Goal: Ask a question: Ask a question

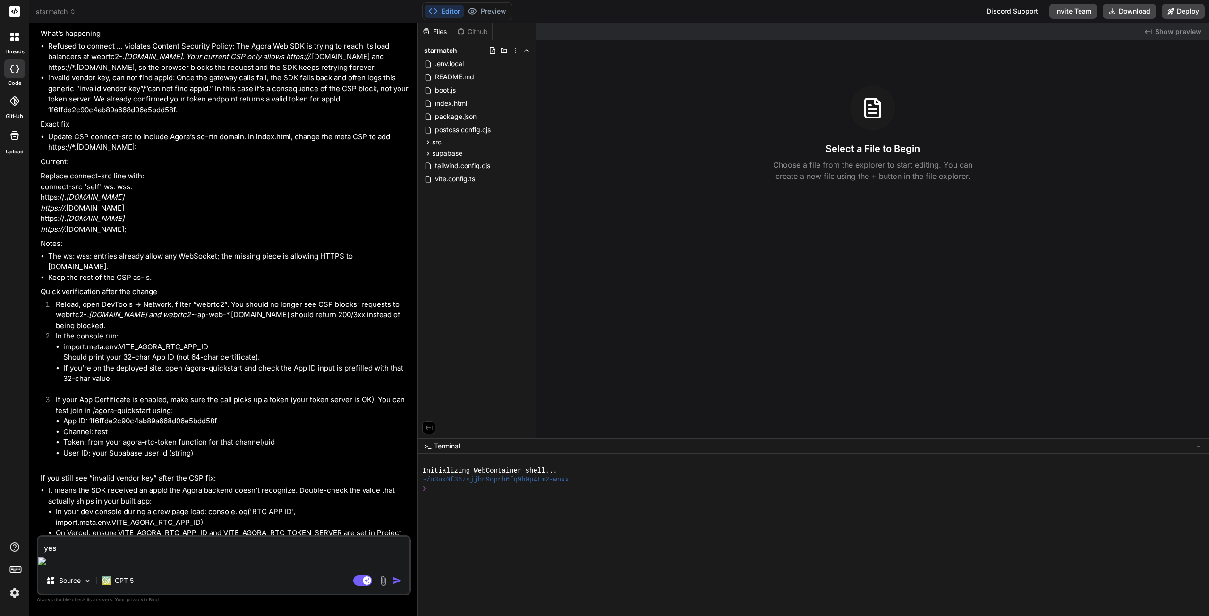
scroll to position [5585, 0]
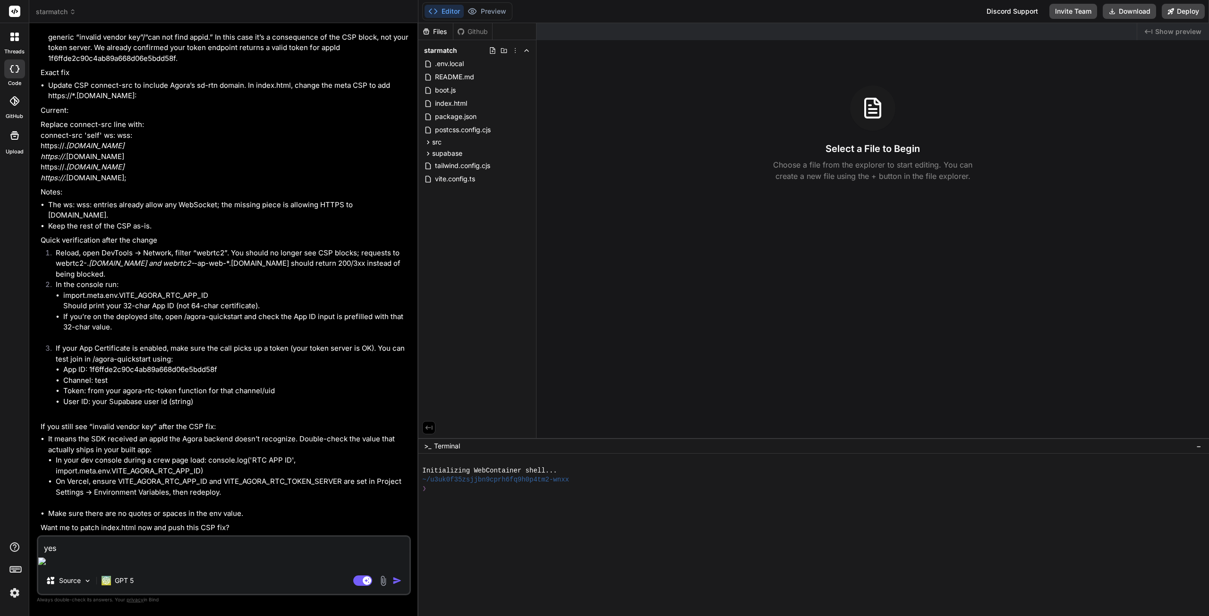
click at [111, 554] on textarea "yes" at bounding box center [223, 545] width 371 height 17
type textarea "x"
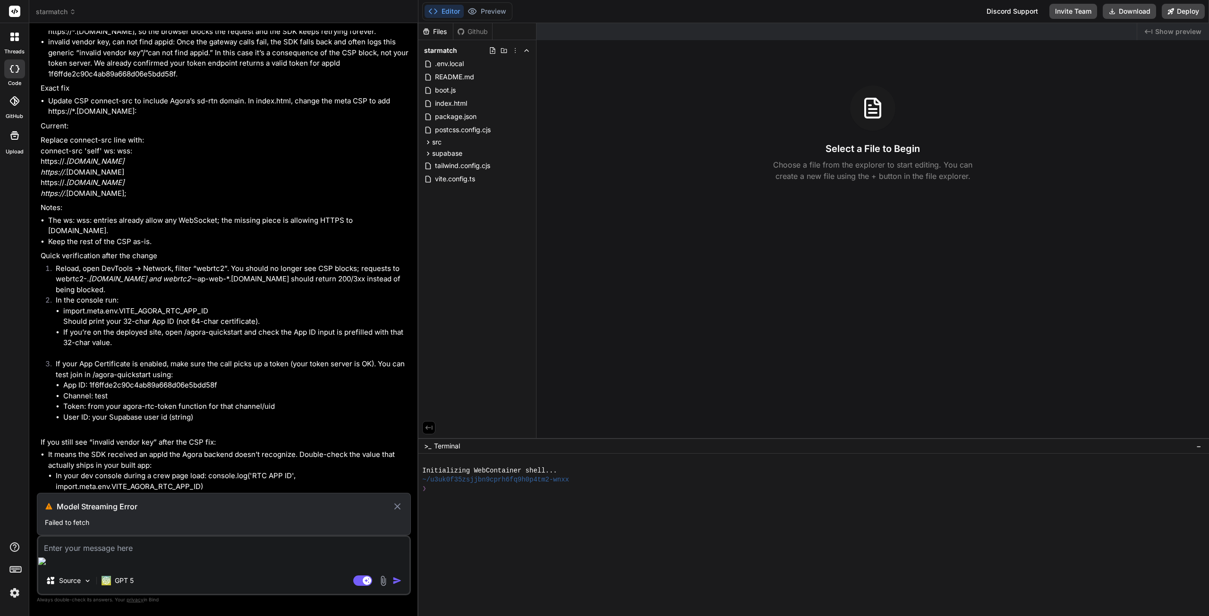
scroll to position [5442, 0]
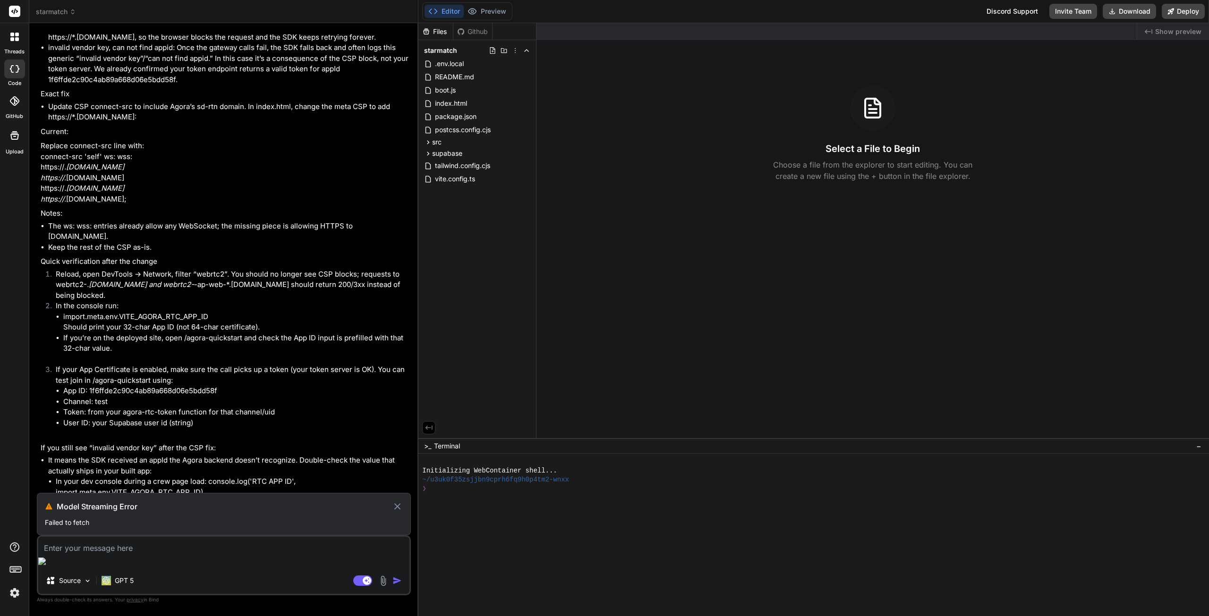
click at [398, 510] on icon at bounding box center [397, 506] width 7 height 7
type textarea "x"
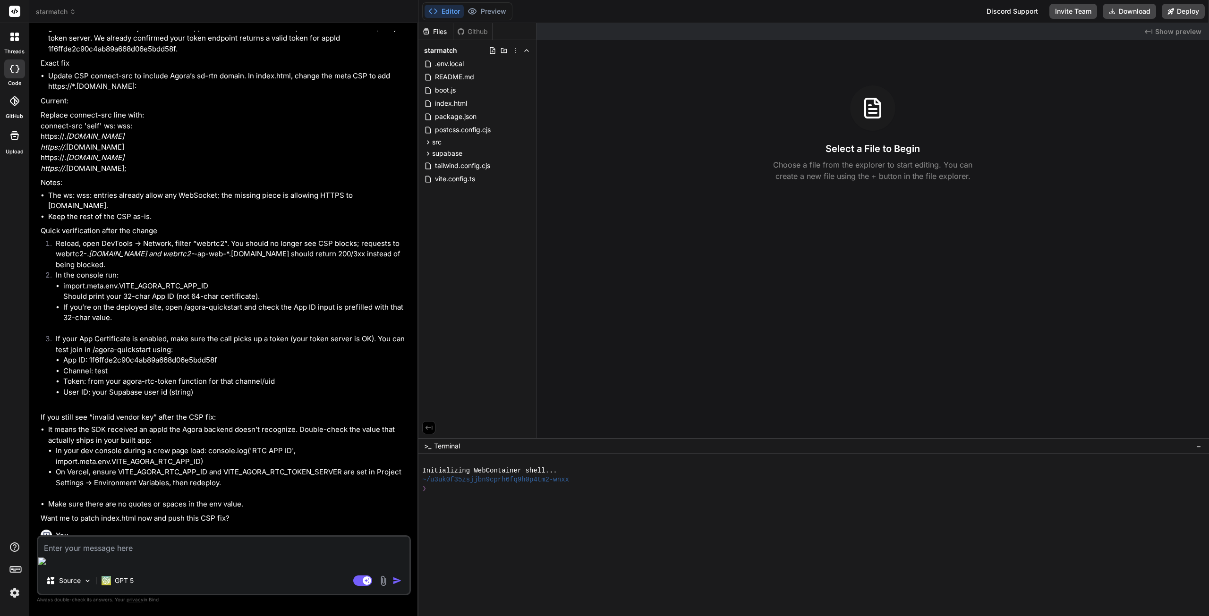
scroll to position [5474, 0]
click at [73, 554] on textarea at bounding box center [223, 545] width 371 height 17
type textarea "d"
type textarea "x"
type textarea "de"
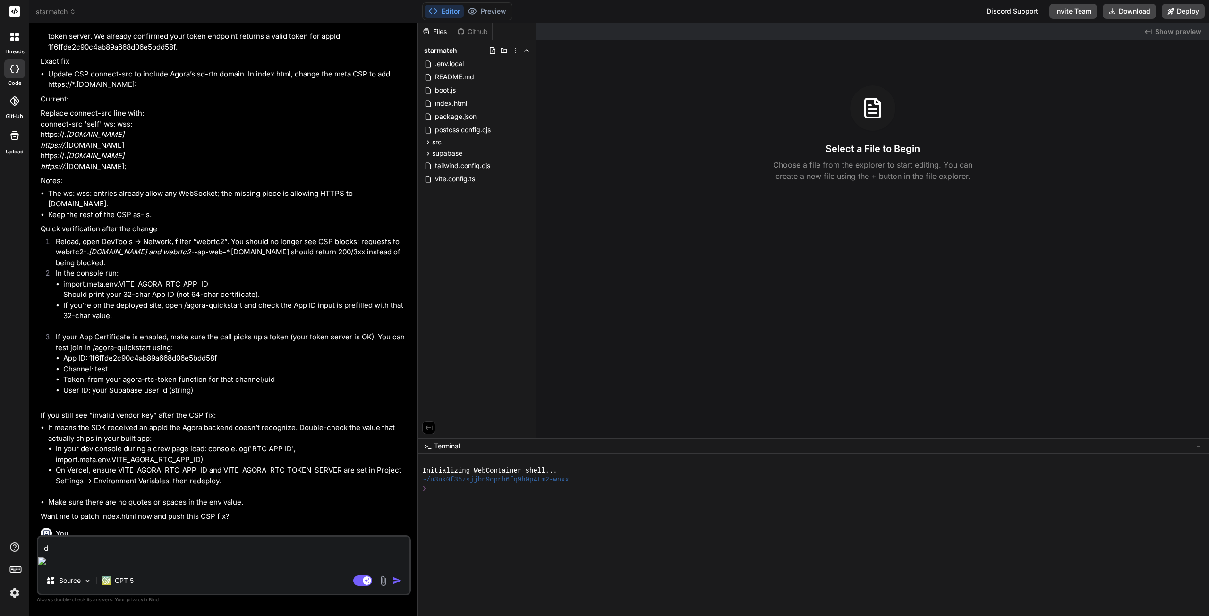
type textarea "x"
type textarea "des"
type textarea "x"
type textarea "desc"
type textarea "x"
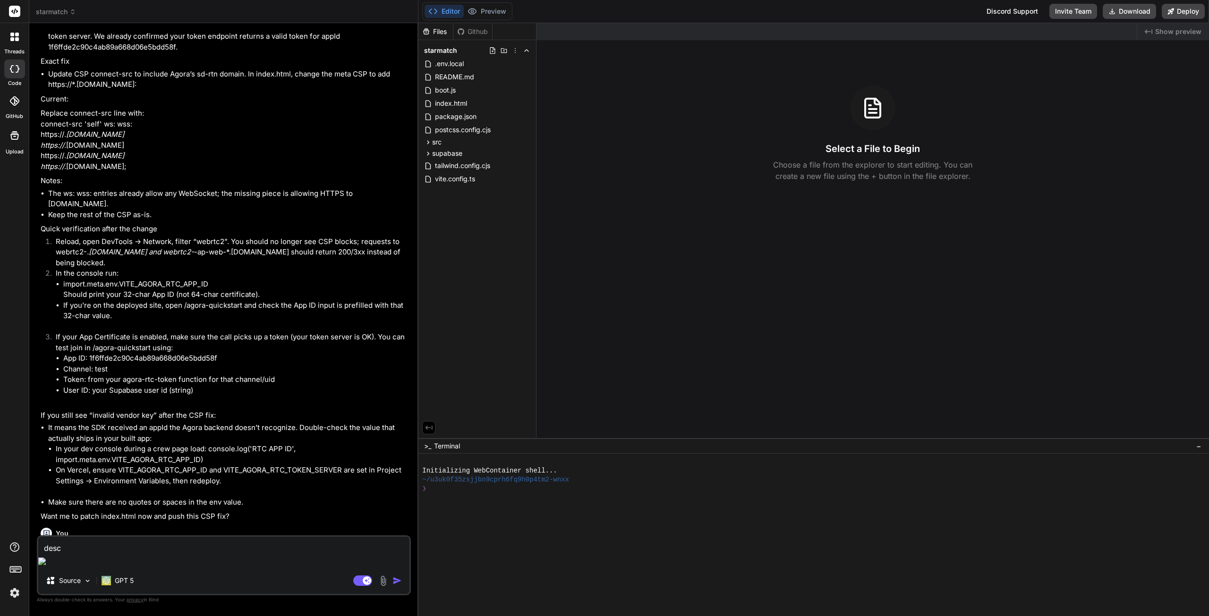
type textarea "descr"
type textarea "x"
type textarea "descro"
type textarea "x"
type textarea "descrob"
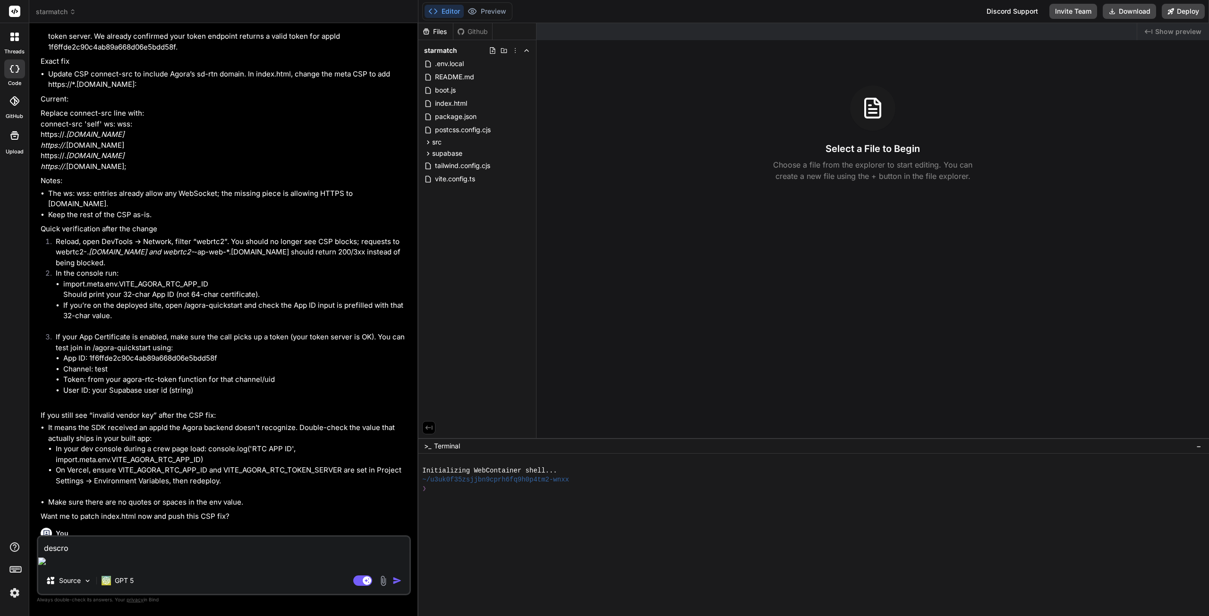
type textarea "x"
type textarea "descrobe"
type textarea "x"
type textarea "descrobe"
type textarea "x"
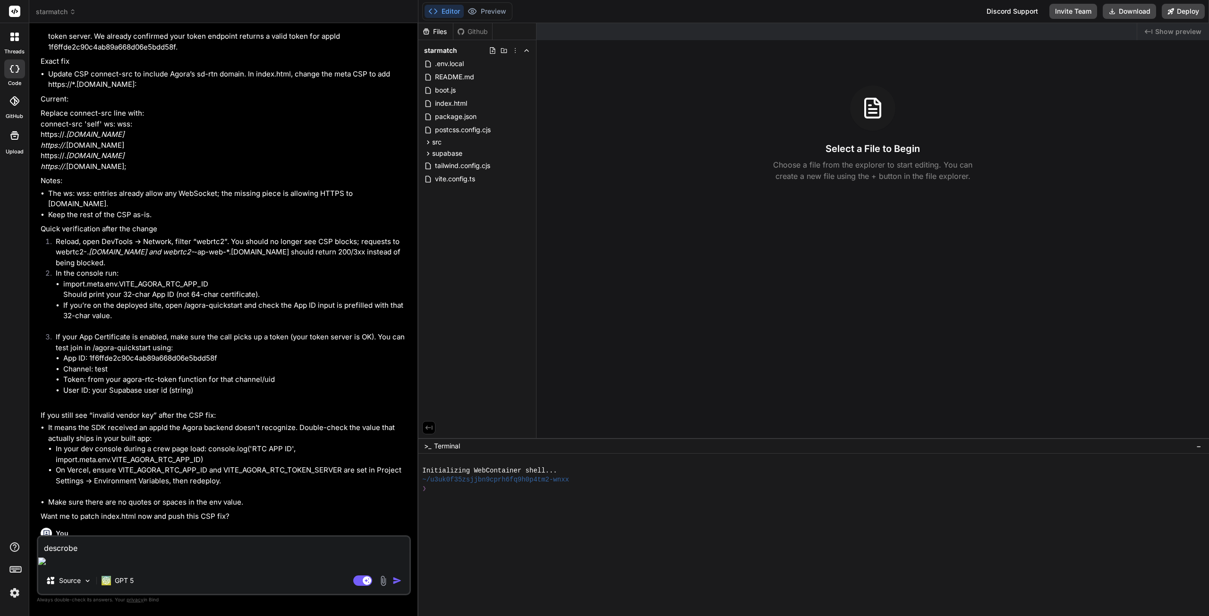
type textarea "descrobe"
type textarea "x"
type textarea "descrob"
type textarea "x"
type textarea "descro"
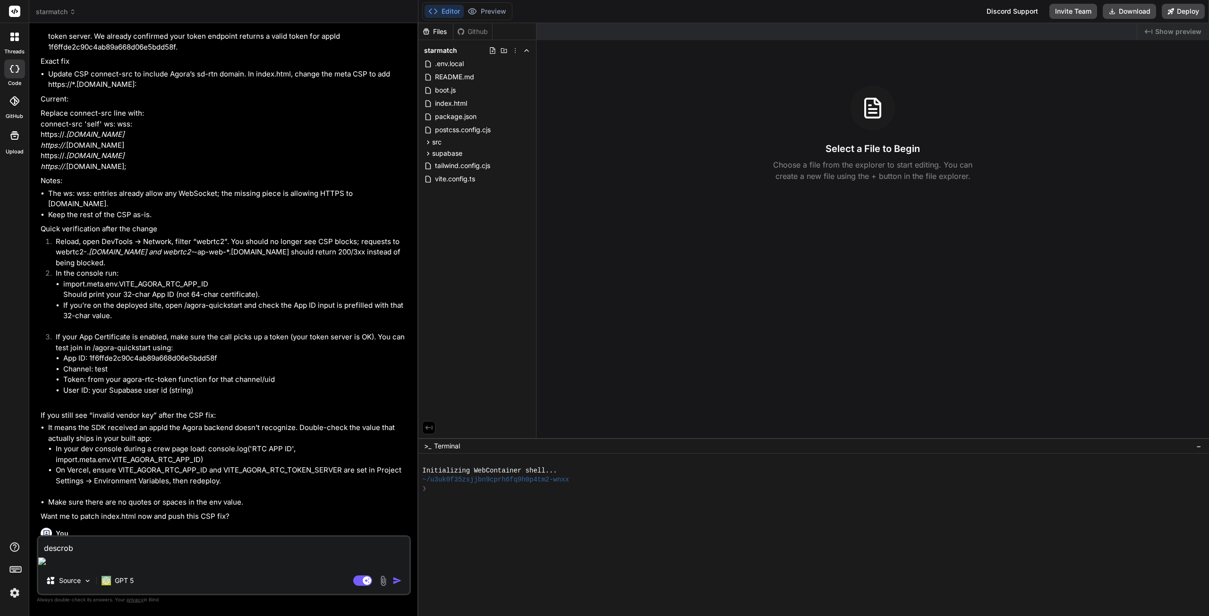
type textarea "x"
type textarea "descr"
type textarea "x"
type textarea "desc"
type textarea "x"
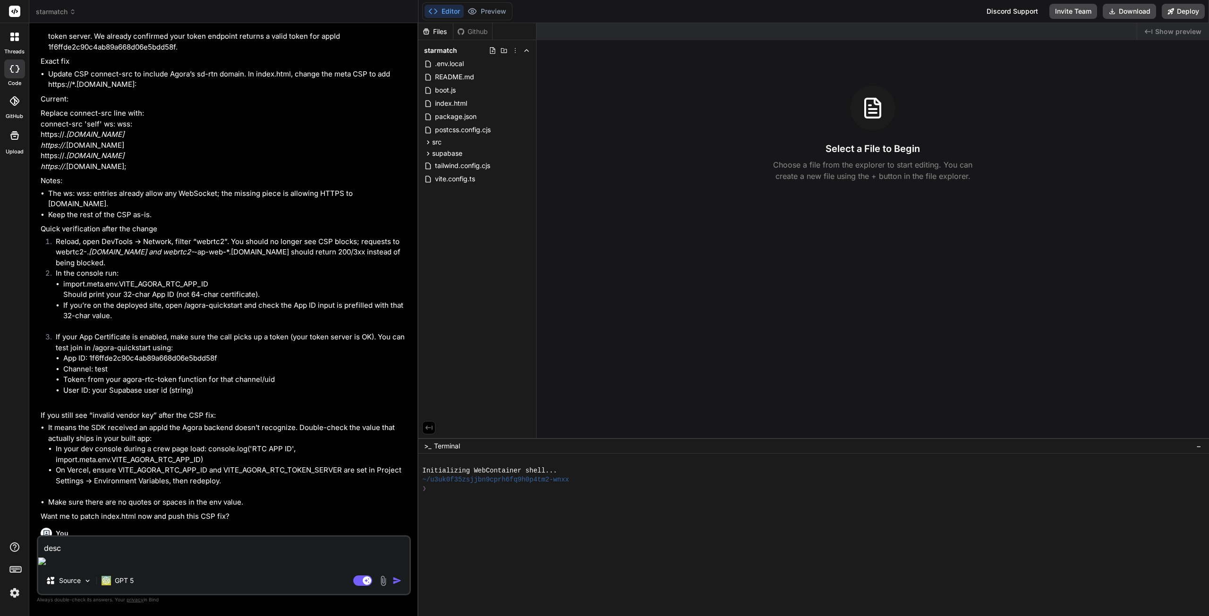
type textarea "descr"
type textarea "x"
type textarea "descri"
type textarea "x"
type textarea "describ"
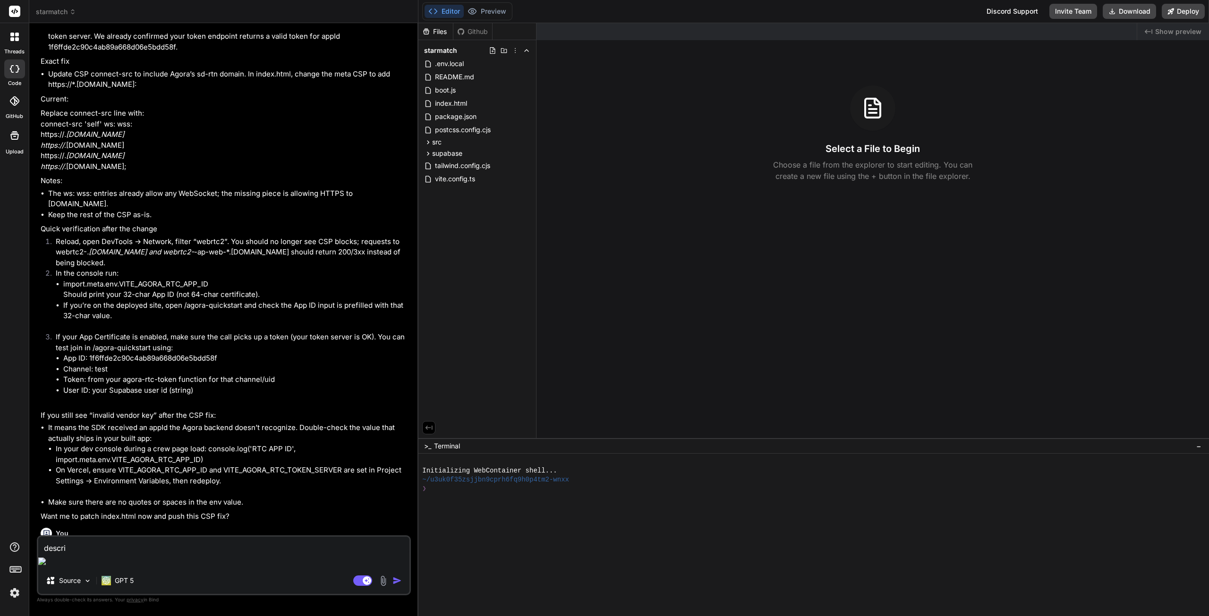
type textarea "x"
type textarea "describe"
type textarea "x"
type textarea "describe"
type textarea "x"
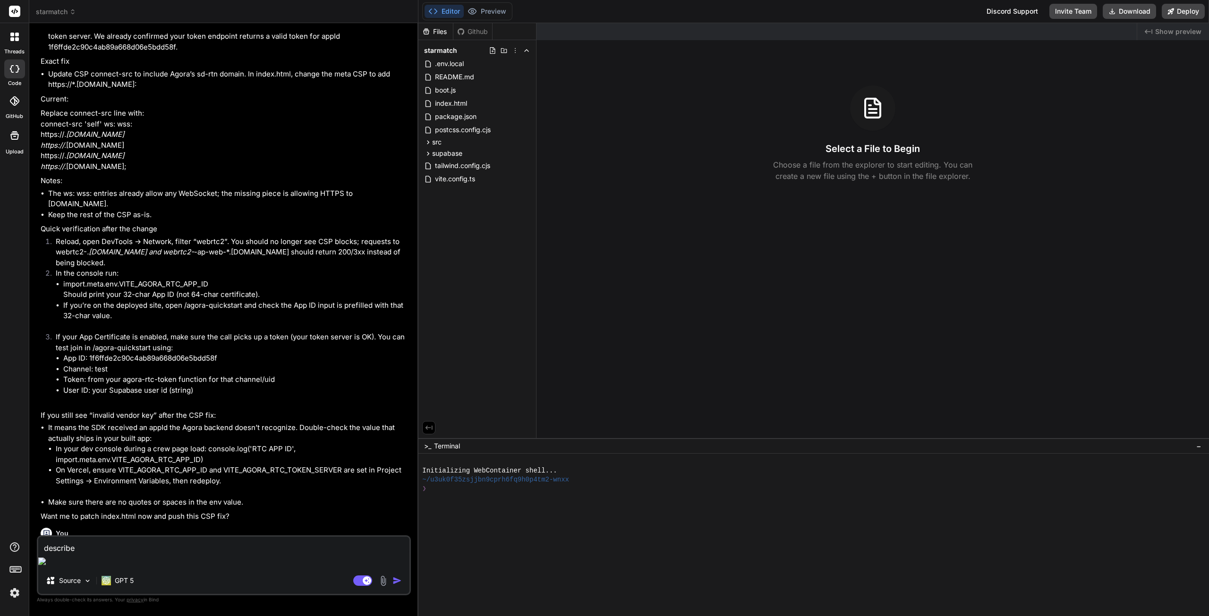
type textarea "describe a"
type textarea "x"
type textarea "describe al"
type textarea "x"
type textarea "describe all"
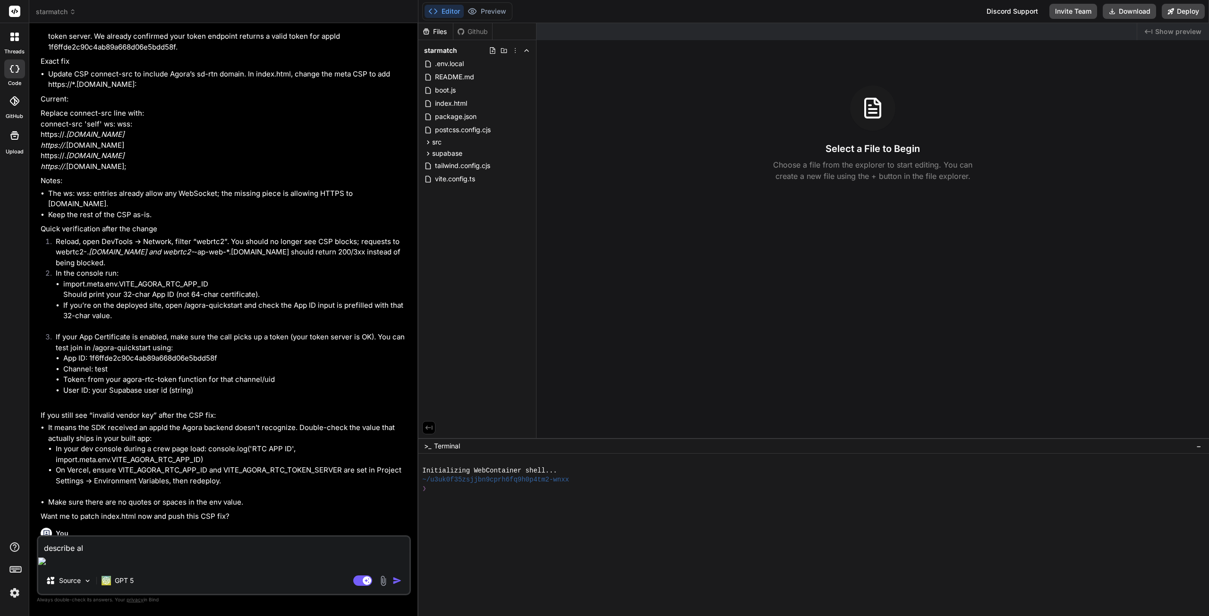
type textarea "x"
type textarea "describe all"
type textarea "x"
type textarea "describe all t"
type textarea "x"
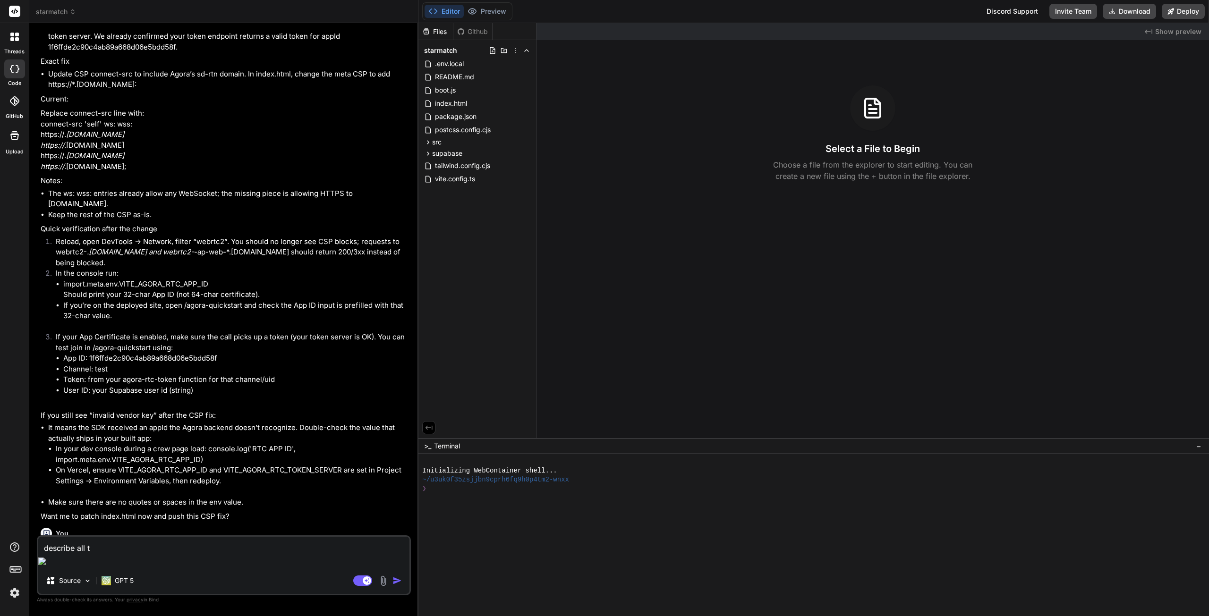
type textarea "describe all th"
type textarea "x"
type textarea "describe all the"
type textarea "x"
type textarea "describe all the"
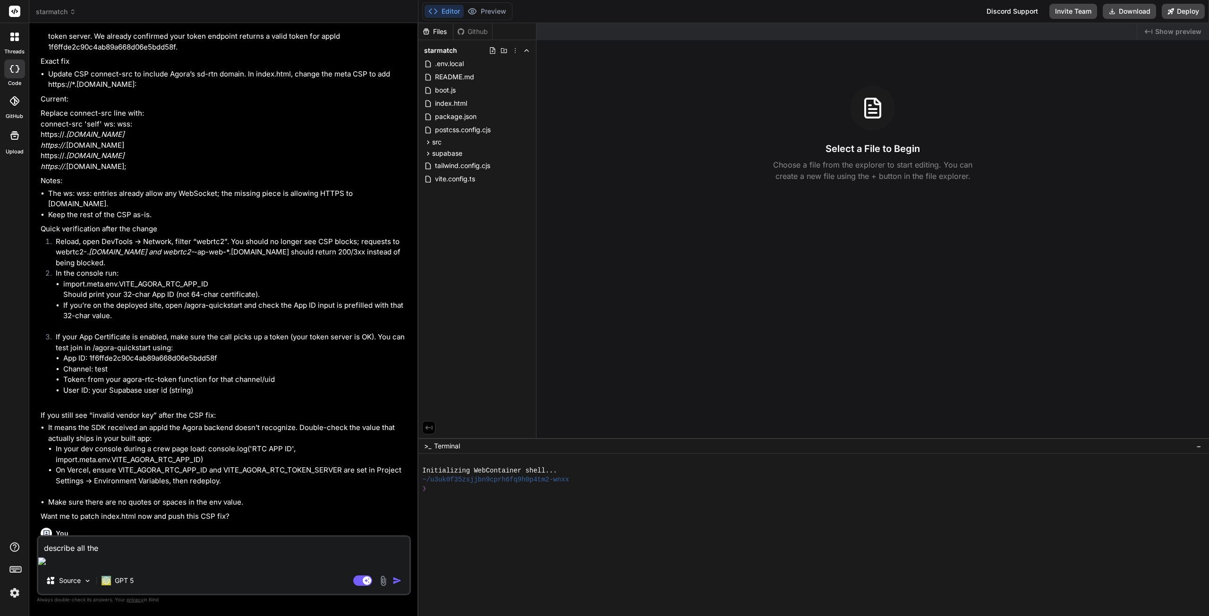
type textarea "x"
type textarea "describe all the f"
type textarea "x"
type textarea "describe all the [DEMOGRAPHIC_DATA]"
type textarea "x"
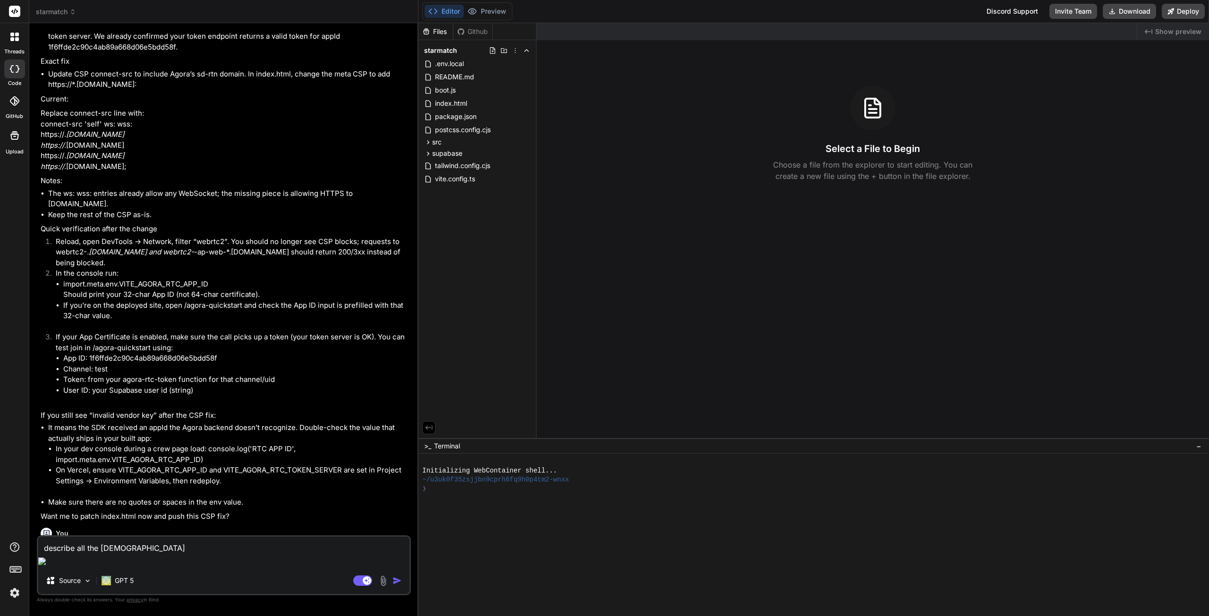
type textarea "describe all the fea"
type textarea "x"
type textarea "describe all the feat"
type textarea "x"
type textarea "describe all the featu"
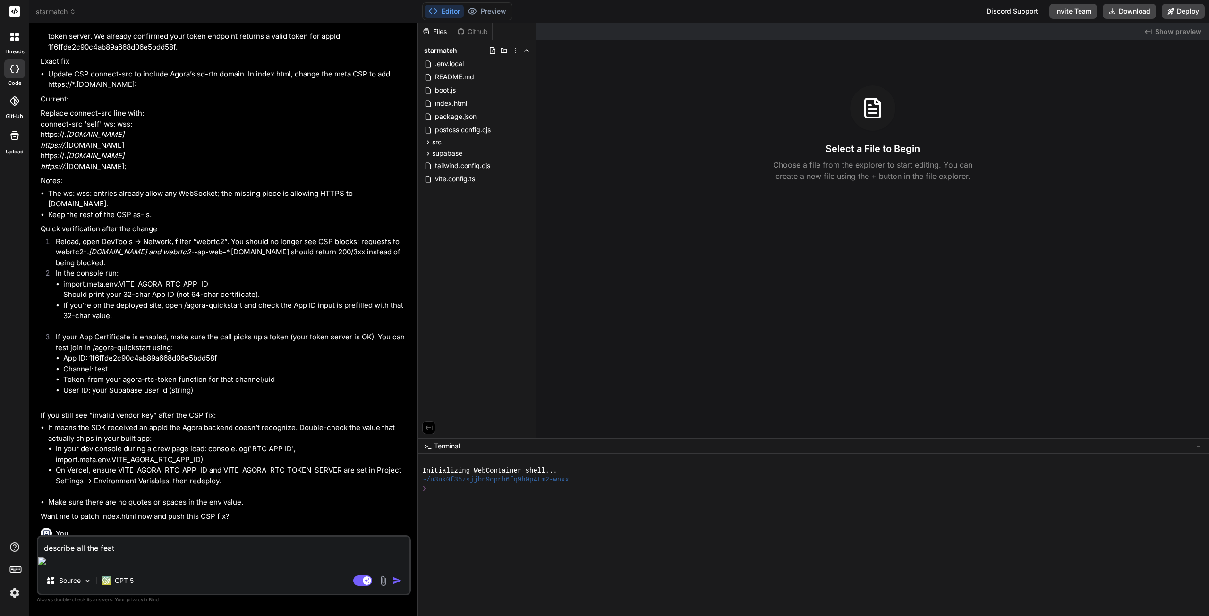
type textarea "x"
type textarea "describe all the featur"
type textarea "x"
type textarea "describe all the feature"
type textarea "x"
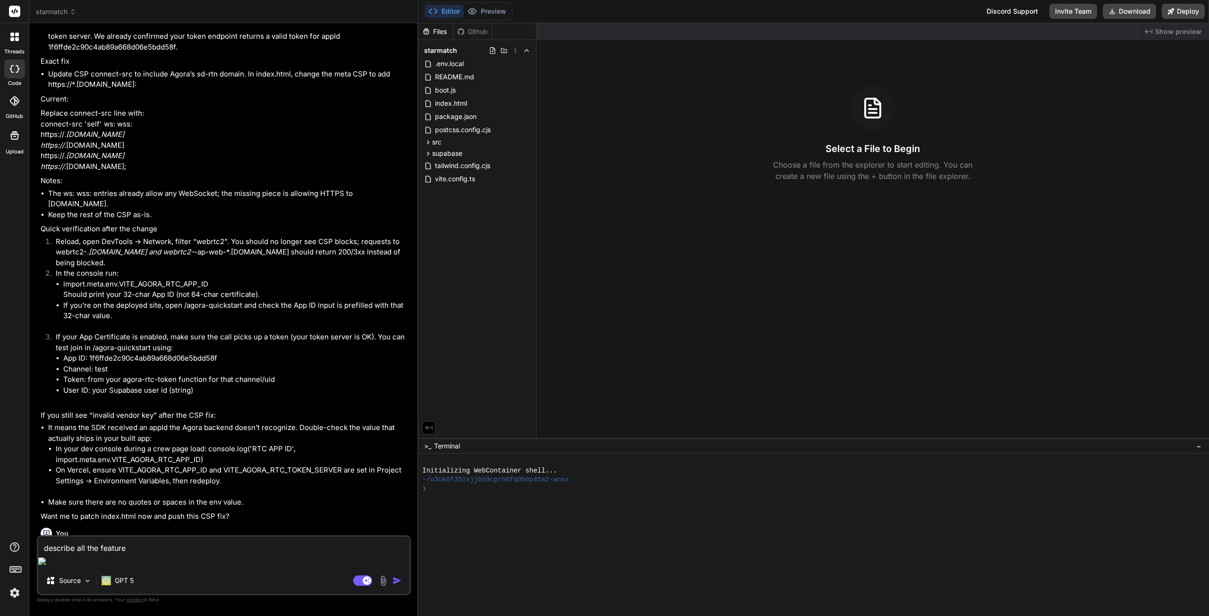
type textarea "describe all the feature"
type textarea "x"
type textarea "describe all the feature"
type textarea "x"
type textarea "describe all the features"
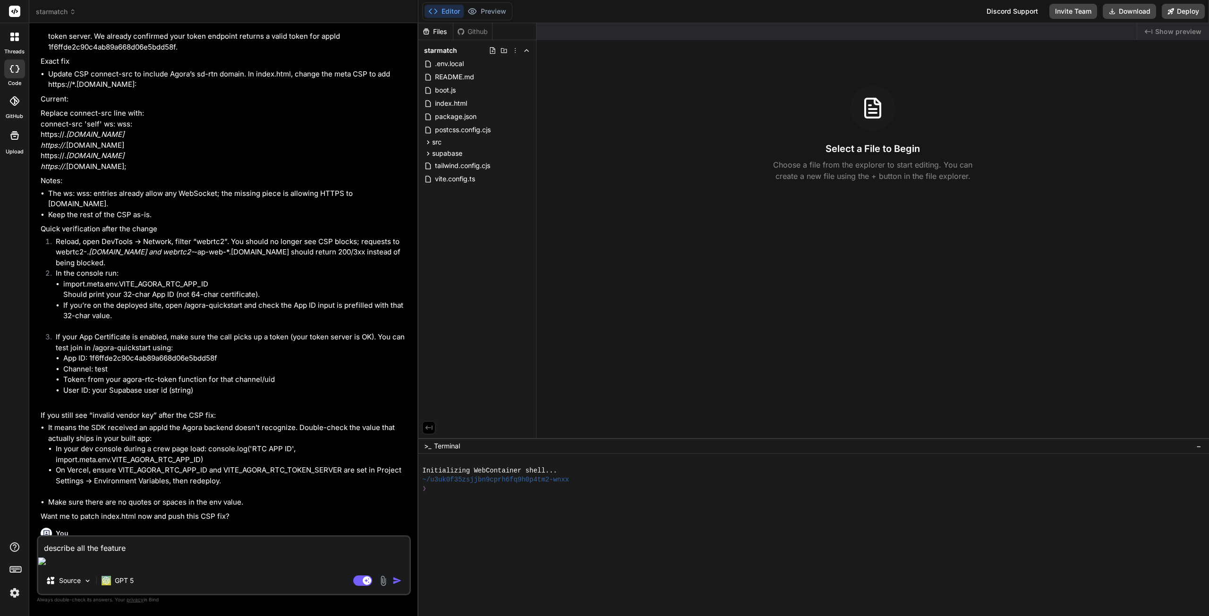
type textarea "x"
type textarea "describe all the features"
type textarea "x"
type textarea "describe all the features o"
type textarea "x"
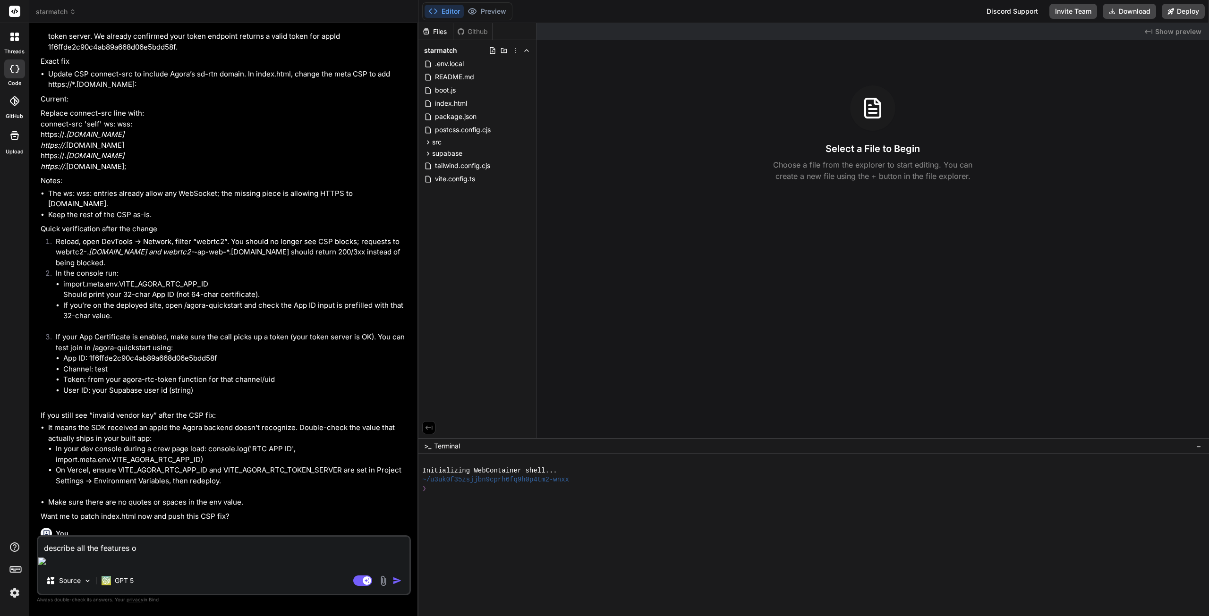
type textarea "describe all the features of"
type textarea "x"
type textarea "describe all the features of"
type textarea "x"
type textarea "describe all the features of t"
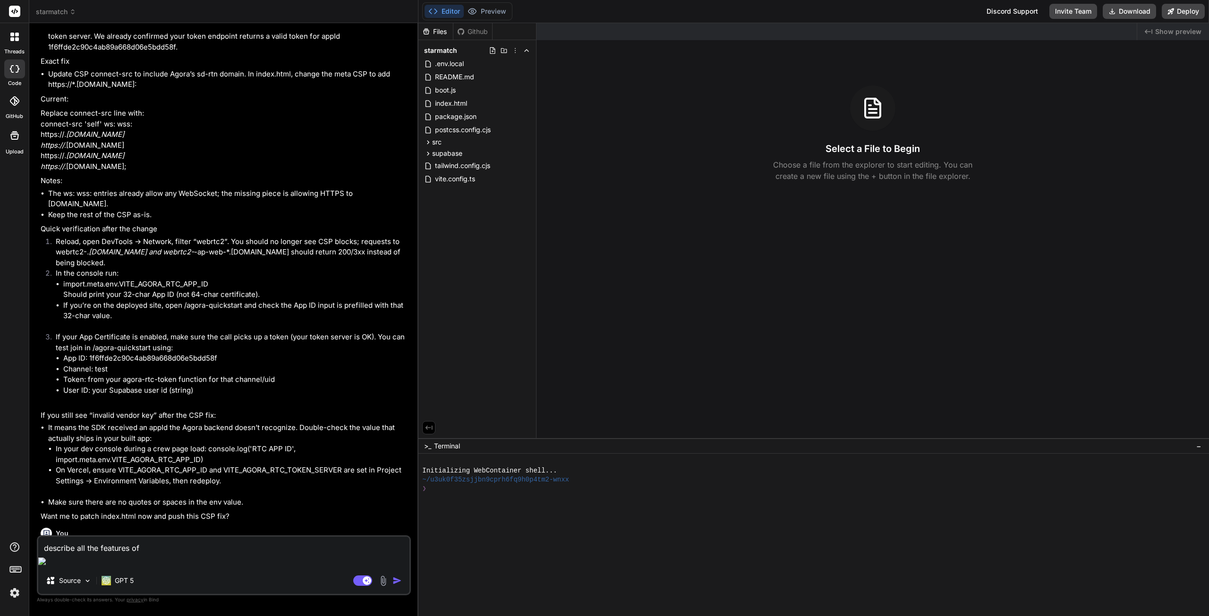
type textarea "x"
type textarea "describe all the features of th"
type textarea "x"
type textarea "describe all the features of the"
type textarea "x"
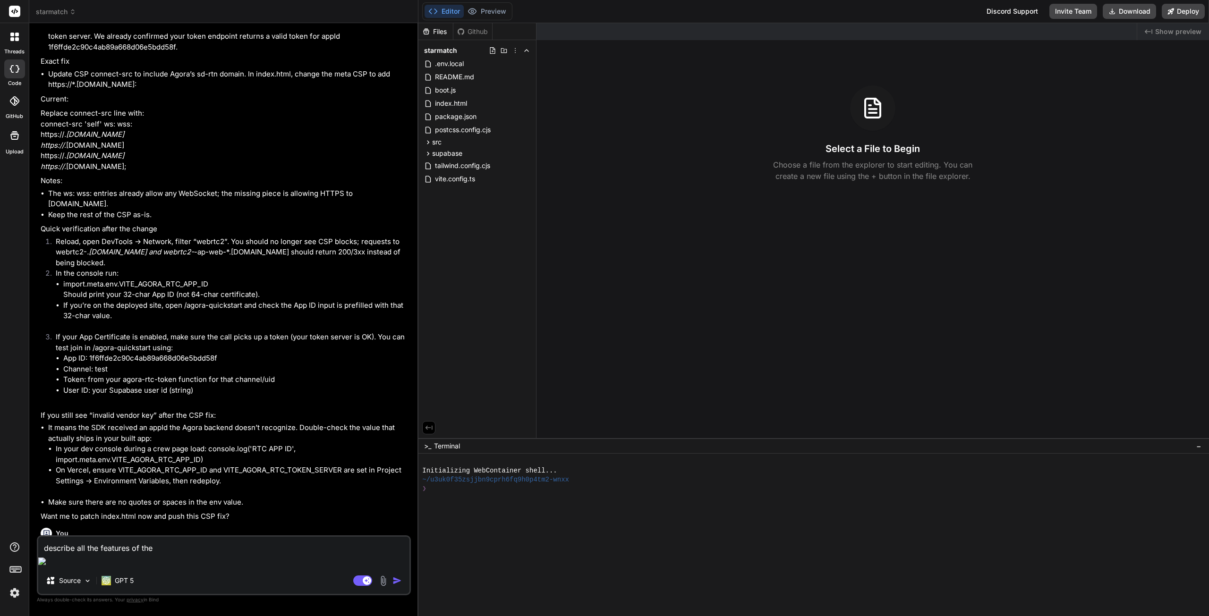
type textarea "describe all the features of the"
type textarea "x"
type textarea "describe all the features of the a"
type textarea "x"
type textarea "describe all the features of the ap"
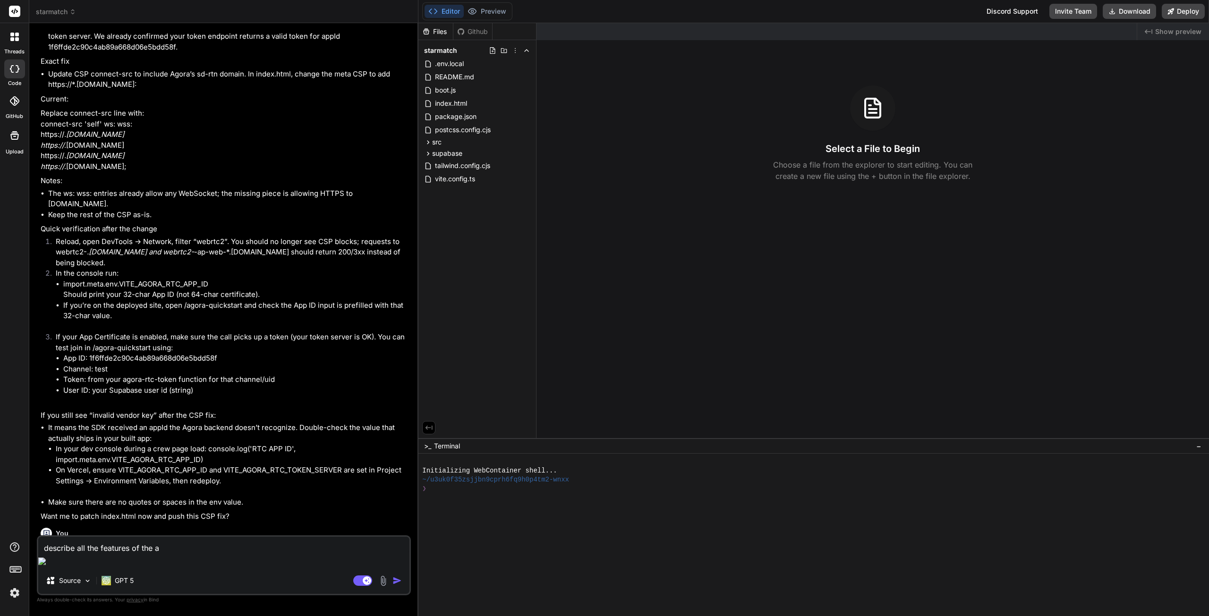
type textarea "x"
type textarea "describe all the features of the app"
type textarea "x"
type textarea "describe all the features of the app"
type textarea "x"
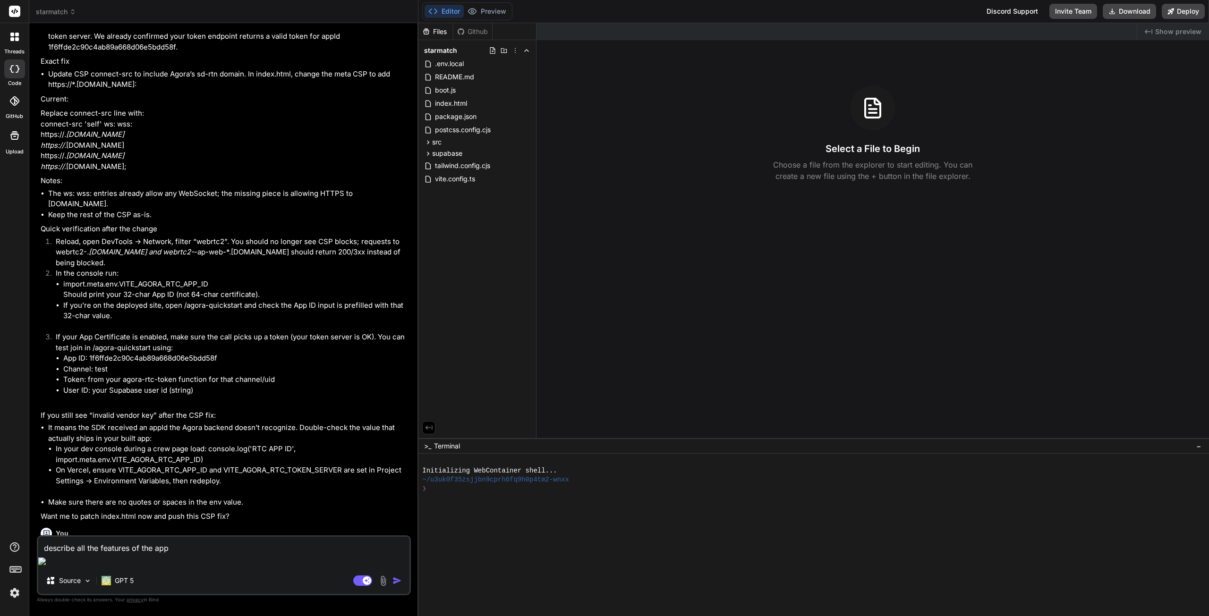
type textarea "describe all the features of the app a"
type textarea "x"
type textarea "describe all the features of the app an"
type textarea "x"
type textarea "describe all the features of the app and"
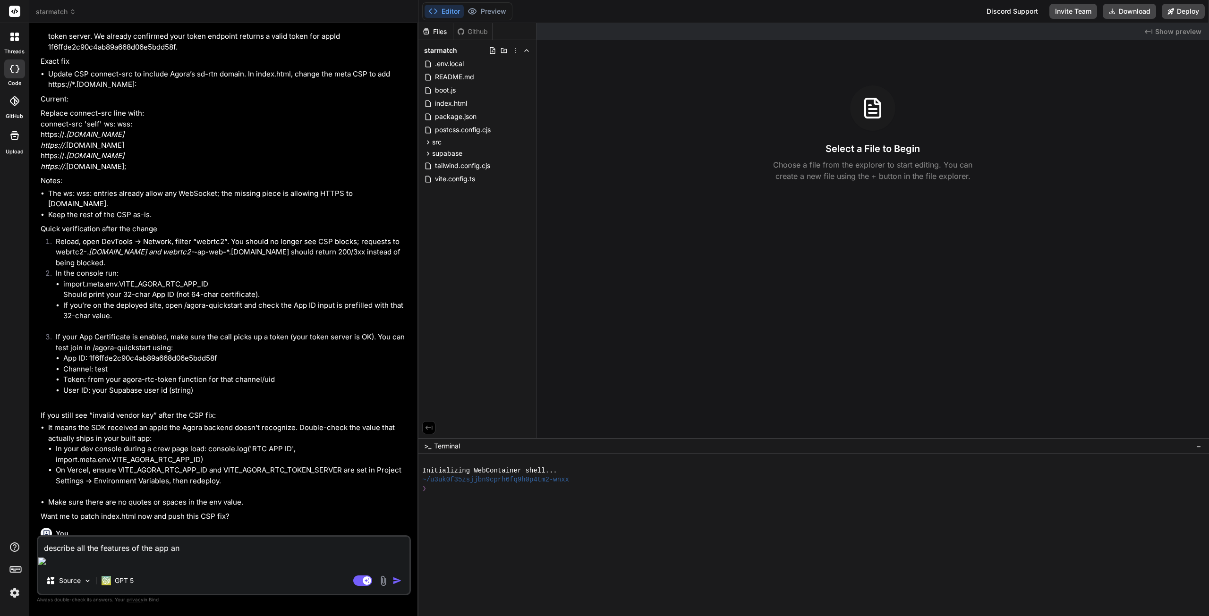
type textarea "x"
type textarea "describe all the features of the app and"
type textarea "x"
type textarea "describe all the features of the app and h"
type textarea "x"
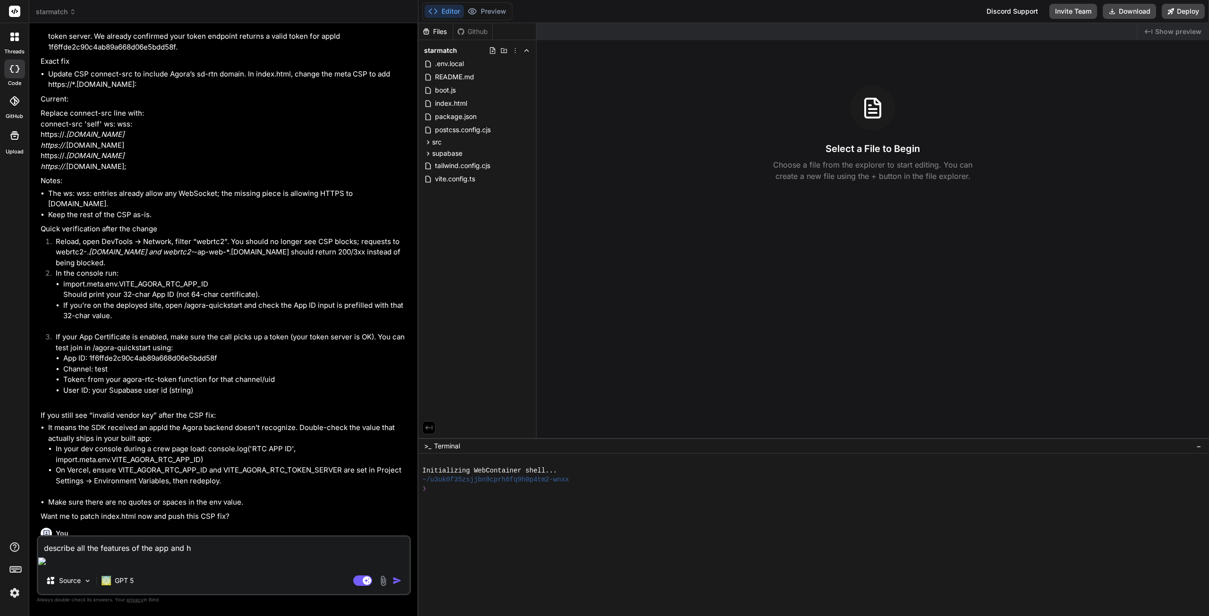
type textarea "describe all the features of the app and ho"
type textarea "x"
type textarea "describe all the features of the app and how"
type textarea "x"
type textarea "describe all the features of the app and how"
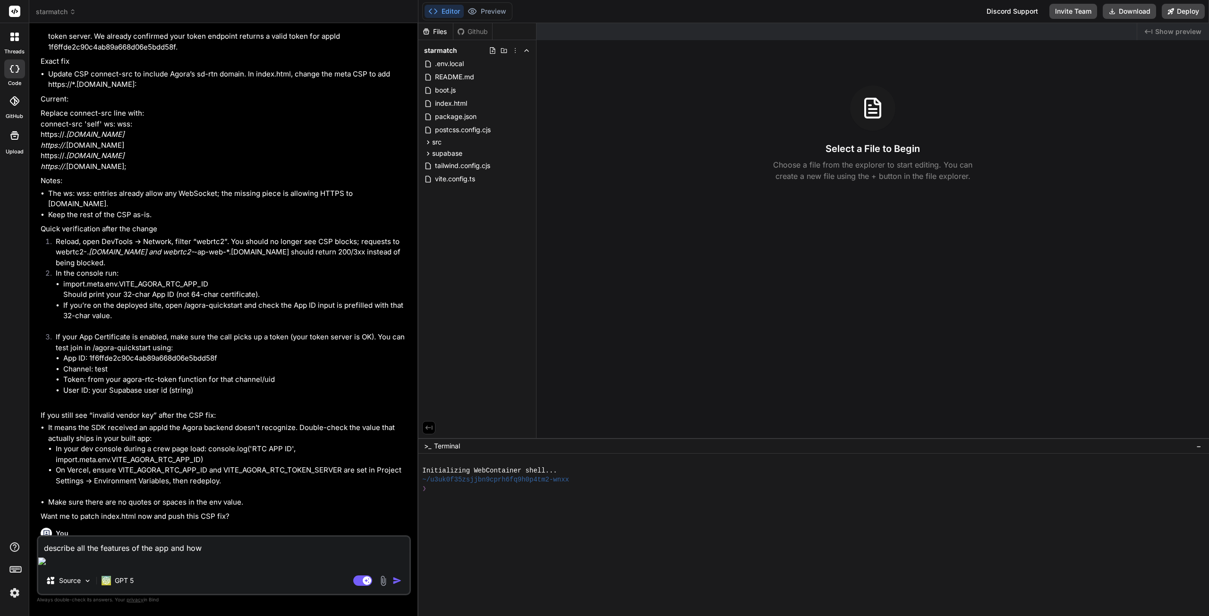
type textarea "x"
type textarea "describe all the features of the app and how t"
type textarea "x"
type textarea "describe all the features of the app and how th"
type textarea "x"
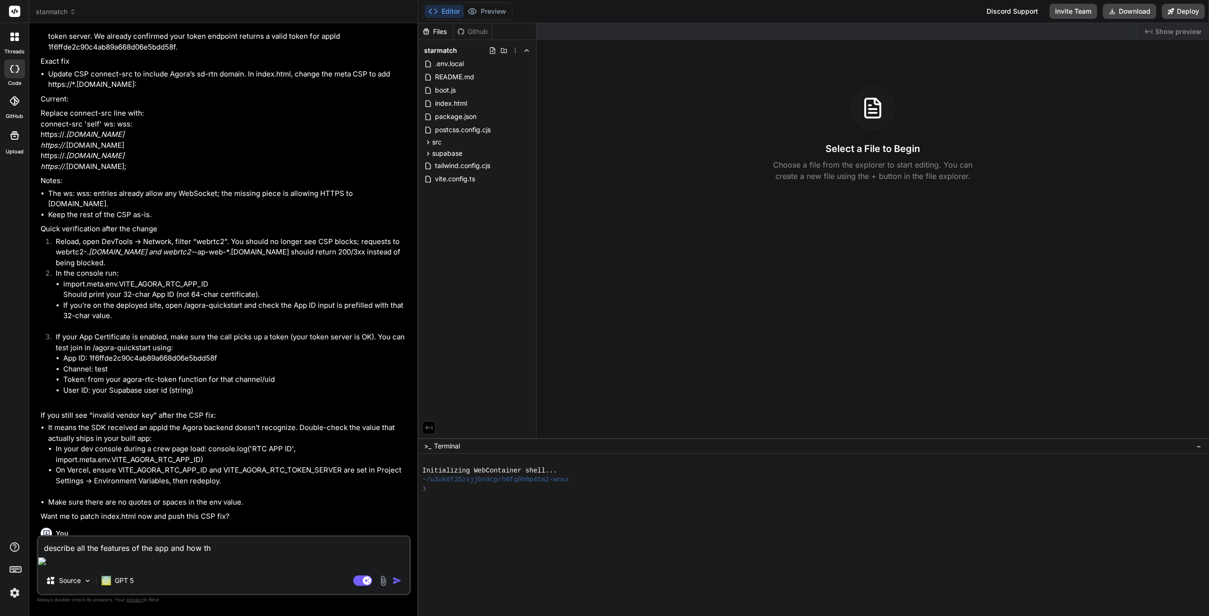
type textarea "describe all the features of the app and how the"
type textarea "x"
type textarea "describe all the features of the app and how the"
type textarea "x"
type textarea "describe all the features of the app and how the c"
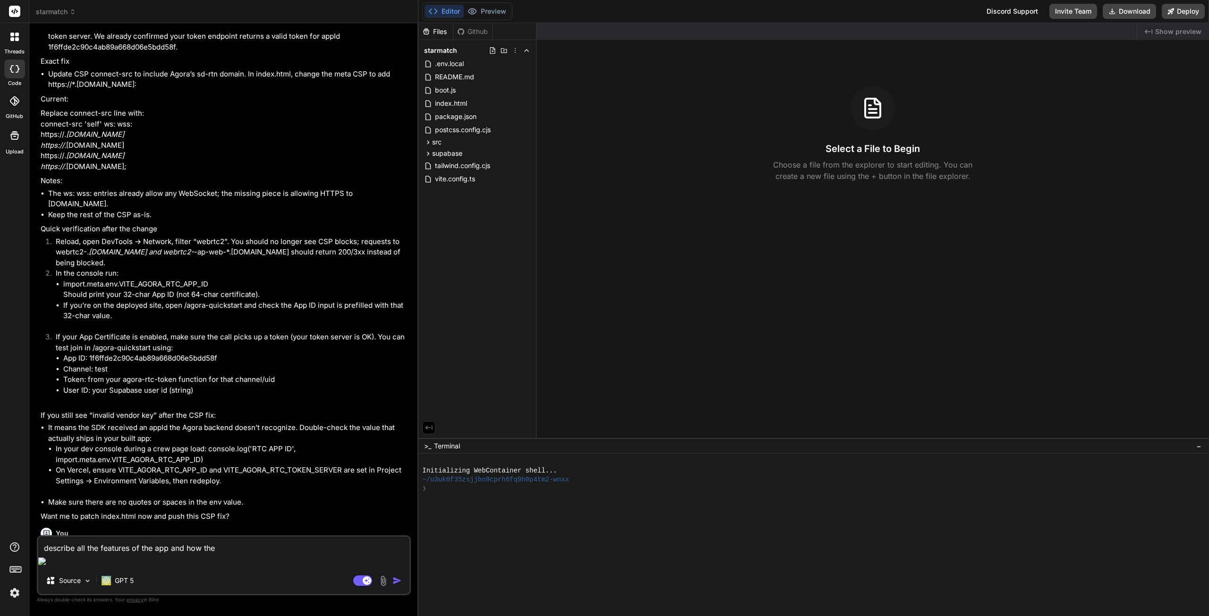
type textarea "x"
type textarea "describe all the features of the app and how the co"
type textarea "x"
type textarea "describe all the features of the app and how the cod"
type textarea "x"
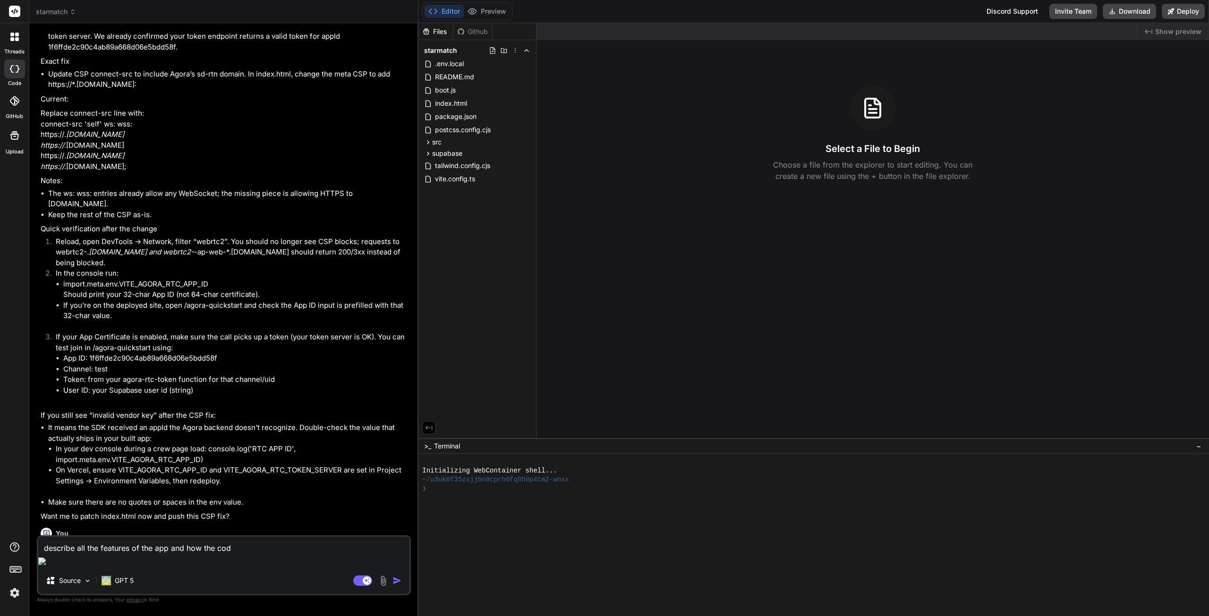
type textarea "describe all the features of the app and how the code"
type textarea "x"
type textarea "describe all the features of the app and how the code"
type textarea "x"
type textarea "describe all the features of the app and how the code a"
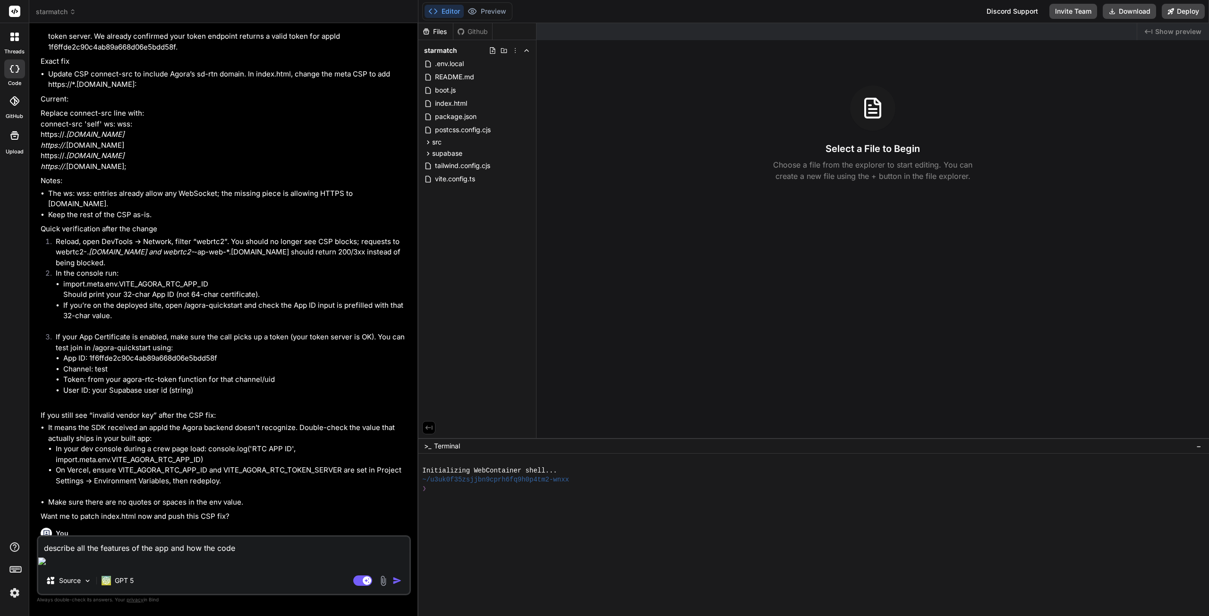
type textarea "x"
type textarea "describe all the features of the app and how the code ac"
type textarea "x"
type textarea "describe all the features of the app and how the code ach"
type textarea "x"
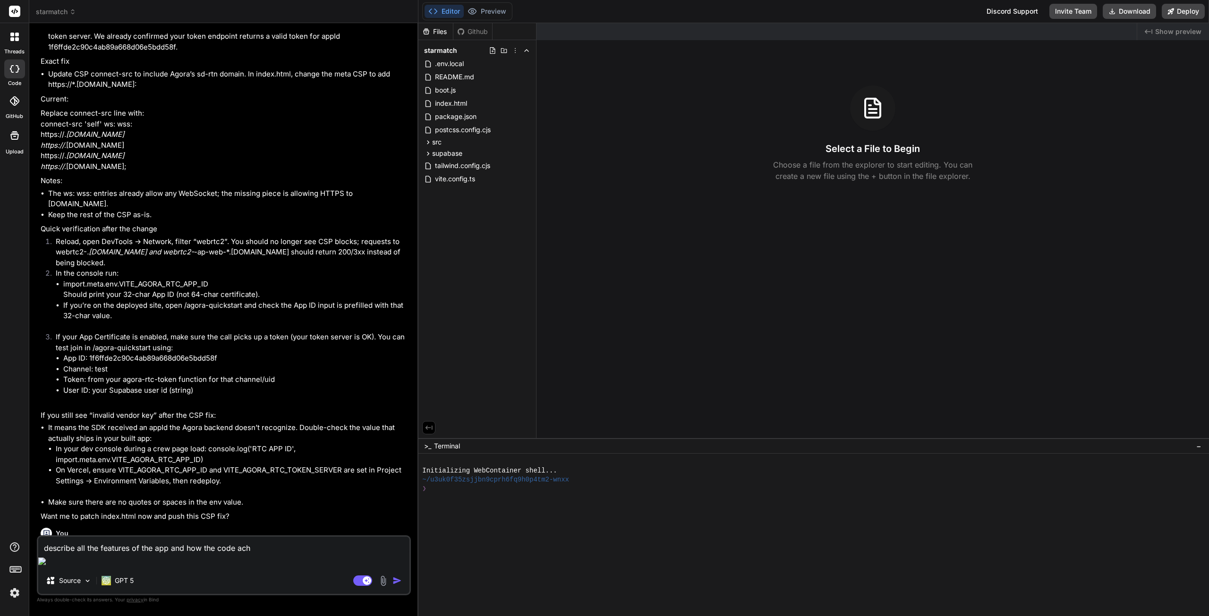
type textarea "describe all the features of the app and how the code ache"
type textarea "x"
type textarea "describe all the features of the app and how the code achei"
type textarea "x"
type textarea "describe all the features of the app and how the code ache"
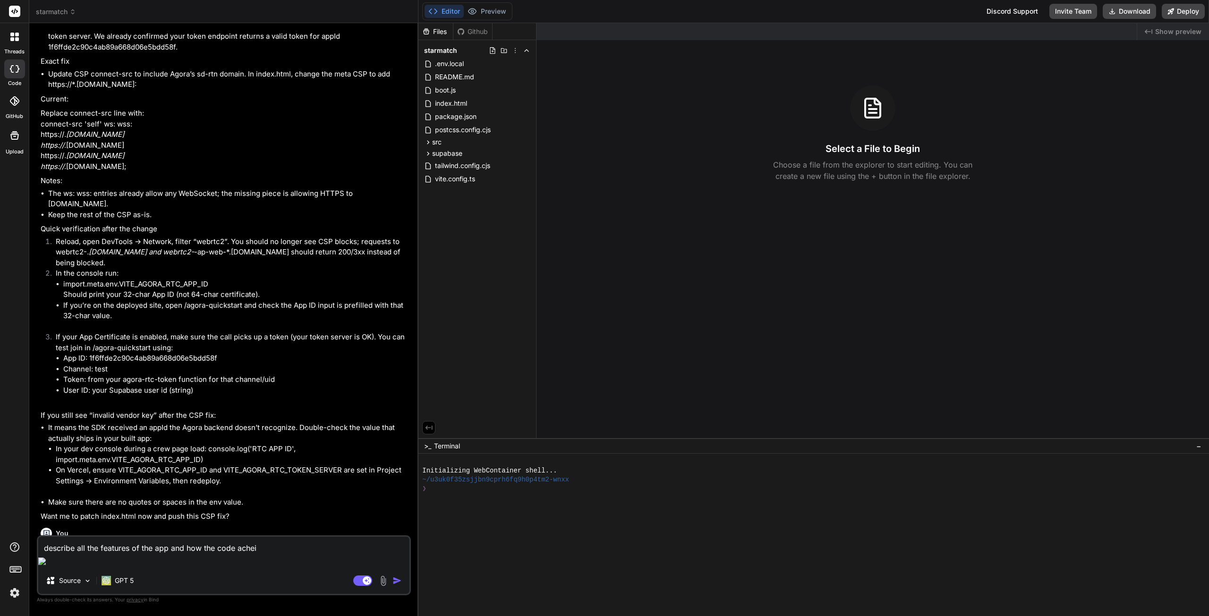
type textarea "x"
type textarea "describe all the features of the app and how the code ach"
type textarea "x"
type textarea "describe all the features of the app and how the code achi"
type textarea "x"
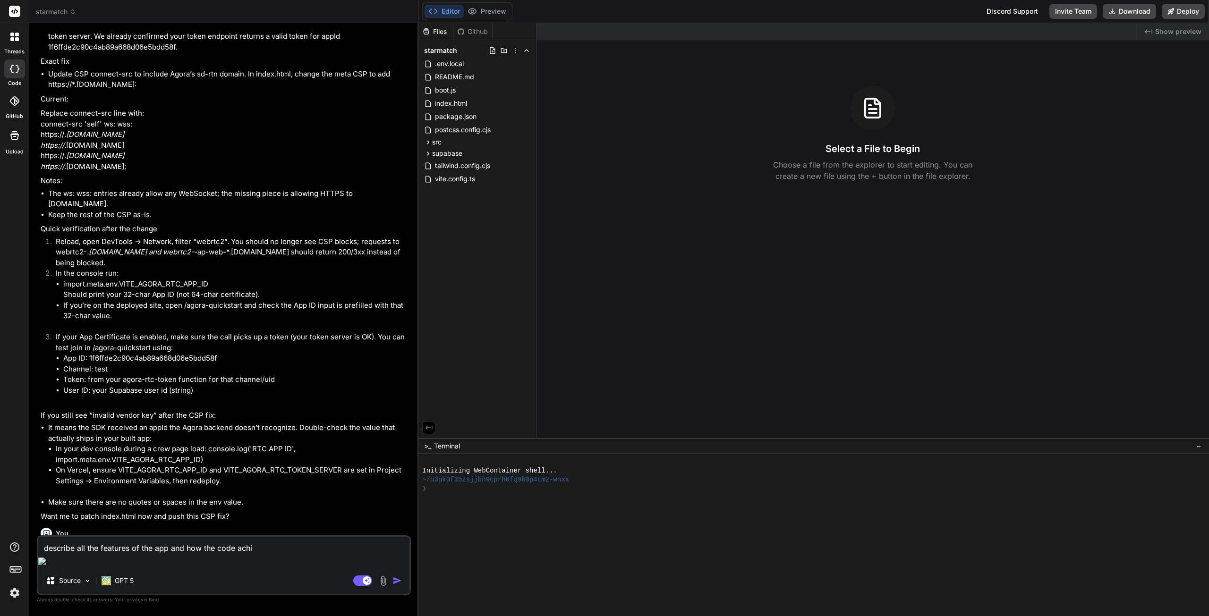
type textarea "describe all the features of the app and how the code achie"
type textarea "x"
type textarea "describe all the features of the app and how the code achiev"
type textarea "x"
type textarea "describe all the features of the app and how the code achieve"
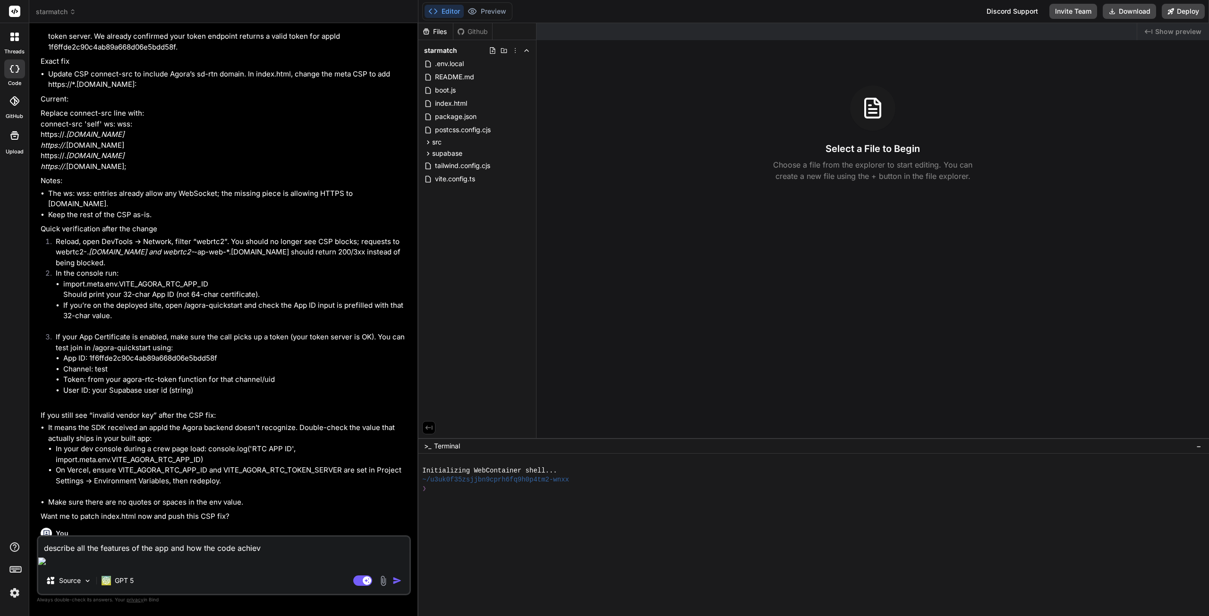
type textarea "x"
type textarea "describe all the features of the app and how the code achieve"
type textarea "x"
type textarea "describe all the features of the app and how the code achieve t"
type textarea "x"
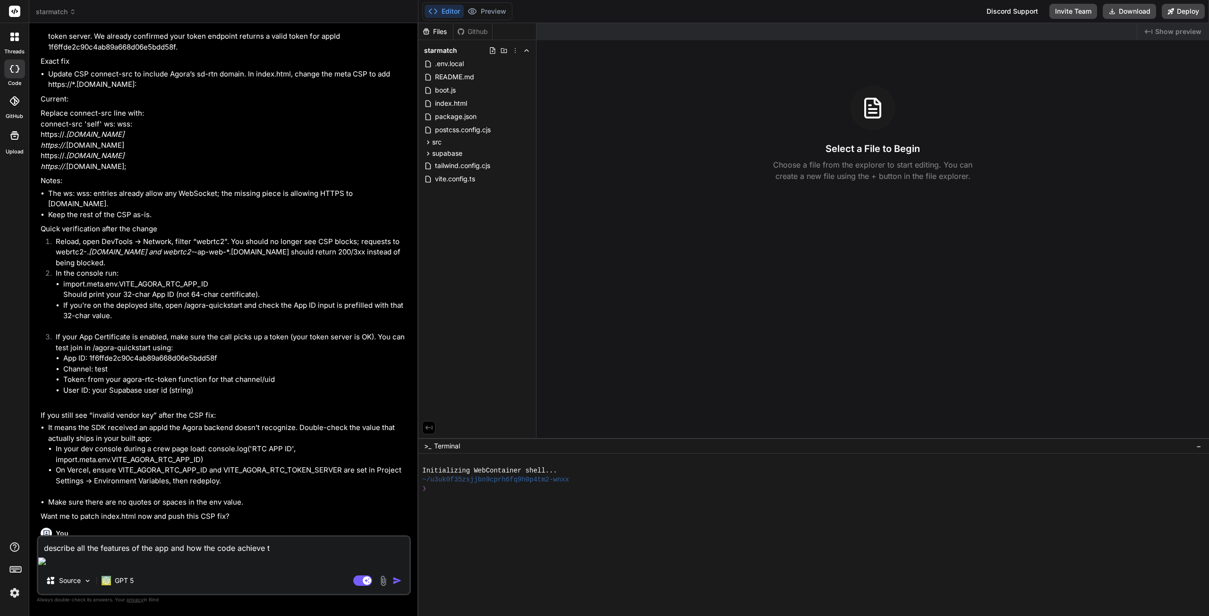
type textarea "describe all the features of the app and how the code achieve th"
type textarea "x"
type textarea "describe all the features of the app and how the code achieve the"
type textarea "x"
type textarea "describe all the features of the app and how the code achieve them"
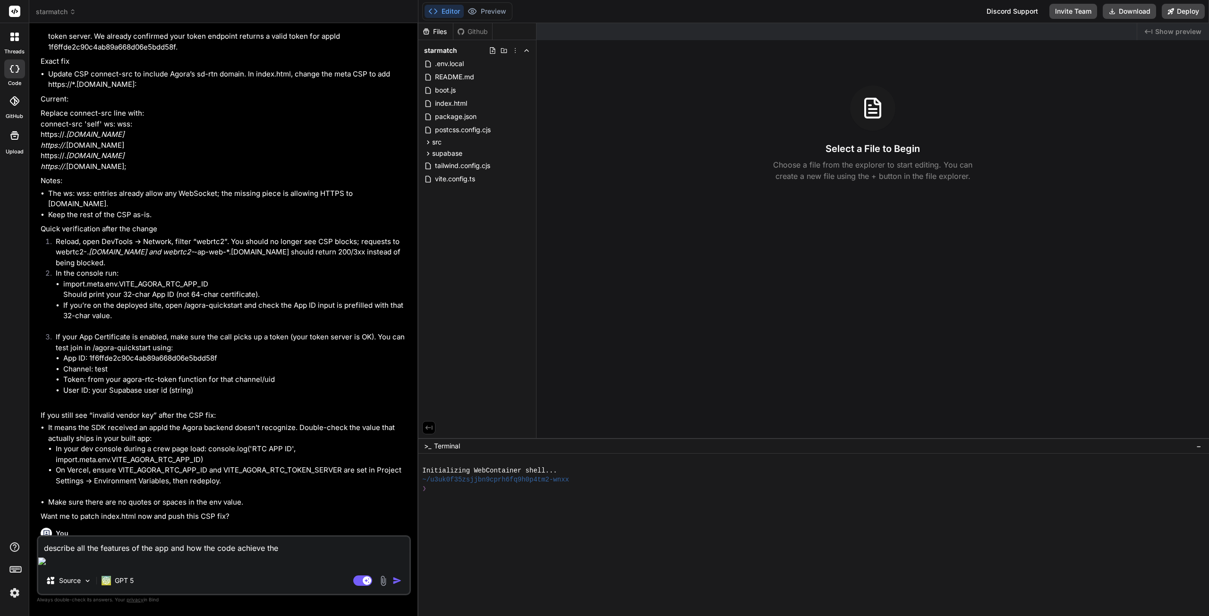
type textarea "x"
type textarea "describe all the features of the app and how the code achieve them"
type textarea "x"
type textarea "describe all the features of the app and how the code achieve them i"
type textarea "x"
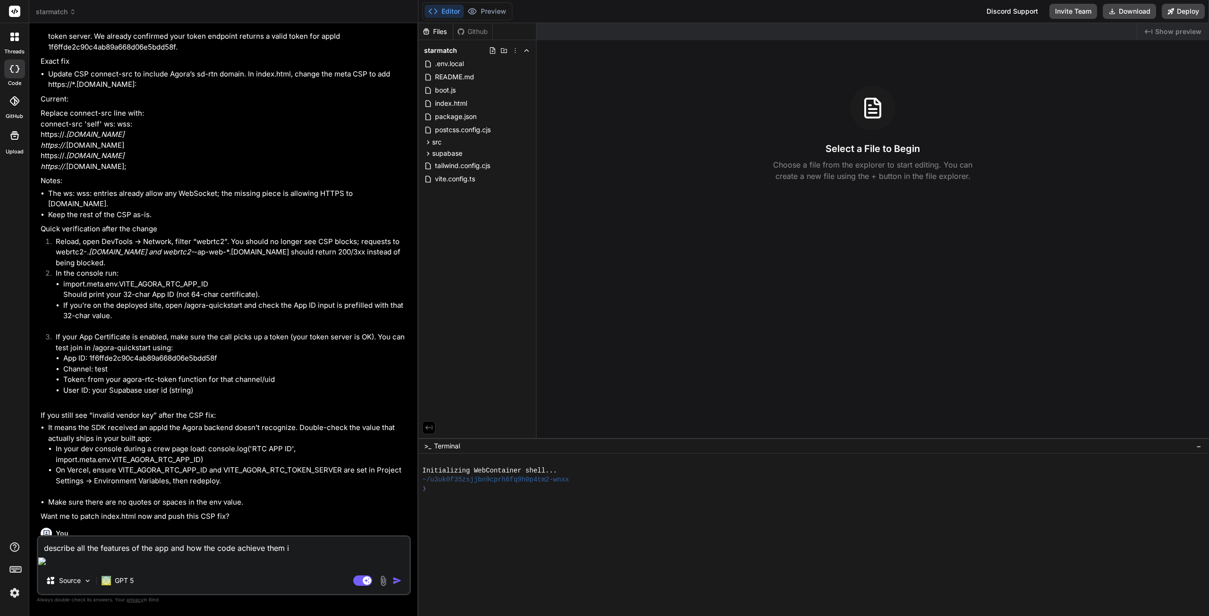
type textarea "describe all the features of the app and how the code achieve them in"
type textarea "x"
type textarea "describe all the features of the app and how the code achieve them in"
type textarea "x"
type textarea "describe all the features of the app and how the code achieve them in d"
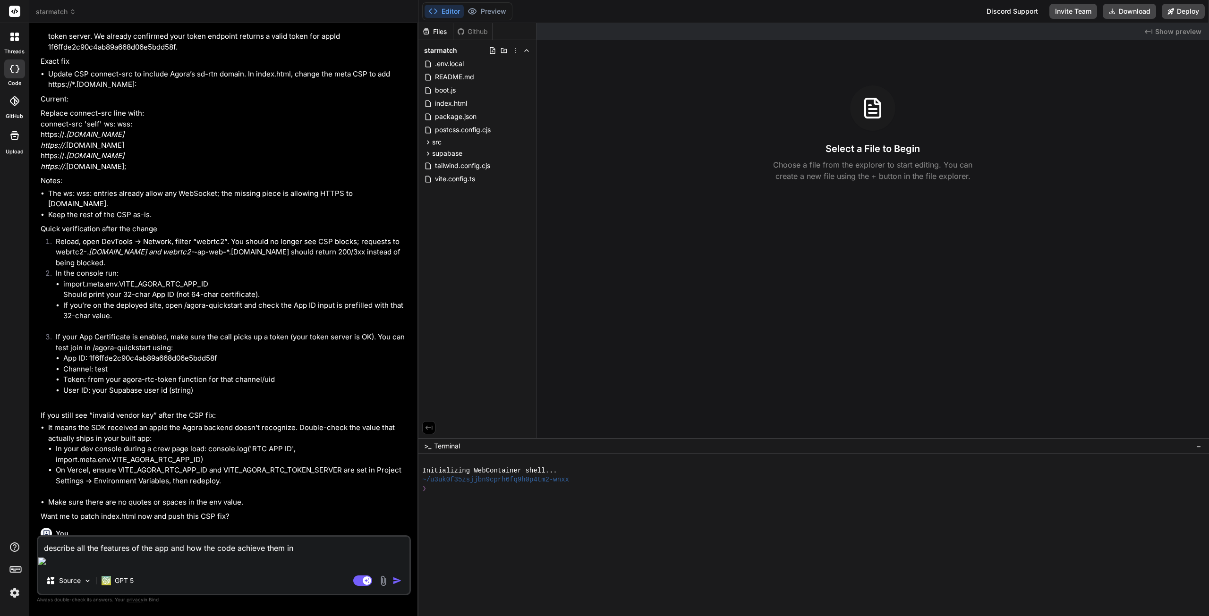
type textarea "x"
type textarea "describe all the features of the app and how the code achieve them in de"
type textarea "x"
type textarea "describe all the features of the app and how the code achieve them in det"
type textarea "x"
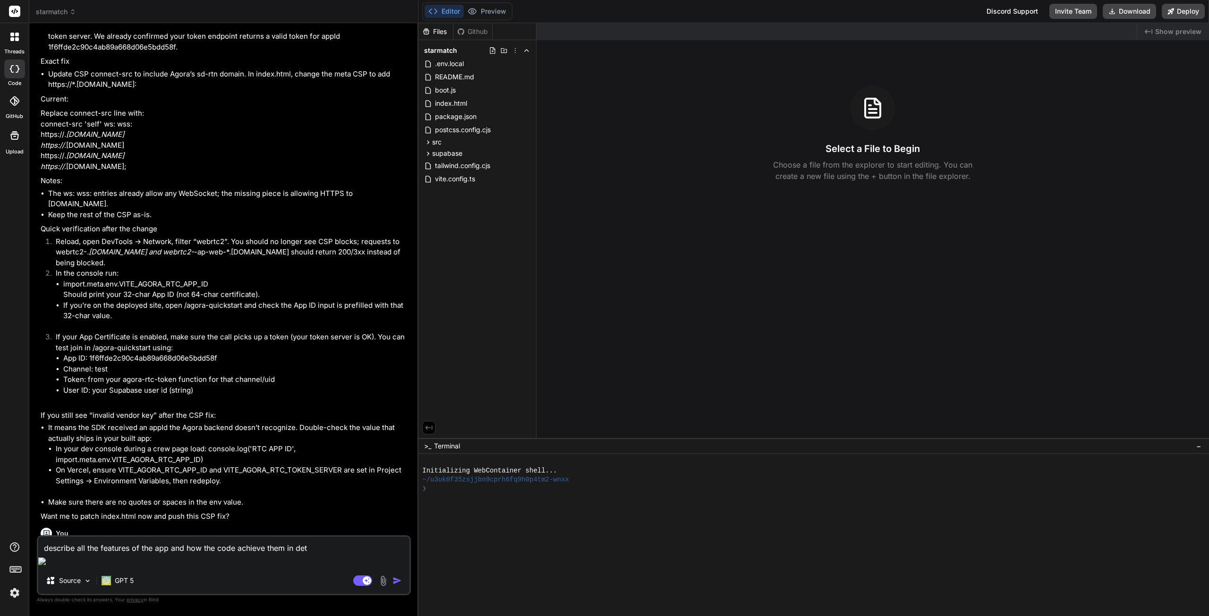
type textarea "describe all the features of the app and how the code achieve them in deta"
type textarea "x"
type textarea "describe all the features of the app and how the code achieve them in detai"
type textarea "x"
type textarea "describe all the features of the app and how the code achieve them in detail"
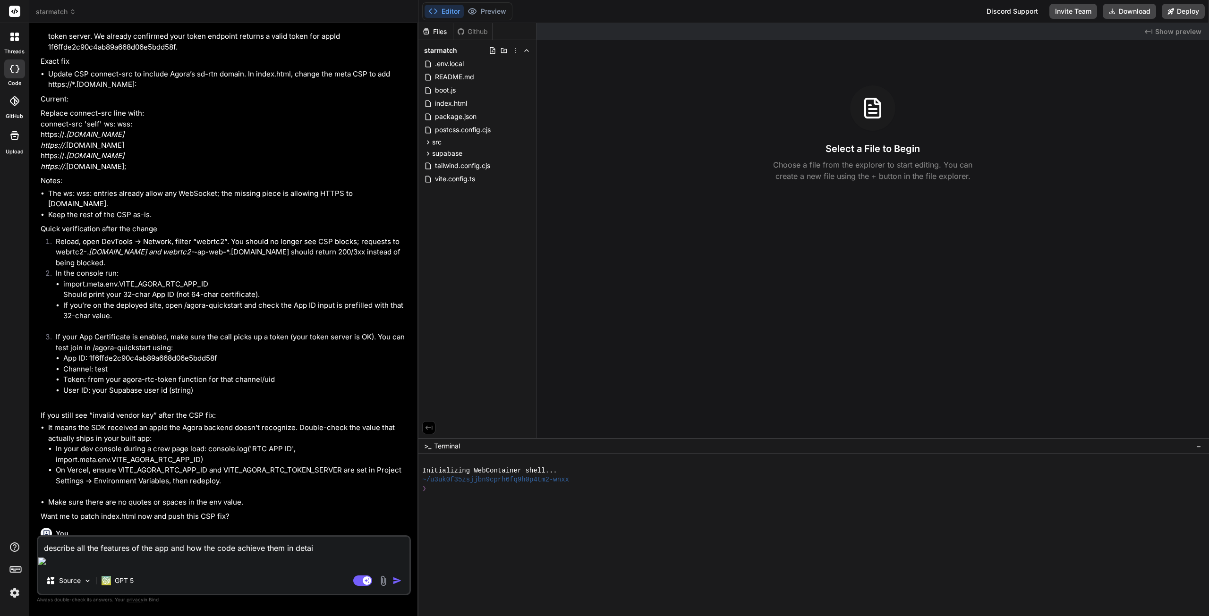
type textarea "x"
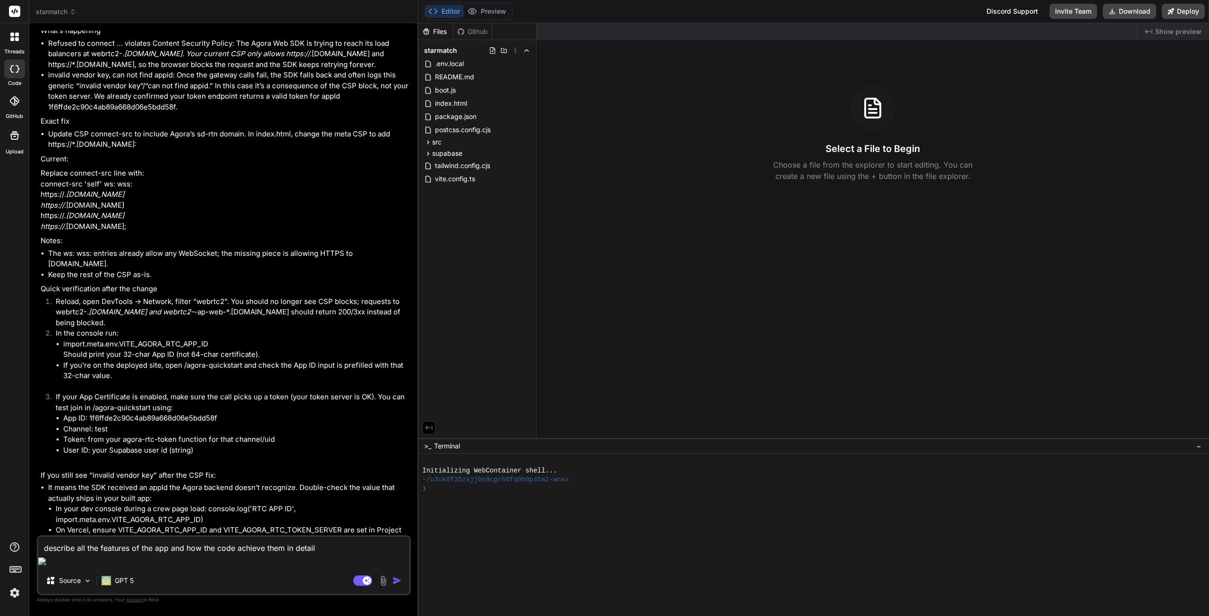
scroll to position [5380, 0]
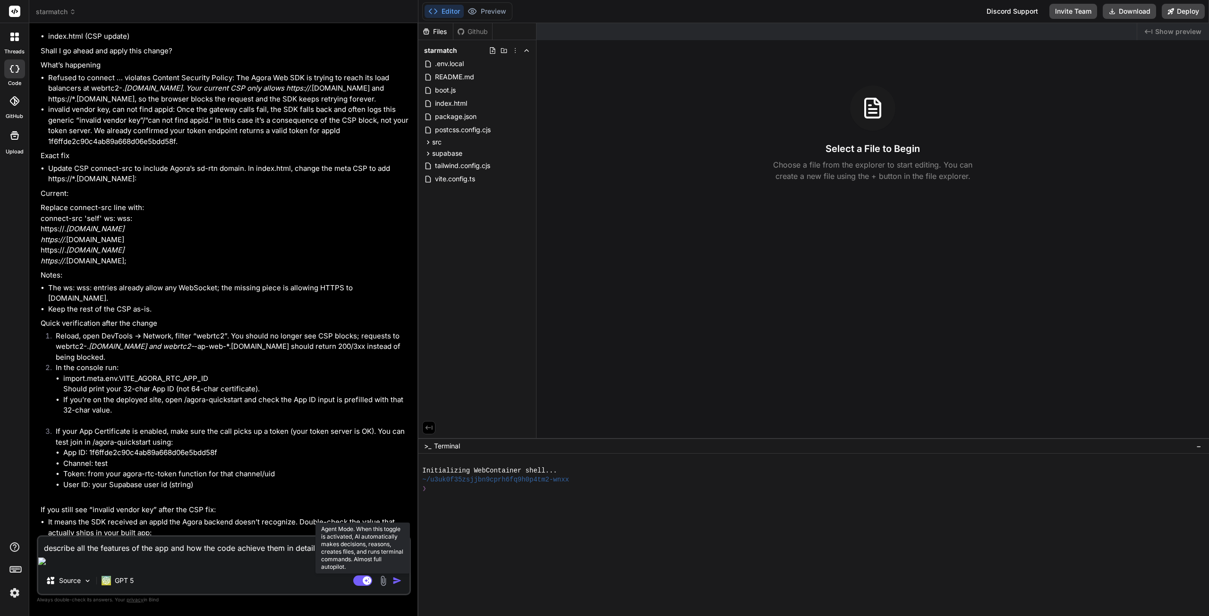
type textarea "describe all the features of the app and how the code achieve them in detail"
click at [356, 583] on rect at bounding box center [362, 581] width 19 height 10
click at [330, 554] on textarea "describe all the features of the app and how the code achieve them in detail" at bounding box center [223, 545] width 371 height 17
type textarea "x"
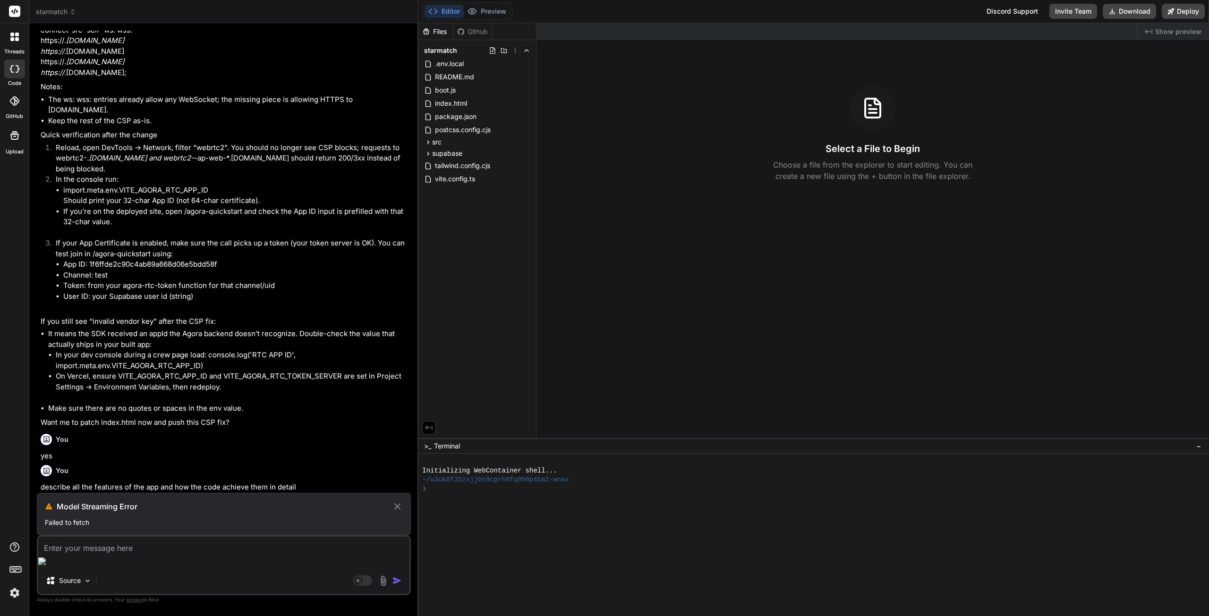
scroll to position [5690, 0]
click at [125, 512] on h3 "Model Streaming Error" at bounding box center [224, 506] width 335 height 11
click at [398, 510] on icon at bounding box center [397, 506] width 7 height 7
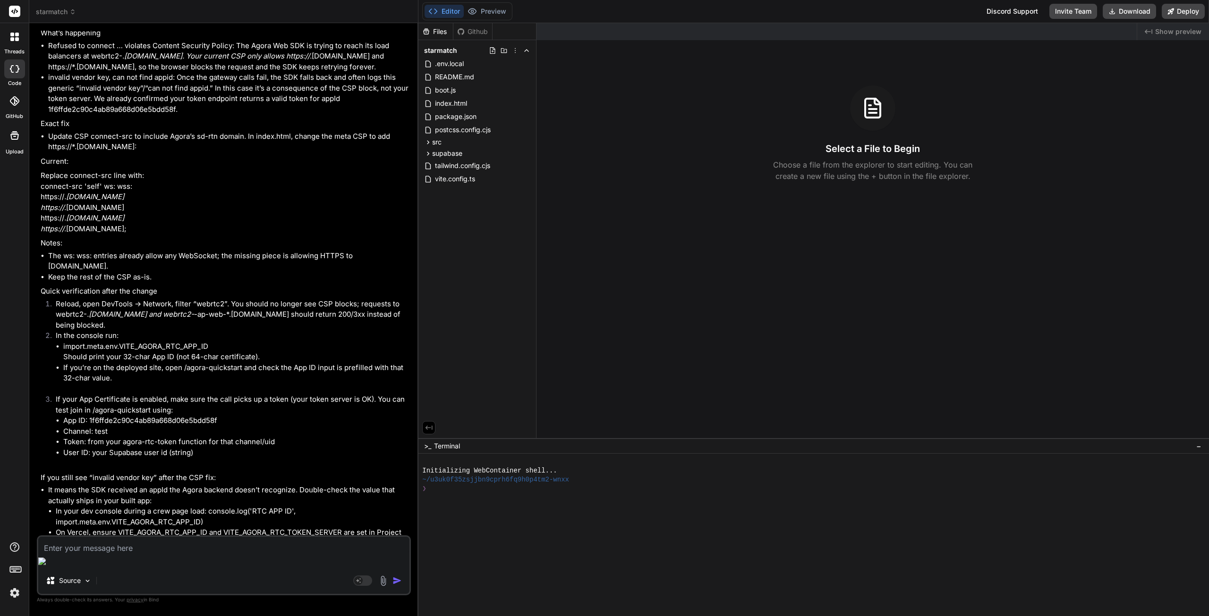
scroll to position [5412, 0]
click at [458, 78] on span "README.md" at bounding box center [454, 76] width 41 height 11
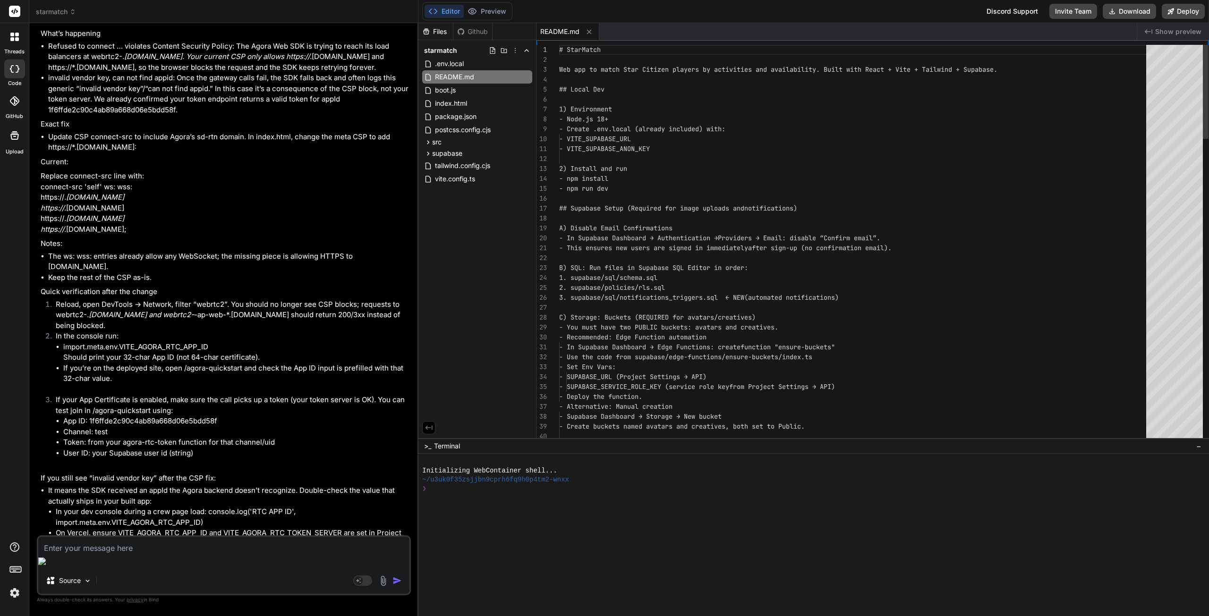
type textarea "x"
drag, startPoint x: 559, startPoint y: 48, endPoint x: 782, endPoint y: 420, distance: 433.5
click at [782, 420] on div "1 2 3 4 5 6 7 8 9 10 11 12 13 14 15 16 17 18 19 20 21 22 23 24 25 26 27 28 29 3…" at bounding box center [872, 244] width 672 height 398
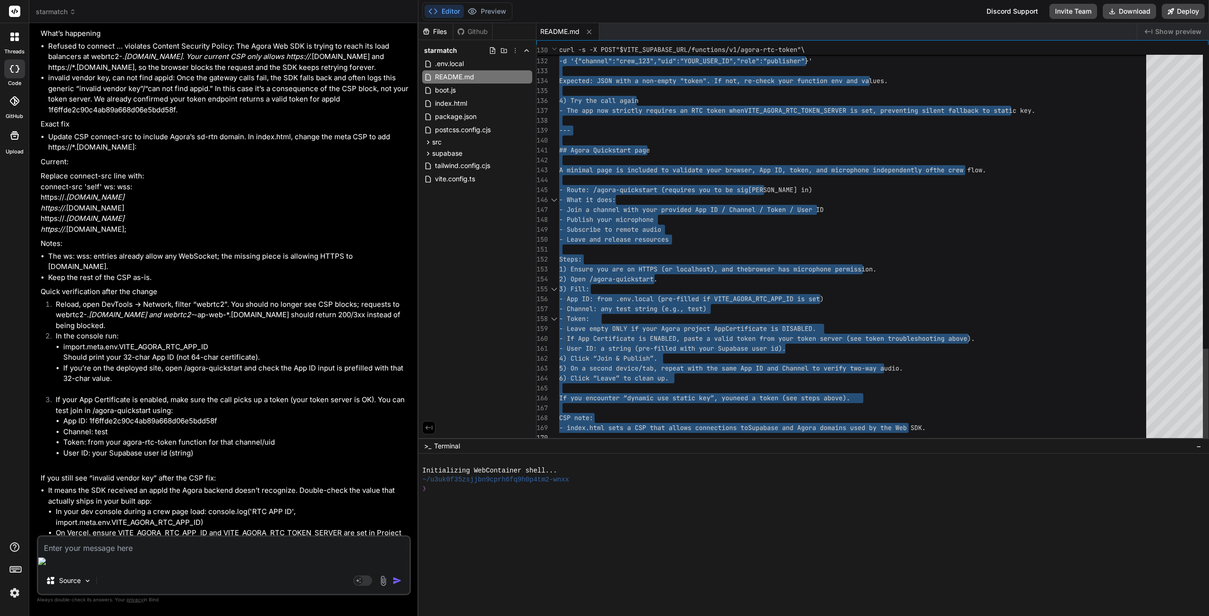
drag, startPoint x: 559, startPoint y: 50, endPoint x: 937, endPoint y: 430, distance: 536.2
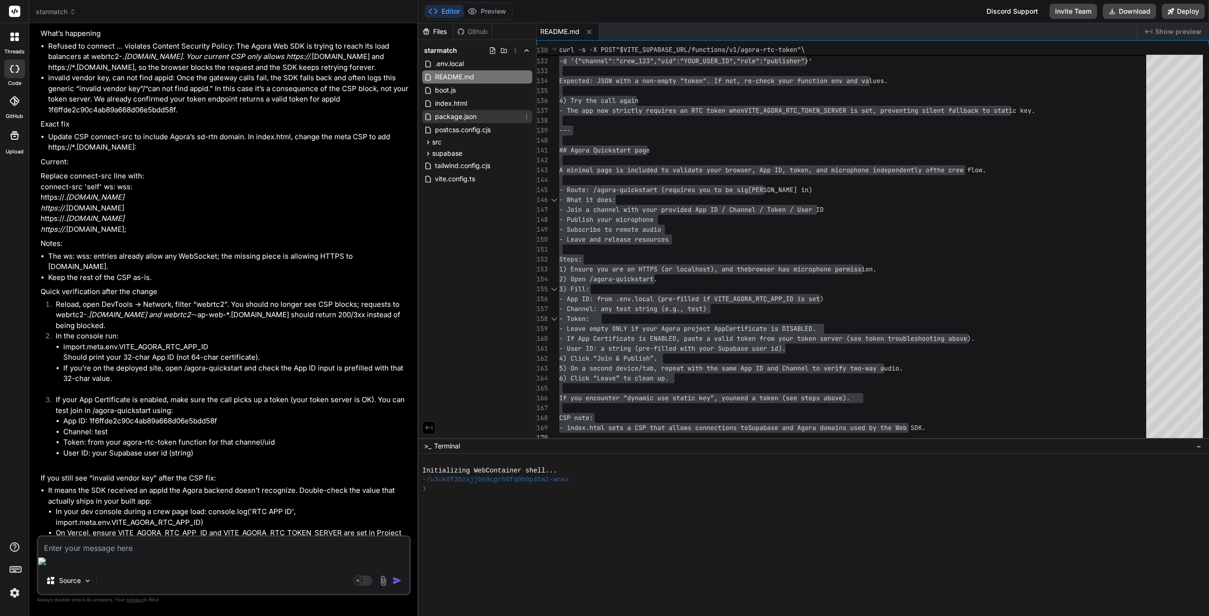
click at [454, 118] on span "package.json" at bounding box center [455, 116] width 43 height 11
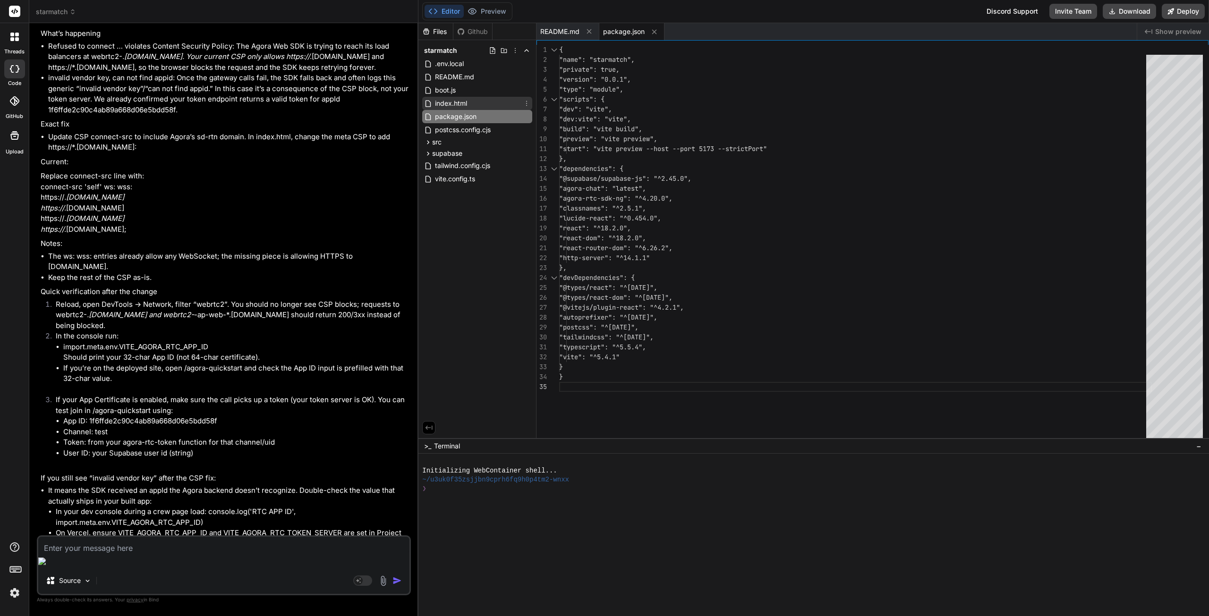
click at [470, 104] on div "index.html" at bounding box center [477, 103] width 110 height 13
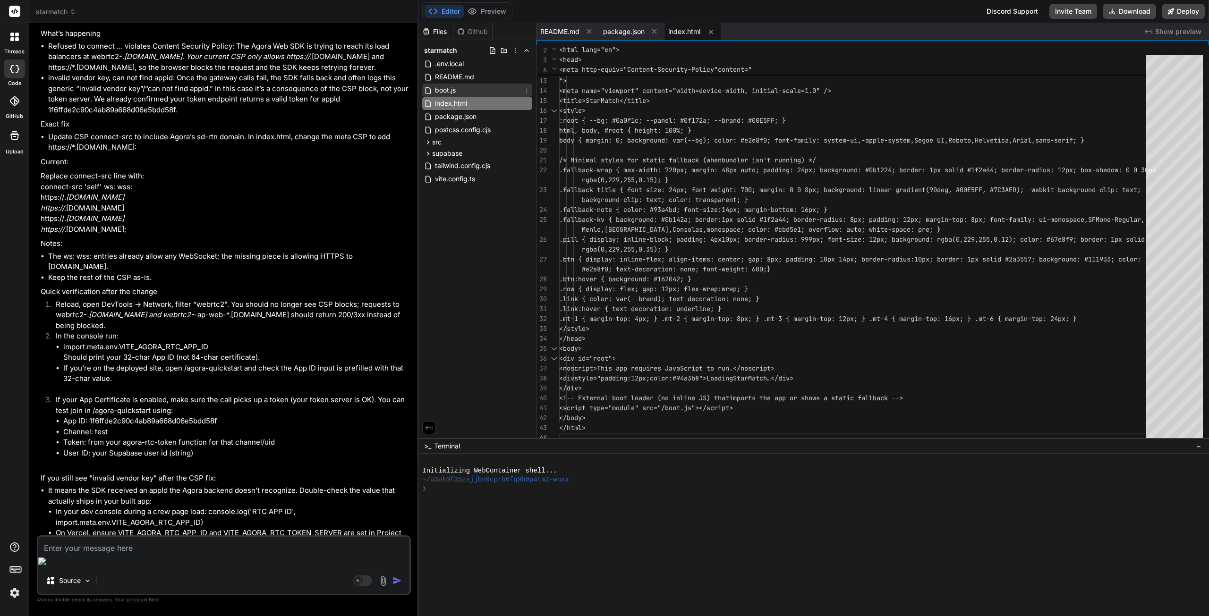
click at [463, 89] on div "boot.js" at bounding box center [477, 90] width 110 height 13
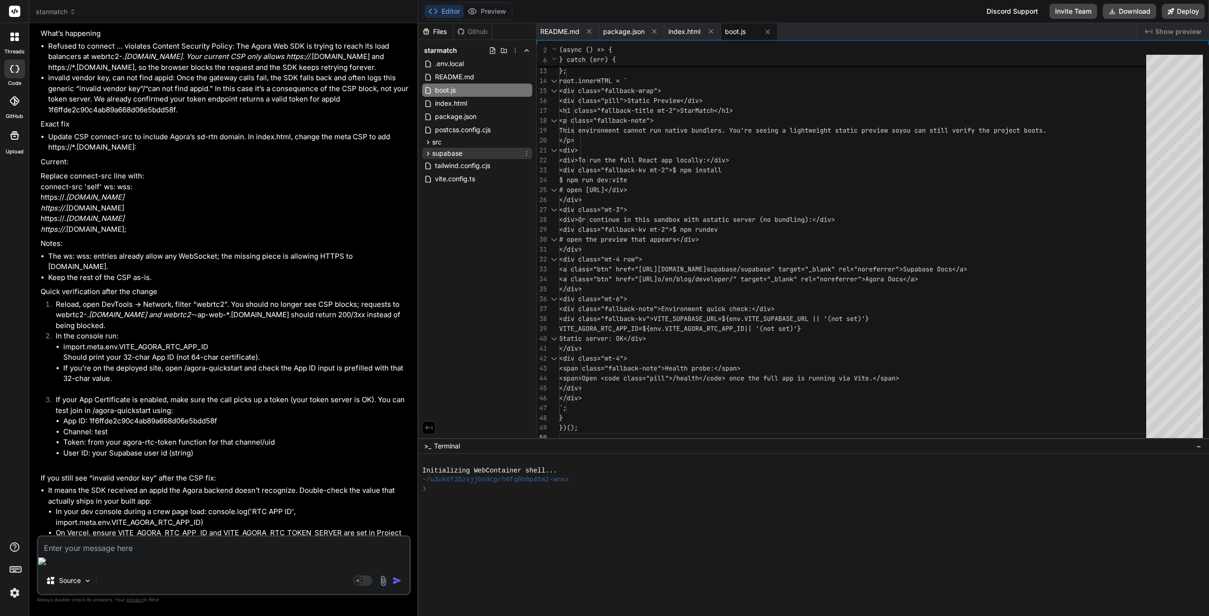
click at [459, 152] on span "supabase" at bounding box center [447, 153] width 30 height 9
click at [457, 150] on span "supabase" at bounding box center [447, 153] width 30 height 9
click at [457, 141] on div "src" at bounding box center [477, 141] width 110 height 11
click at [465, 156] on span "App.tsx" at bounding box center [455, 155] width 26 height 11
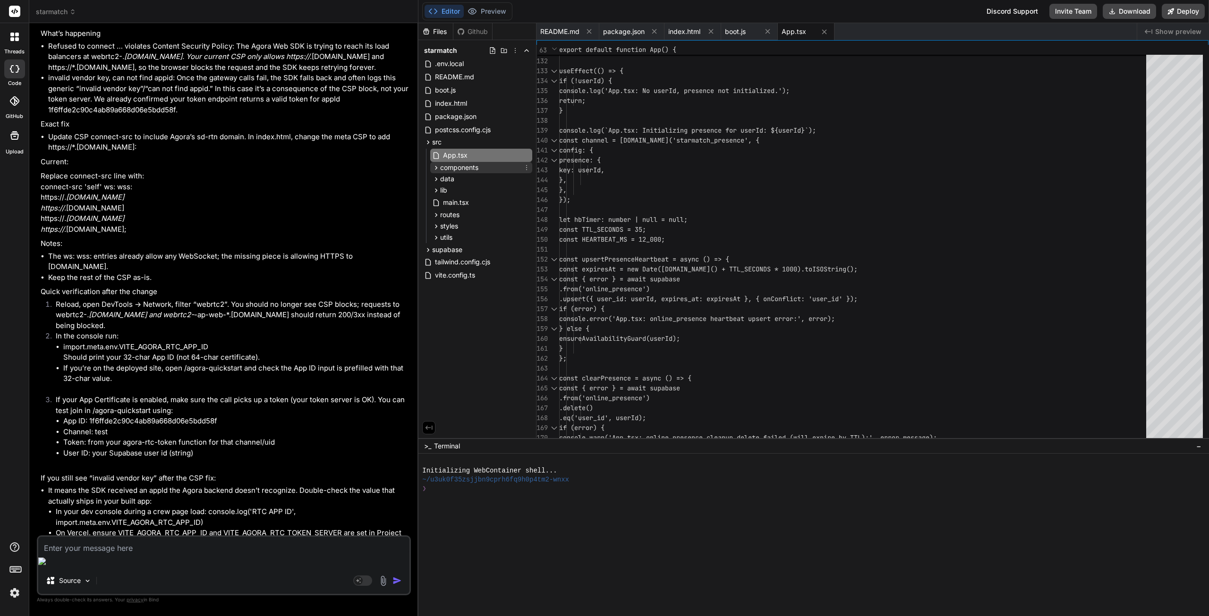
click at [458, 165] on span "components" at bounding box center [459, 167] width 38 height 9
click at [461, 177] on span "ActivitySelector.tsx" at bounding box center [481, 180] width 62 height 11
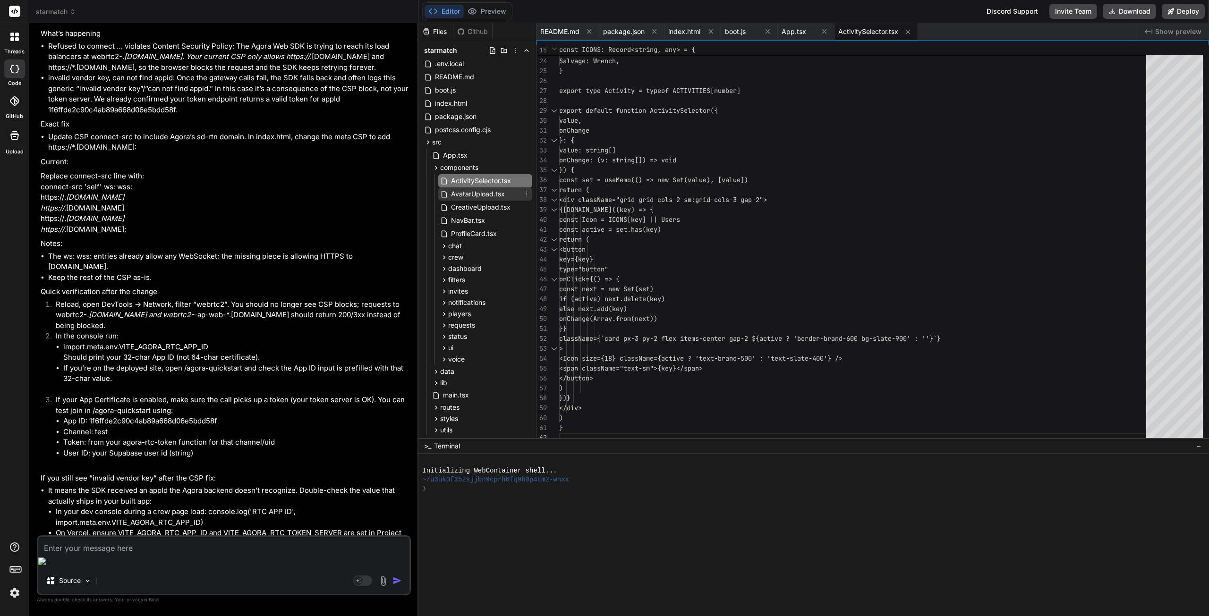
click at [471, 191] on span "AvatarUpload.tsx" at bounding box center [478, 193] width 56 height 11
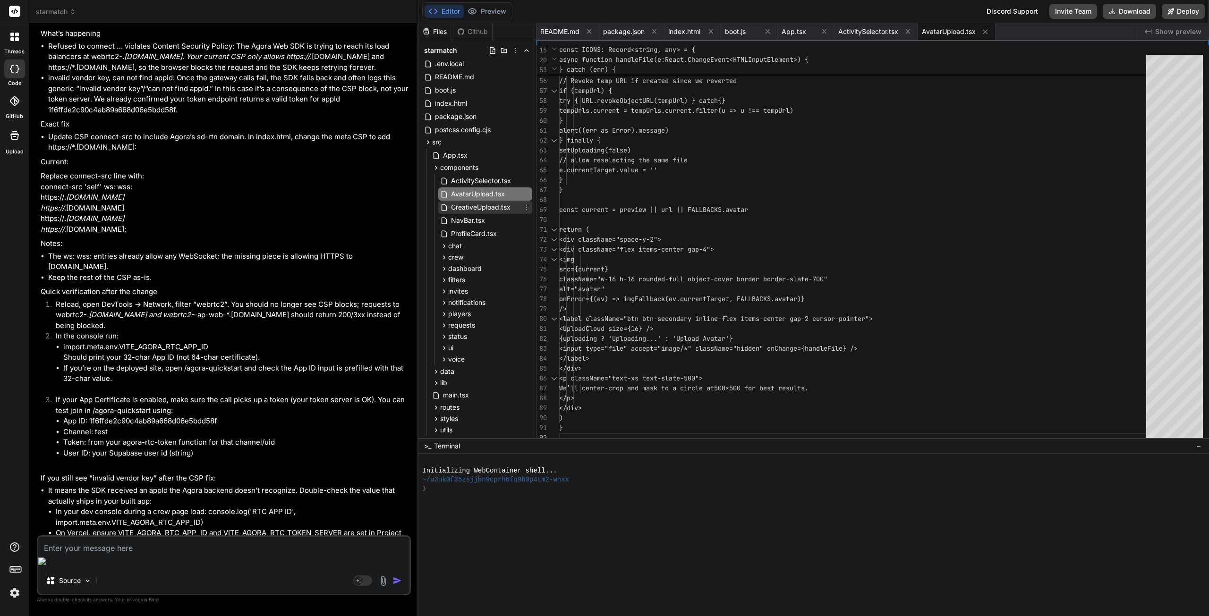
click at [471, 205] on span "CreativeUpload.tsx" at bounding box center [480, 207] width 61 height 11
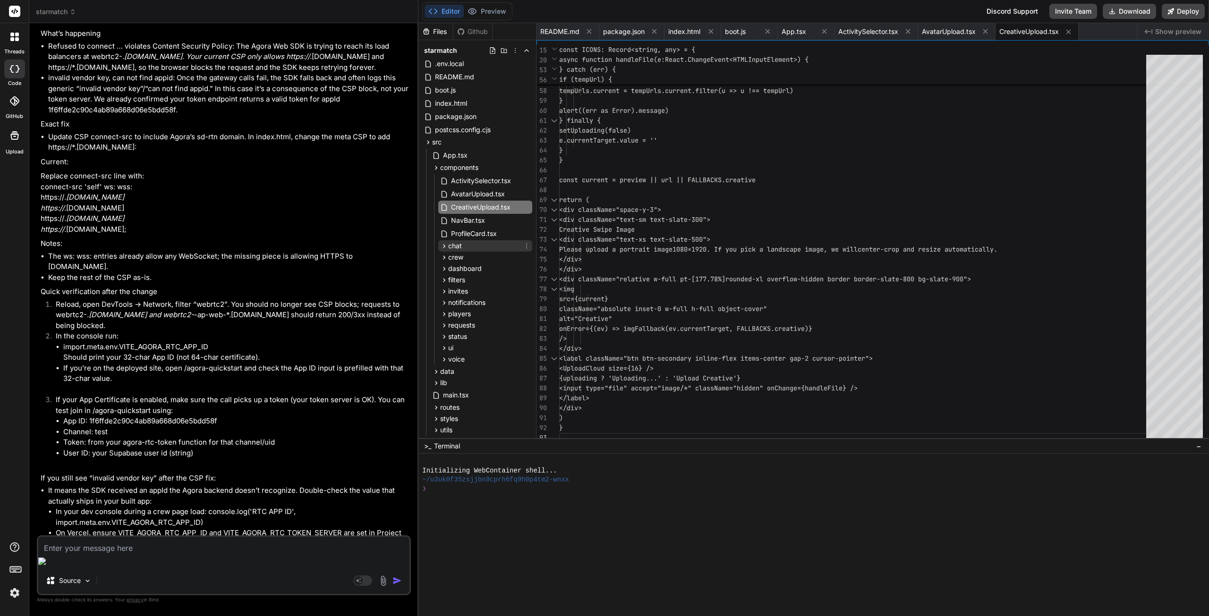
click at [464, 245] on div "chat" at bounding box center [485, 245] width 94 height 11
click at [468, 305] on span "dashboard" at bounding box center [465, 309] width 34 height 9
click at [465, 297] on div "crew" at bounding box center [485, 298] width 94 height 11
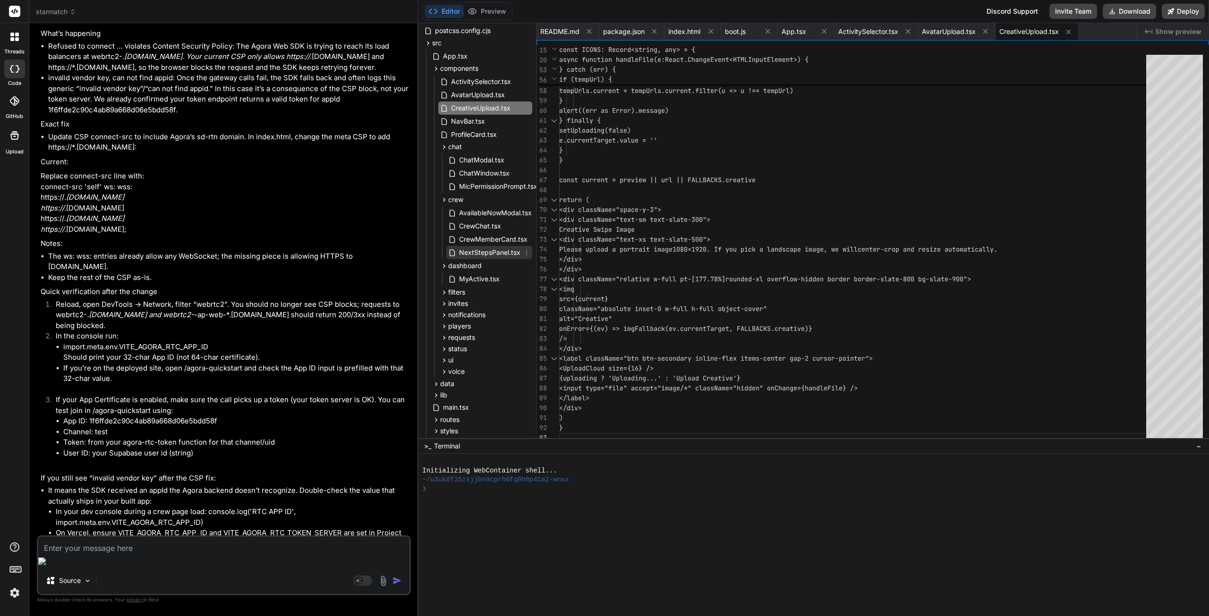
scroll to position [142, 0]
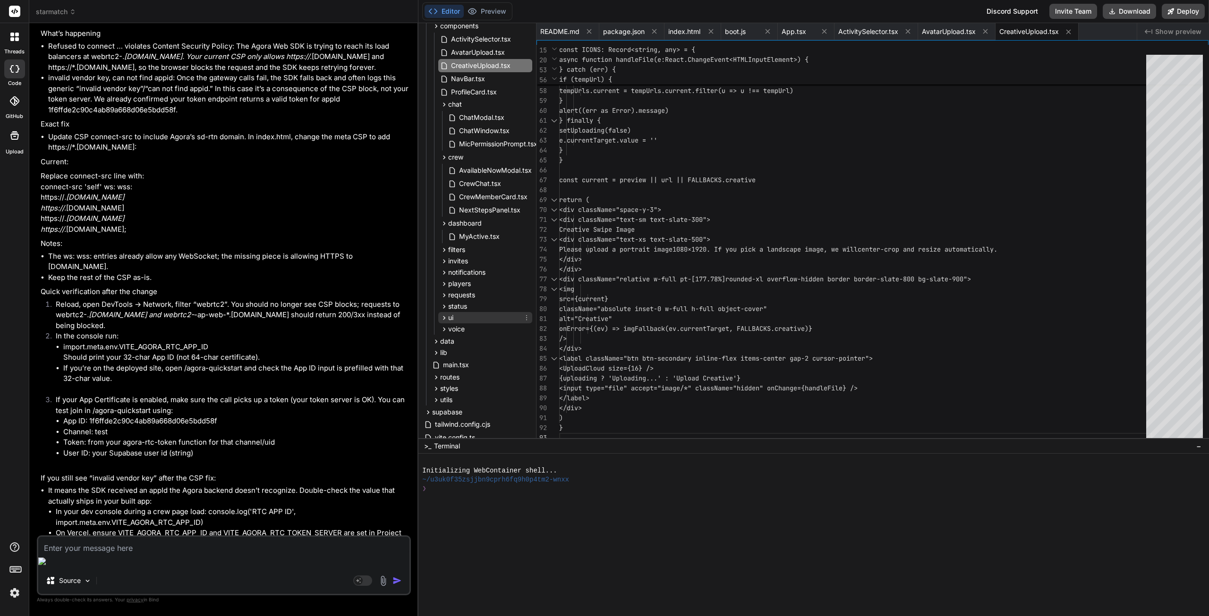
click at [467, 317] on div "ui" at bounding box center [485, 317] width 94 height 11
click at [468, 374] on div "voice" at bounding box center [485, 370] width 94 height 11
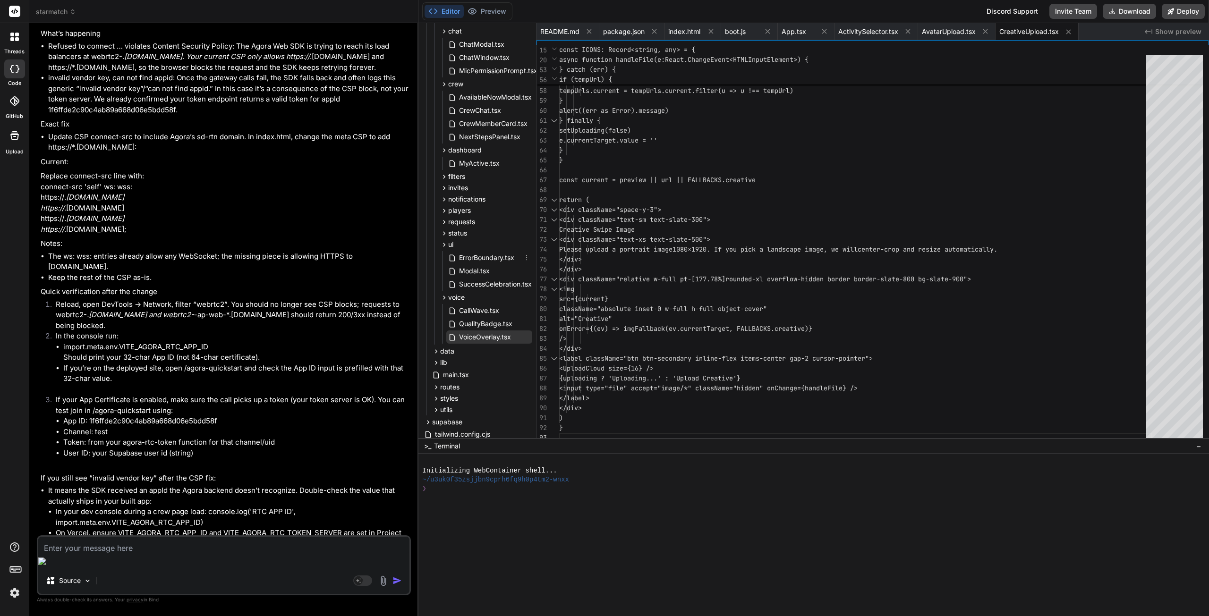
scroll to position [236, 0]
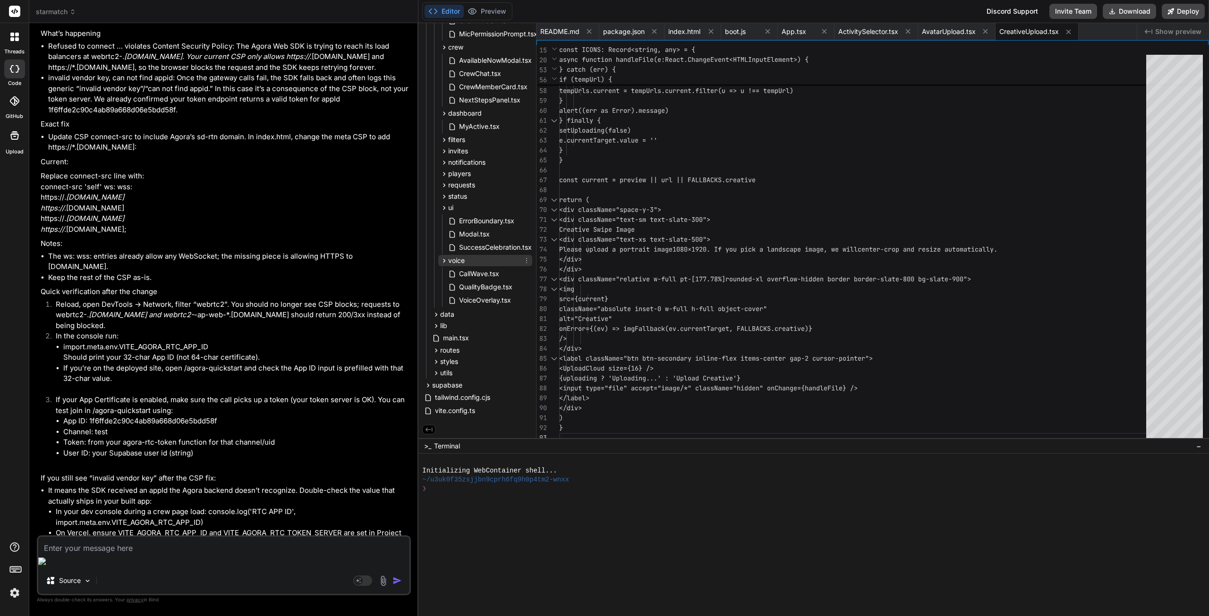
click at [461, 259] on span "voice" at bounding box center [456, 260] width 17 height 9
click at [455, 244] on div "ui" at bounding box center [485, 249] width 94 height 11
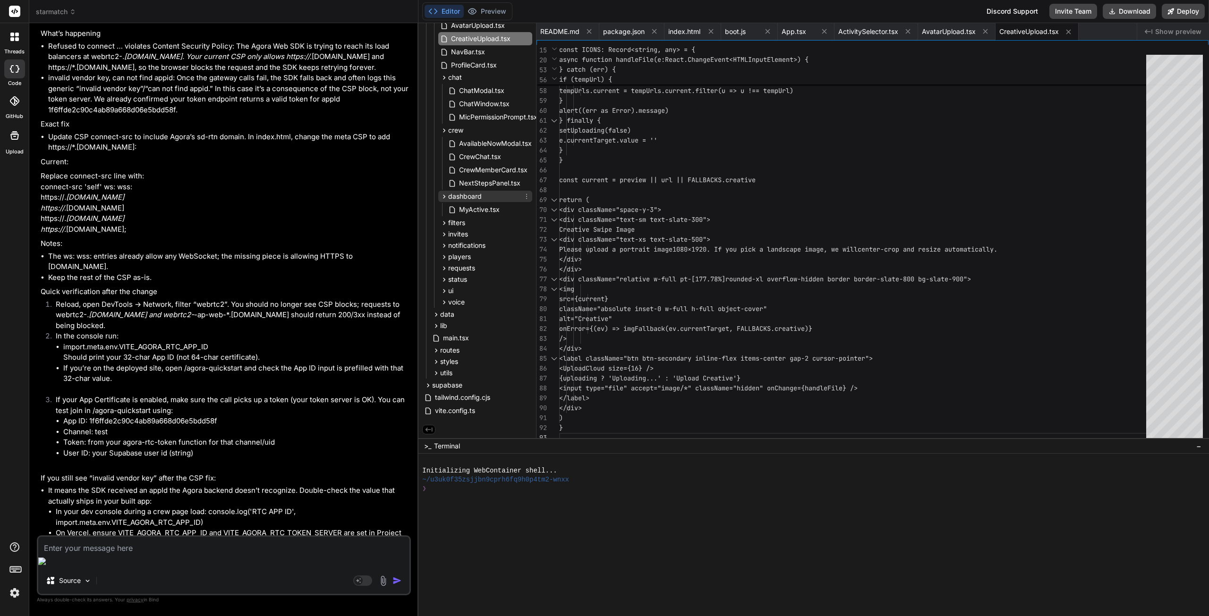
click at [463, 197] on span "dashboard" at bounding box center [465, 196] width 34 height 9
click at [459, 141] on span "crew" at bounding box center [455, 145] width 15 height 9
click at [459, 143] on span "chat" at bounding box center [455, 147] width 14 height 9
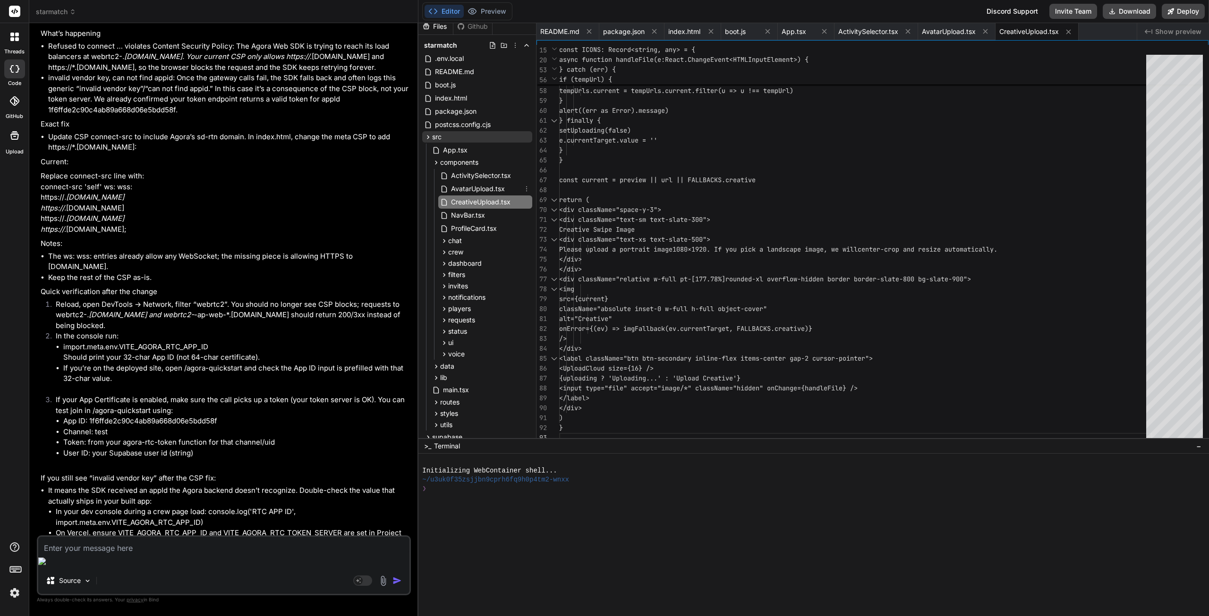
scroll to position [0, 0]
click at [458, 164] on span "components" at bounding box center [459, 167] width 38 height 9
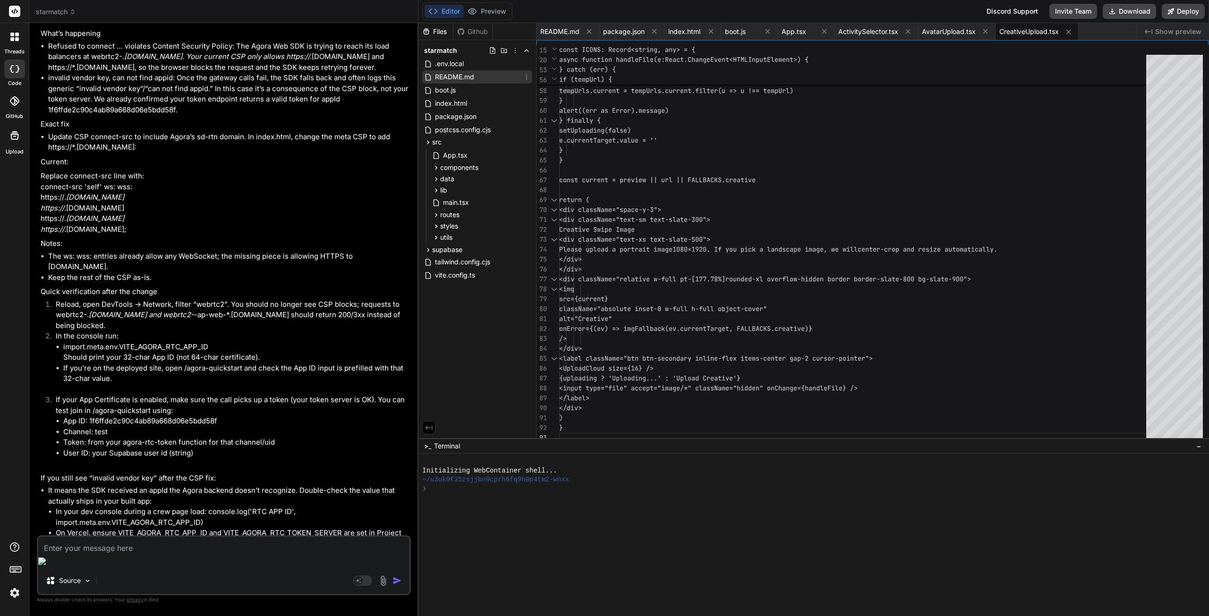
click at [453, 76] on span "README.md" at bounding box center [454, 76] width 41 height 11
type textarea "- User ID: a string (pre-filled with your Supabase user id). 4) Click “Join & P…"
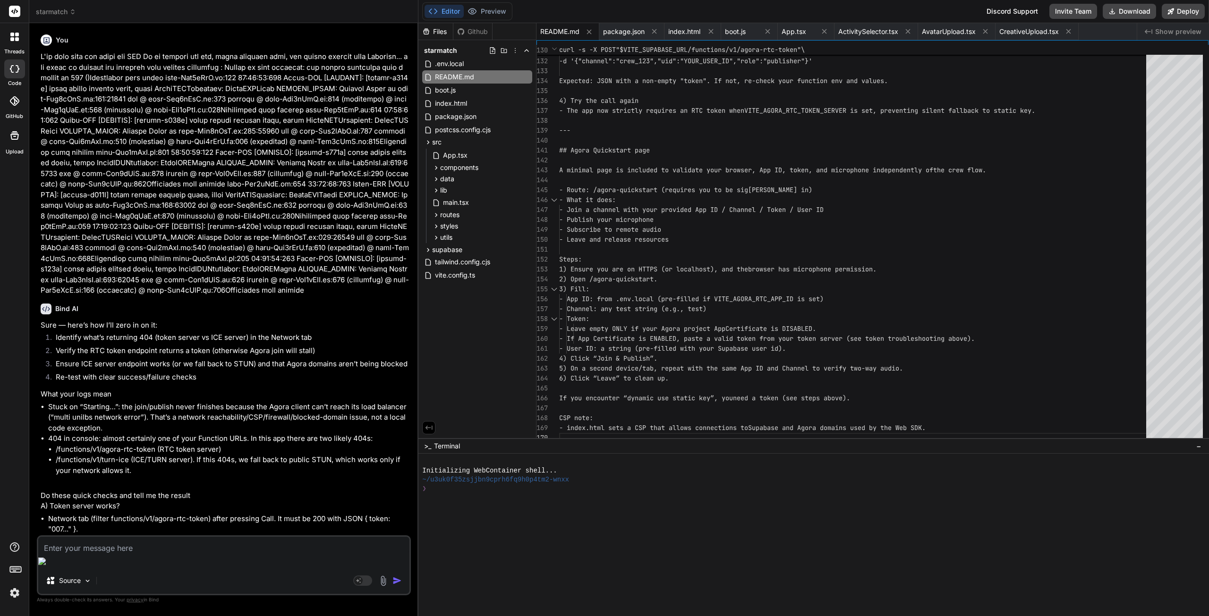
click at [58, 43] on h6 "You" at bounding box center [62, 39] width 13 height 9
click at [250, 356] on ol "Identify what’s returning 404 (token server vs ICE server) in the Network tab V…" at bounding box center [225, 358] width 368 height 53
click at [282, 314] on div "Bind AI" at bounding box center [225, 309] width 368 height 11
click at [75, 580] on p "Source" at bounding box center [70, 580] width 22 height 9
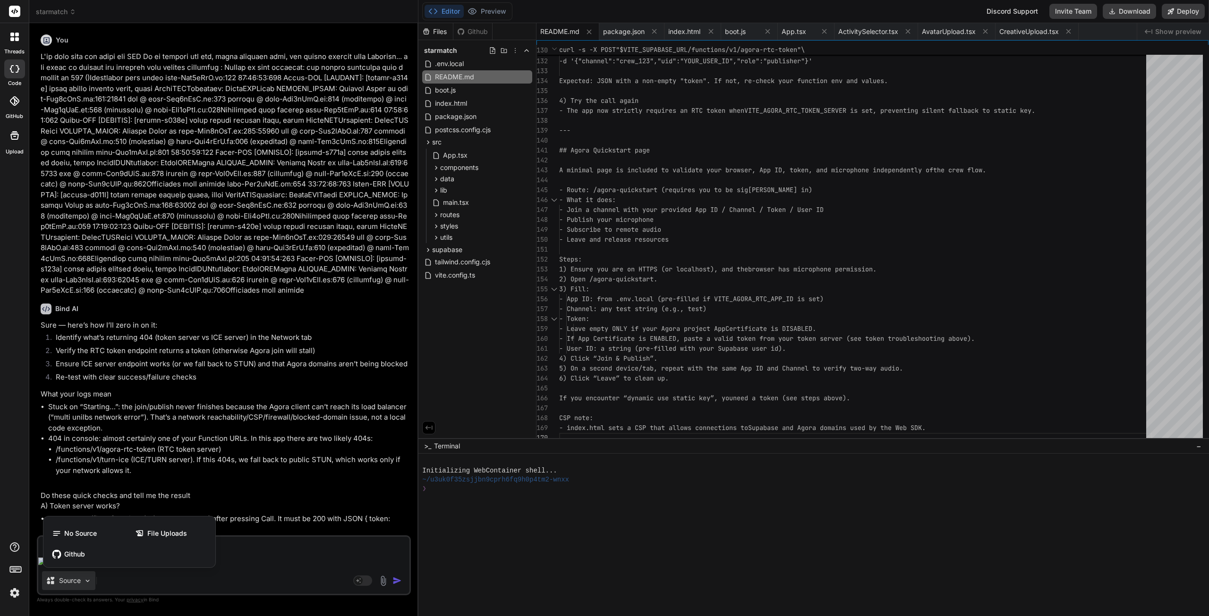
click at [71, 582] on div at bounding box center [604, 308] width 1209 height 616
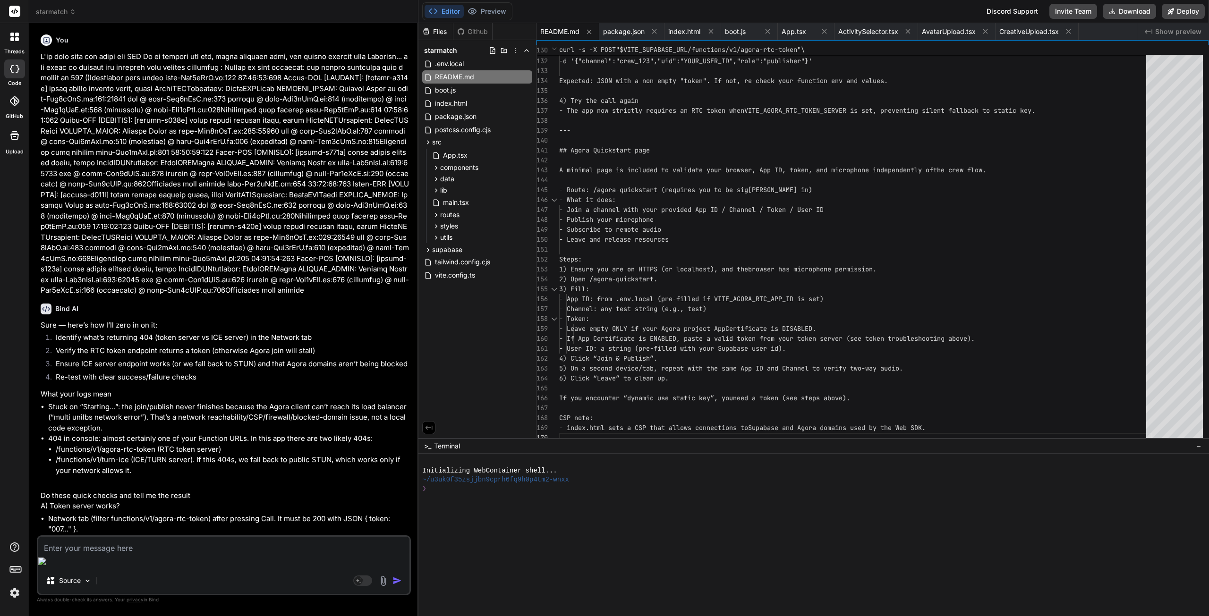
click at [57, 12] on span "starmatch" at bounding box center [56, 11] width 40 height 9
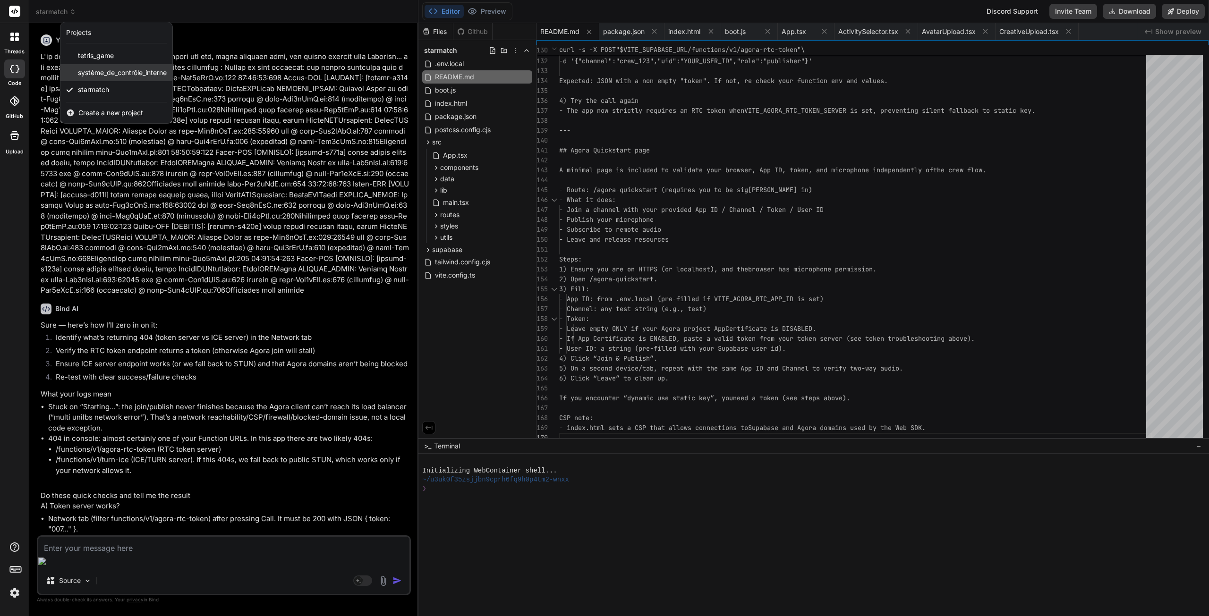
click at [96, 68] on span "système_de_contrôle_interne" at bounding box center [122, 72] width 89 height 9
type textarea "x"
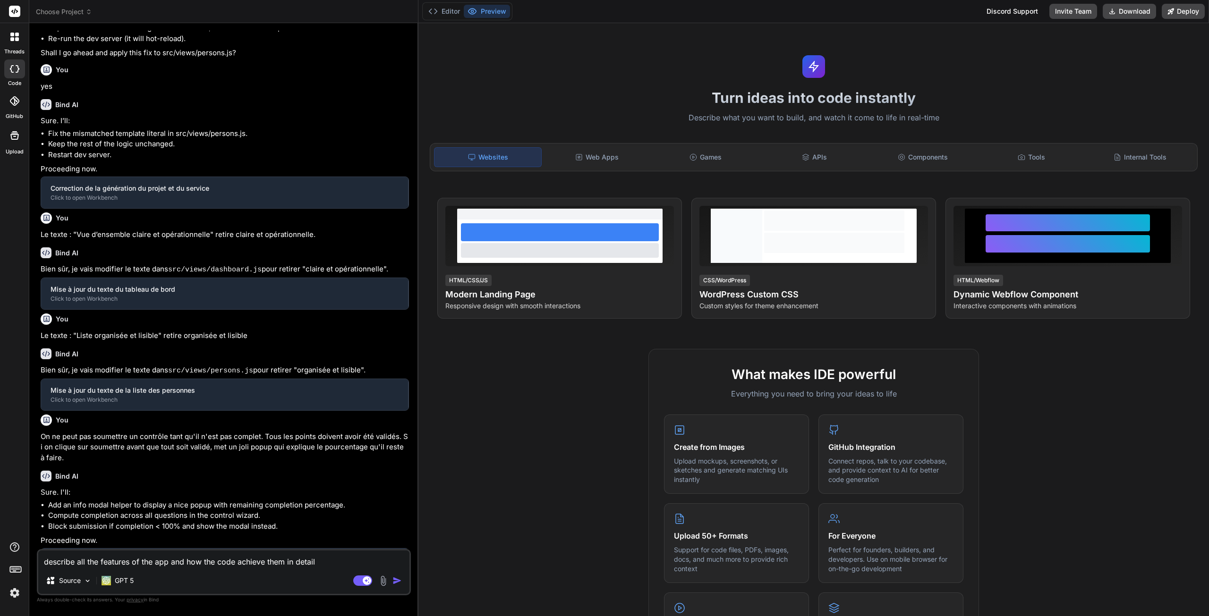
scroll to position [296, 0]
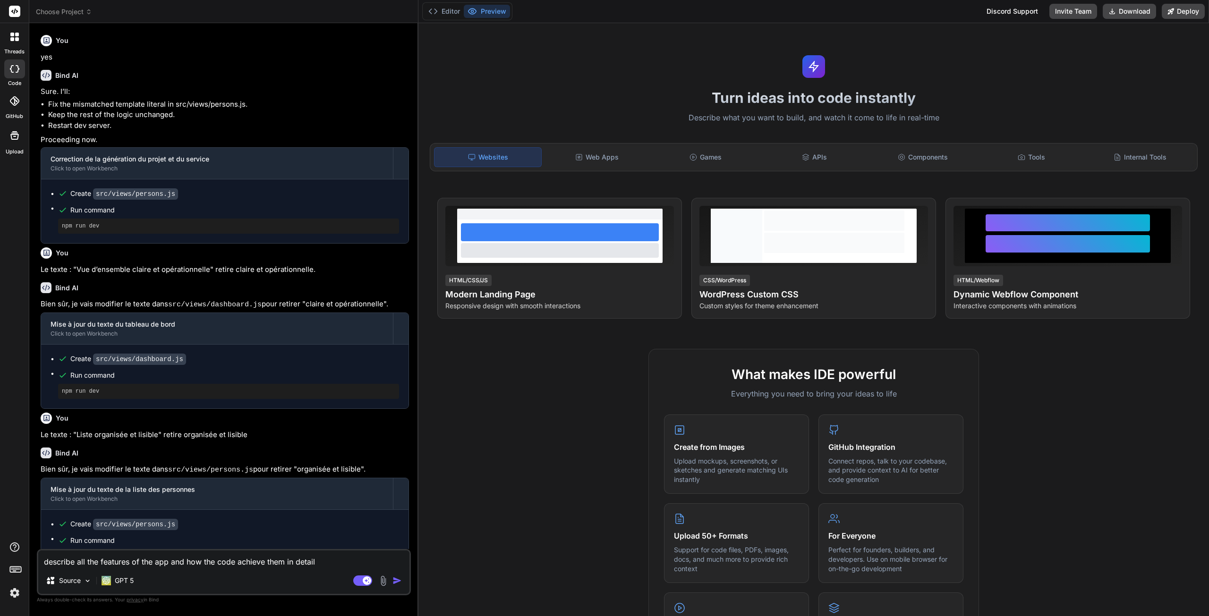
type textarea "x"
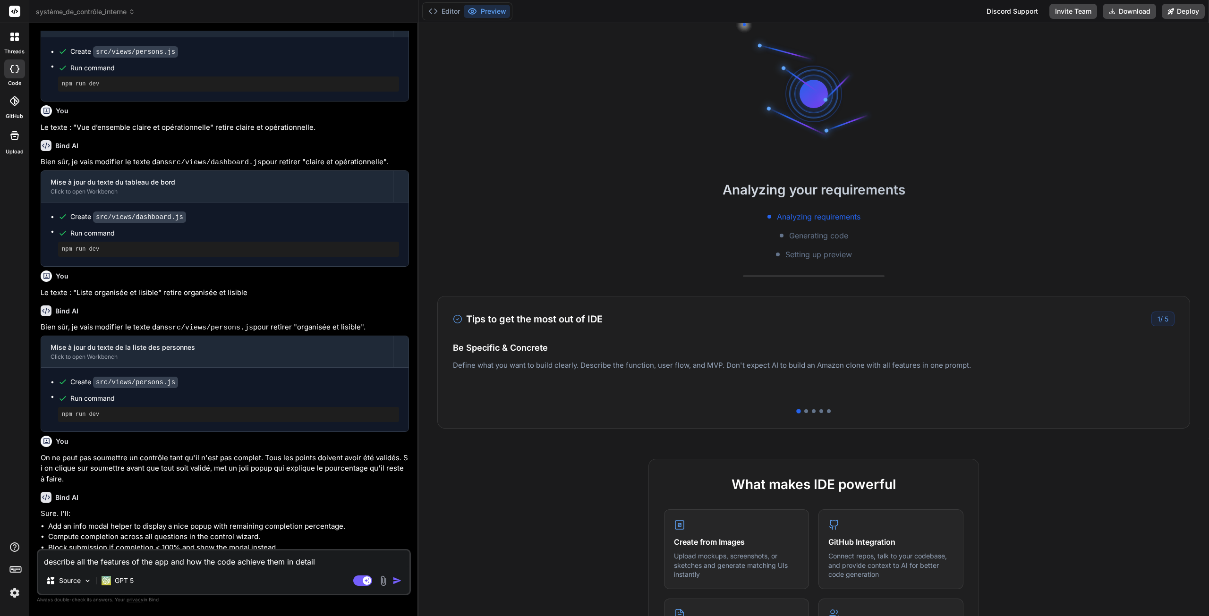
scroll to position [568, 0]
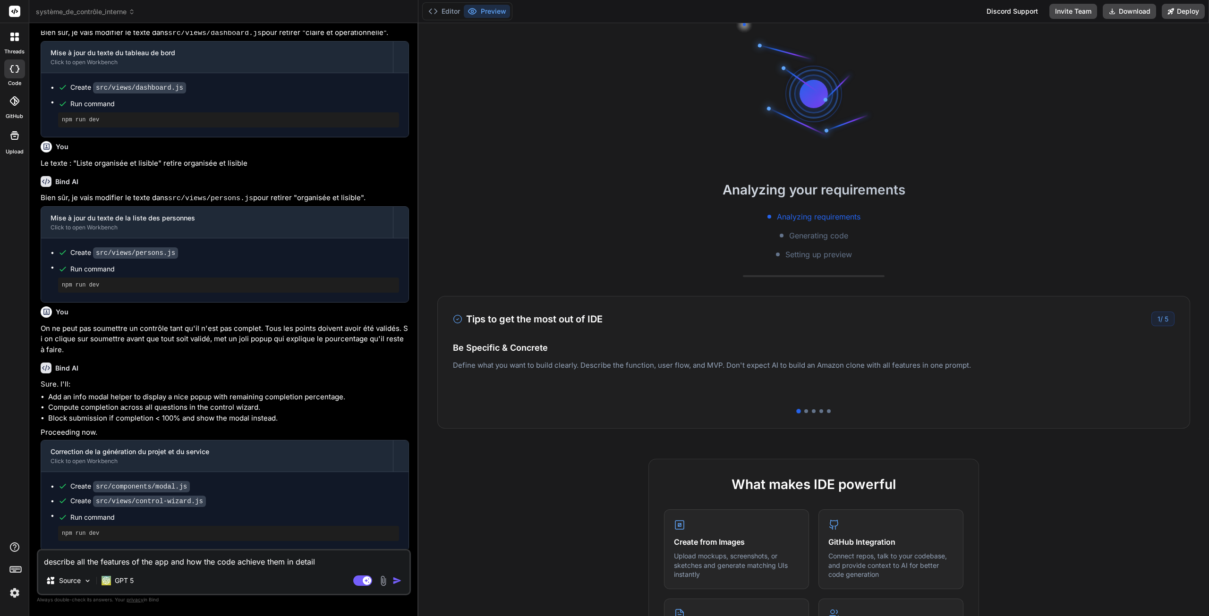
drag, startPoint x: 331, startPoint y: 564, endPoint x: -7, endPoint y: 553, distance: 337.7
type textarea "d"
type textarea "x"
type textarea "dé"
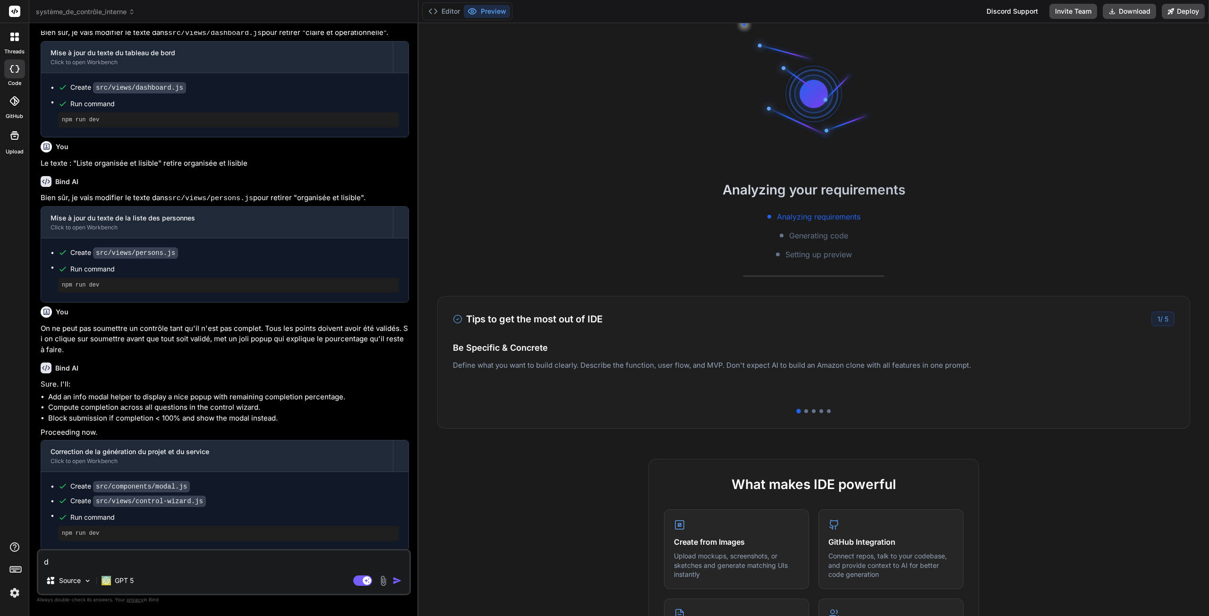
type textarea "x"
type textarea "déc"
type textarea "x"
type textarea "décr"
type textarea "x"
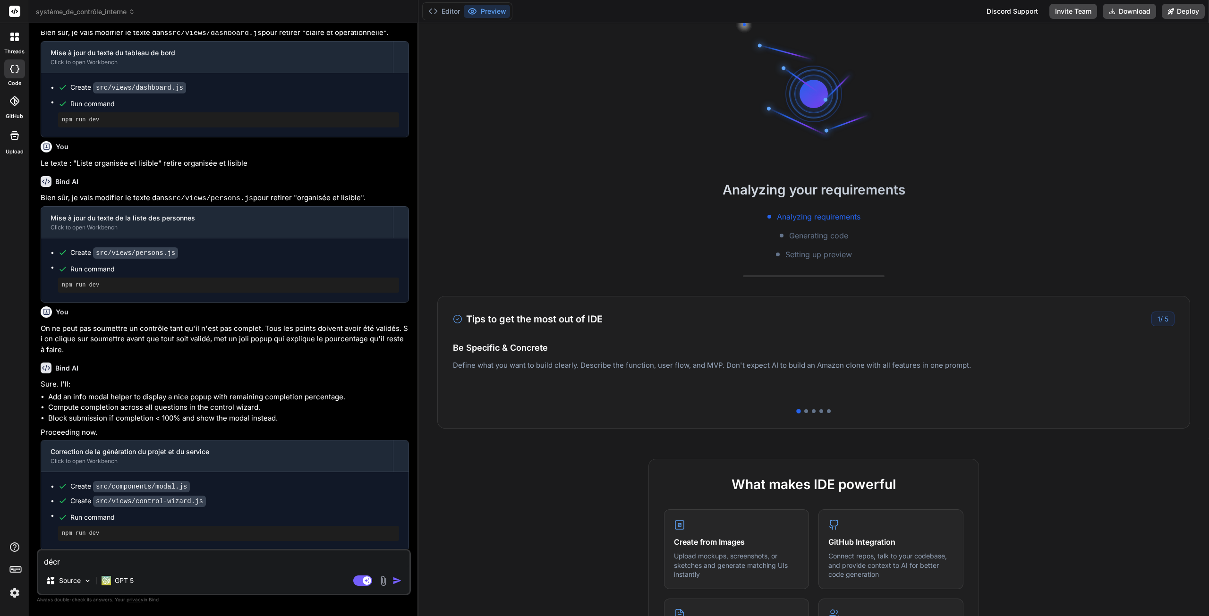
type textarea "décri"
type textarea "x"
type textarea "décrit"
type textarea "x"
type textarea "décrit"
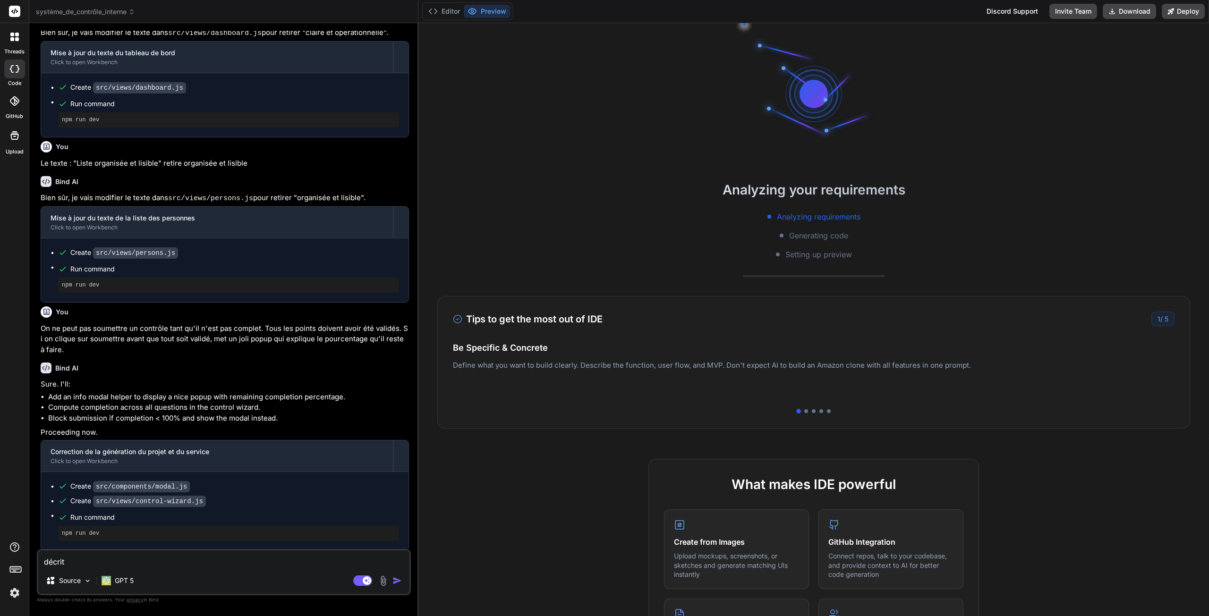
type textarea "x"
type textarea "décrit l"
type textarea "x"
type textarea "décrit le"
type textarea "x"
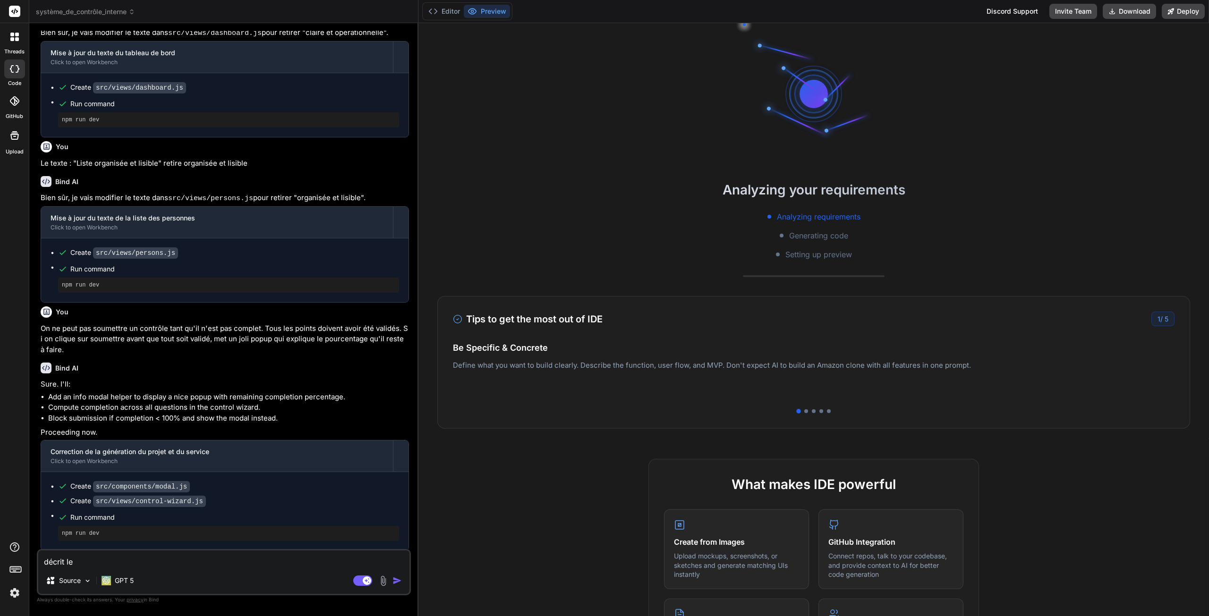
type textarea "décrit le"
type textarea "x"
type textarea "décrit le m"
type textarea "x"
type textarea "décrit le mo"
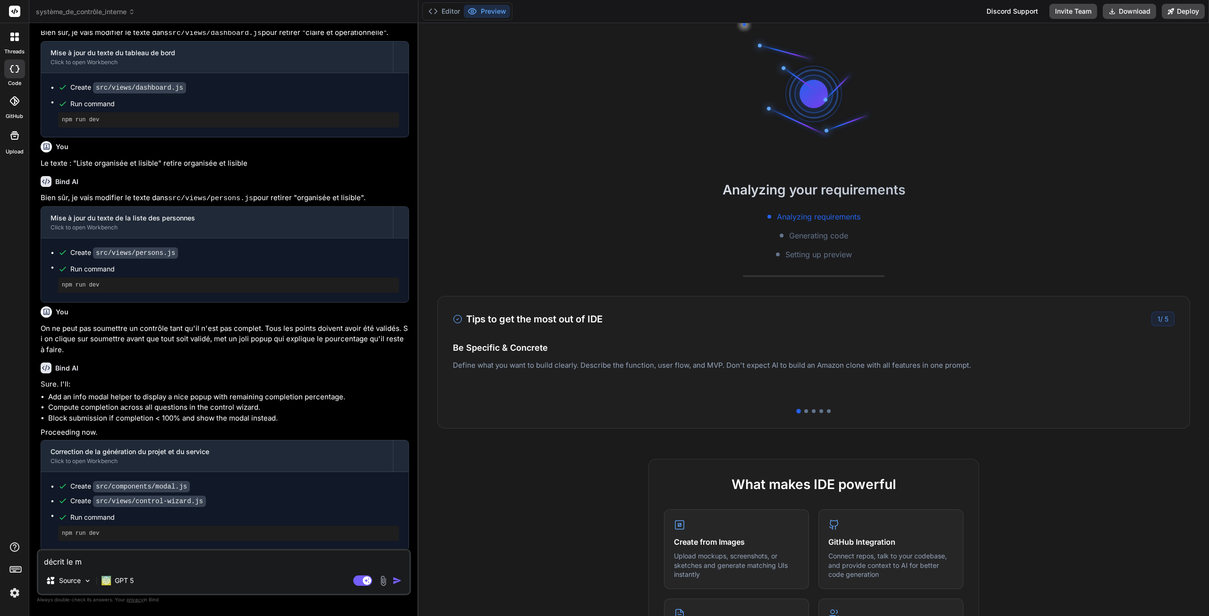
type textarea "x"
type textarea "décrit le mod"
type textarea "x"
type textarea "décrit le mode"
type textarea "x"
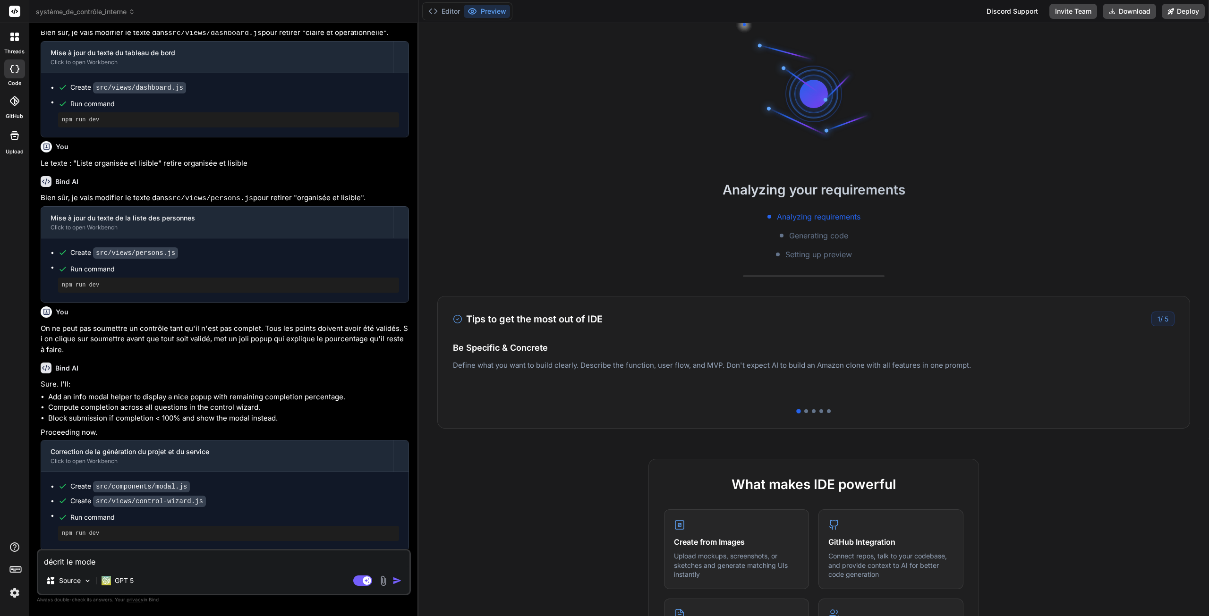
type textarea "décrit le mode"
type textarea "x"
type textarea "décrit le mode d"
type textarea "x"
type textarea "décrit le mode de"
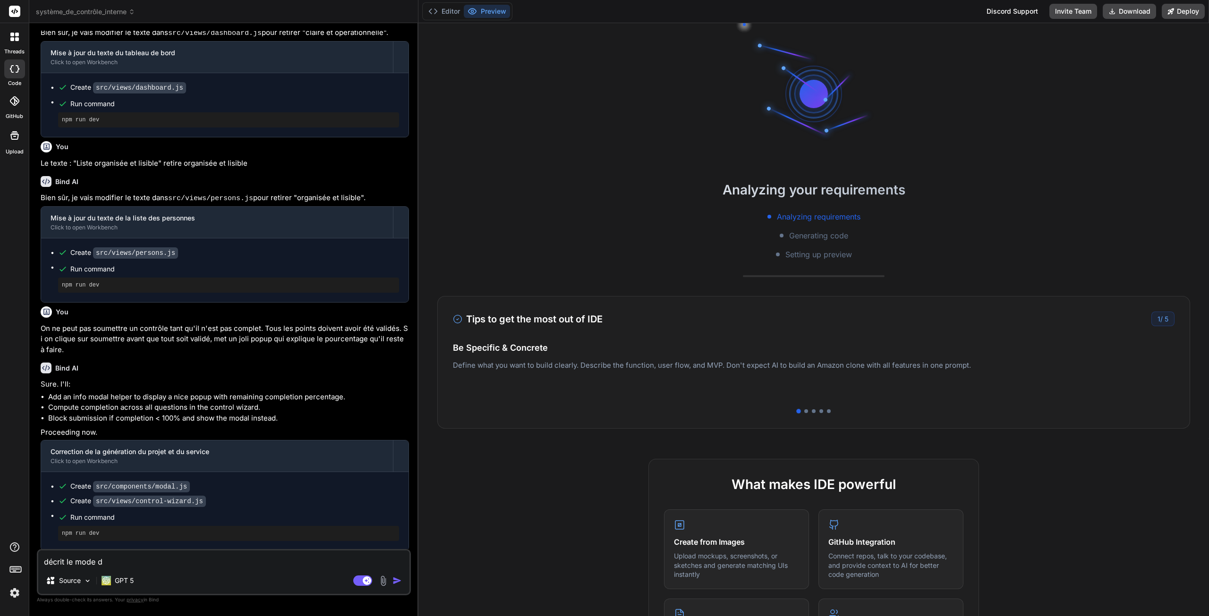
type textarea "x"
type textarea "décrit le mode de"
type textarea "x"
type textarea "décrit le mode de c"
type textarea "x"
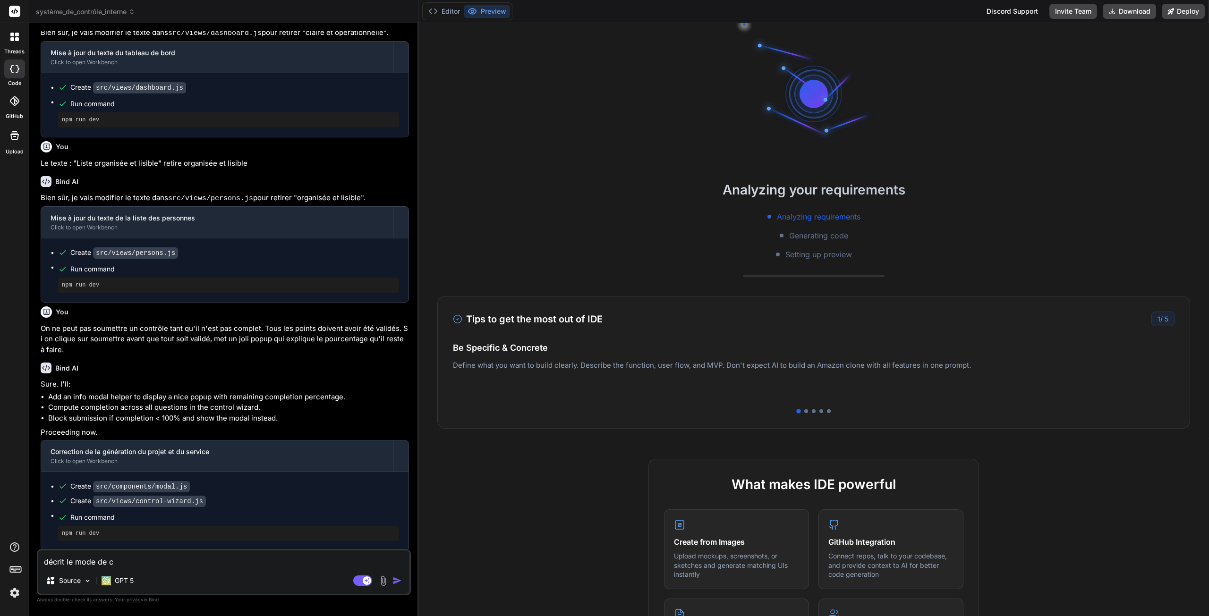
type textarea "décrit le mode de"
type textarea "x"
type textarea "décrit le mode de f"
type textarea "x"
type textarea "décrit le mode de fo"
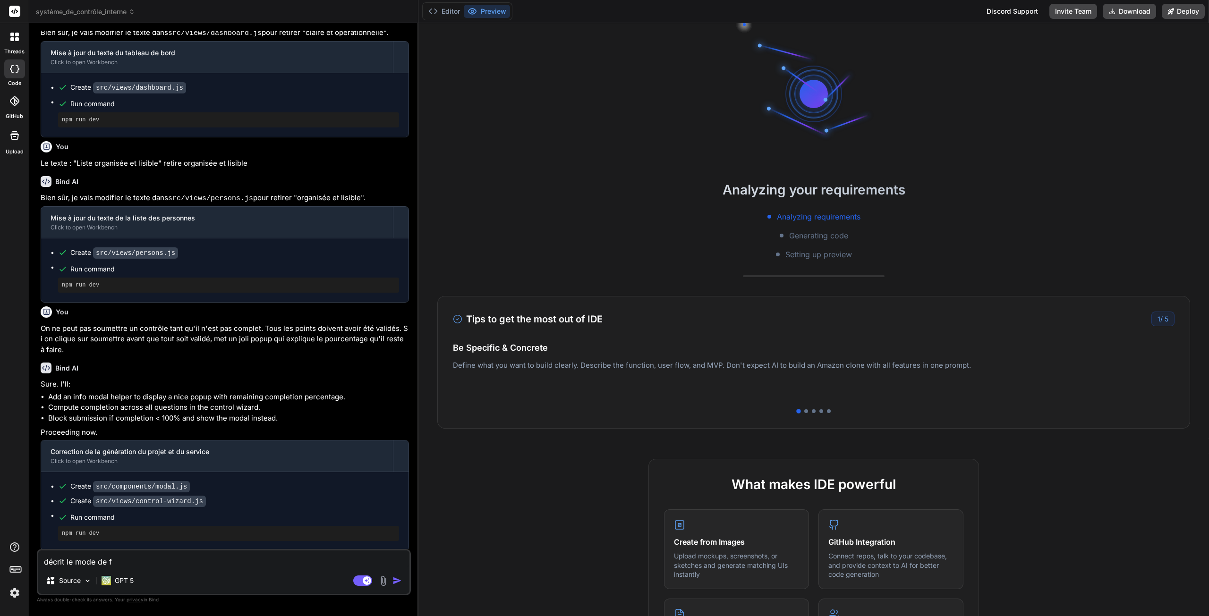
type textarea "x"
type textarea "décrit le mode de fon"
type textarea "x"
type textarea "décrit le mode de fonc"
type textarea "x"
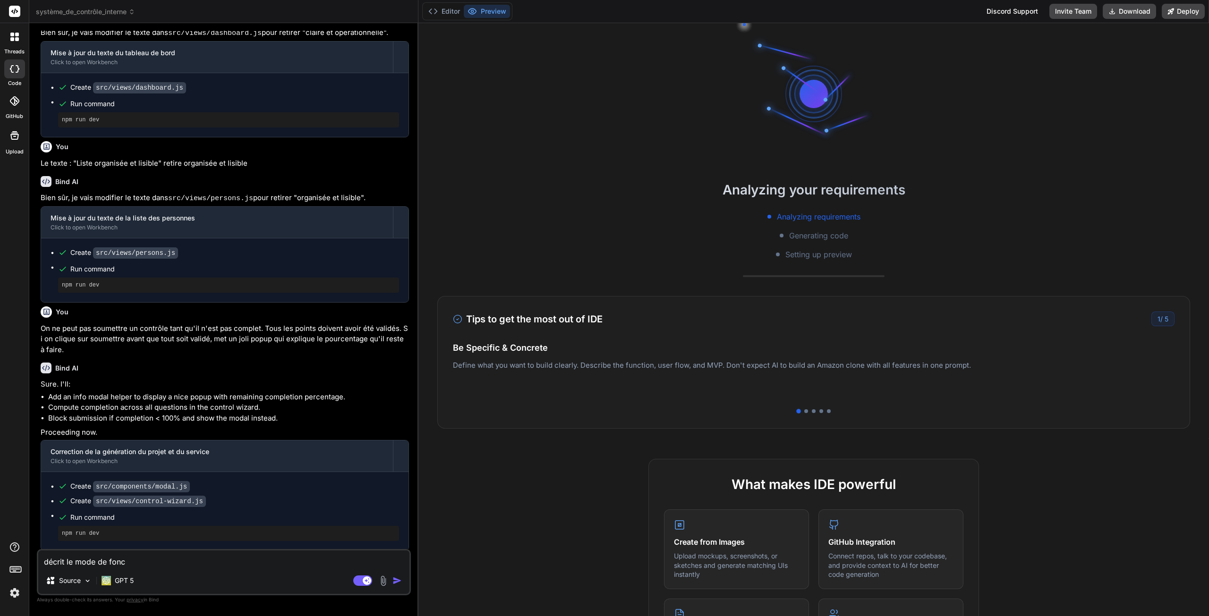
type textarea "décrit le mode de fonct"
type textarea "x"
type textarea "décrit le mode de foncti"
type textarea "x"
type textarea "décrit le mode de fonctio"
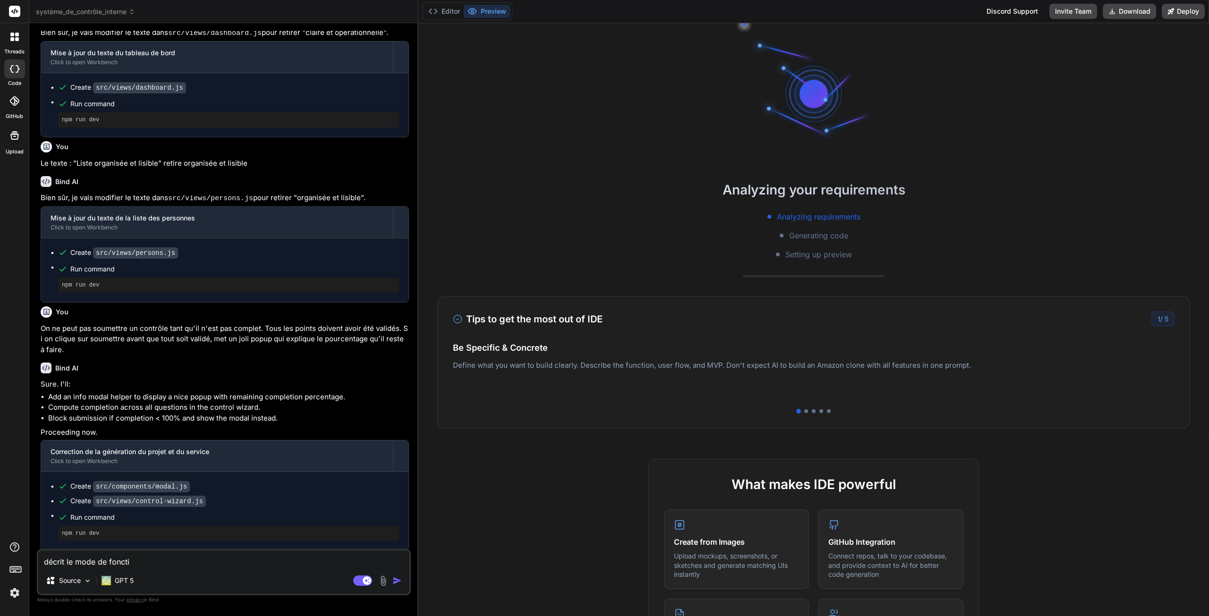
type textarea "x"
type textarea "décrit le mode de fonction"
type textarea "x"
type textarea "décrit le mode de fonctionn"
type textarea "x"
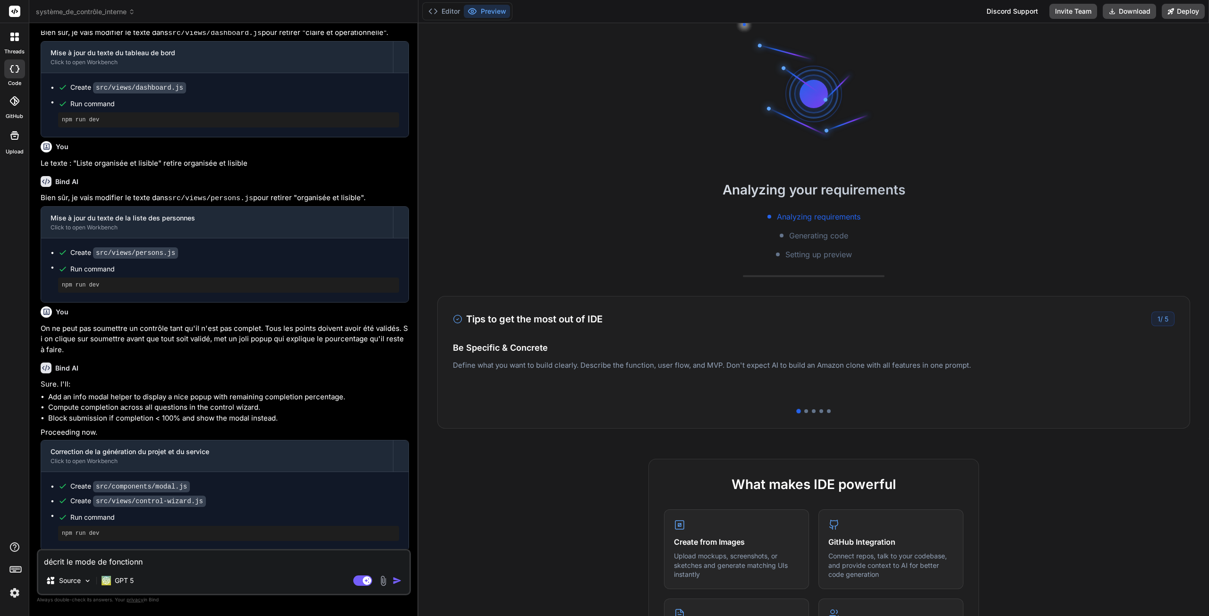
type textarea "décrit le mode de fonctionne"
type textarea "x"
type textarea "décrit le mode de fonctionnem"
type textarea "x"
type textarea "décrit le mode de fonctionneme"
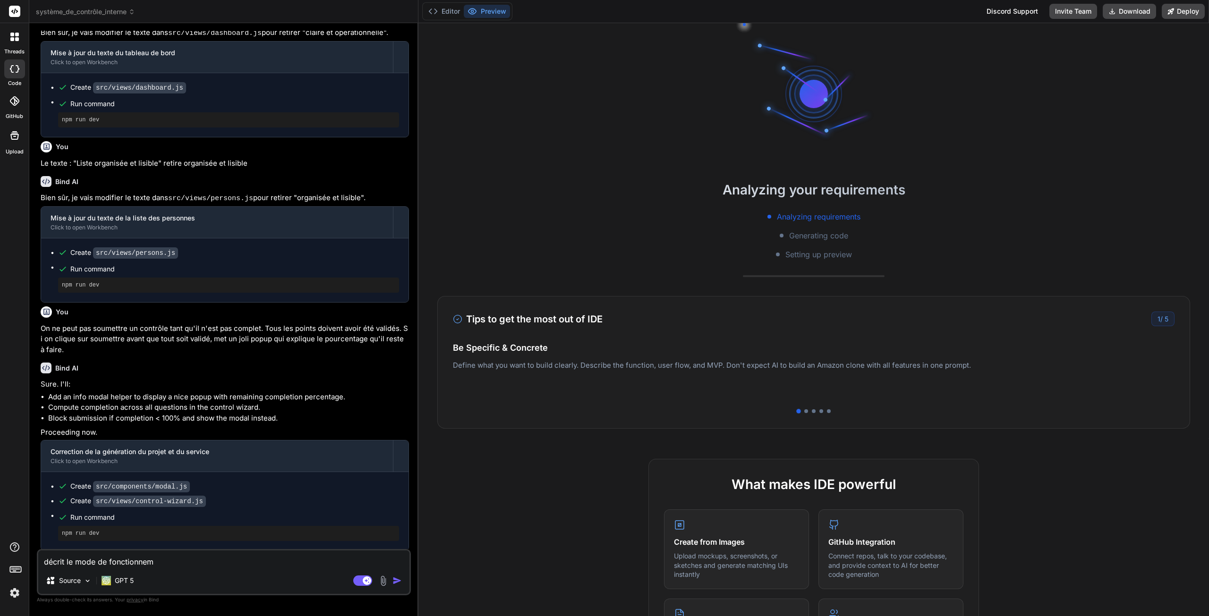
type textarea "x"
type textarea "décrit le mode de fonctionnemen"
type textarea "x"
type textarea "décrit le mode de fonctionnement"
type textarea "x"
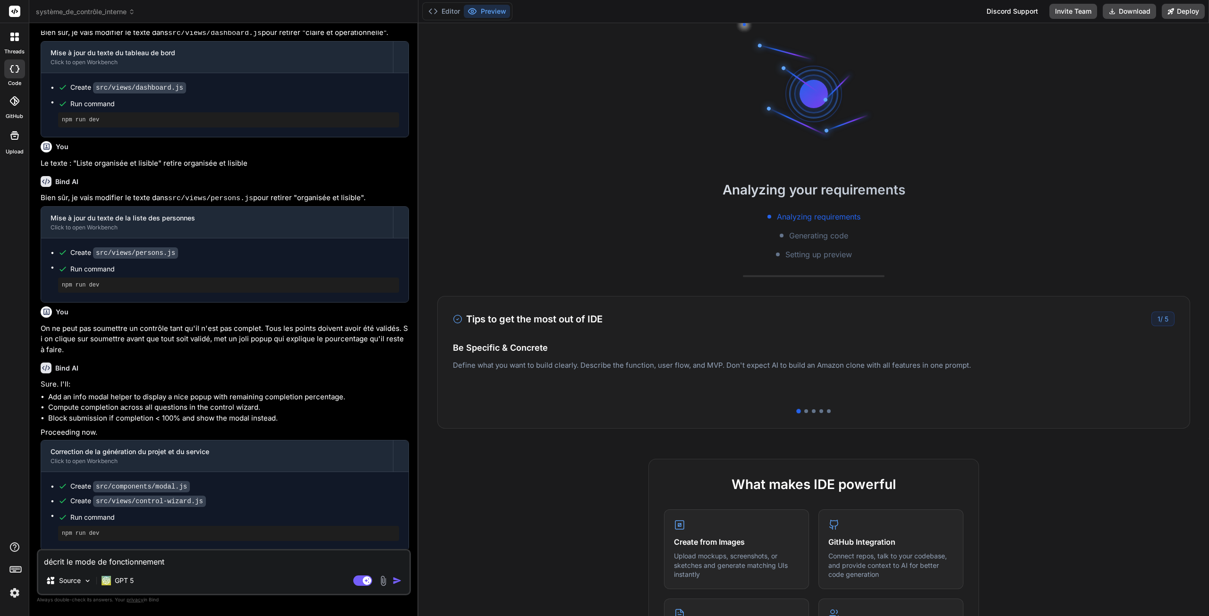
type textarea "décrit le mode de fonctionnement"
type textarea "x"
type textarea "décrit le mode de fonctionnement d"
type textarea "x"
type textarea "décrit le mode de fonctionnement de"
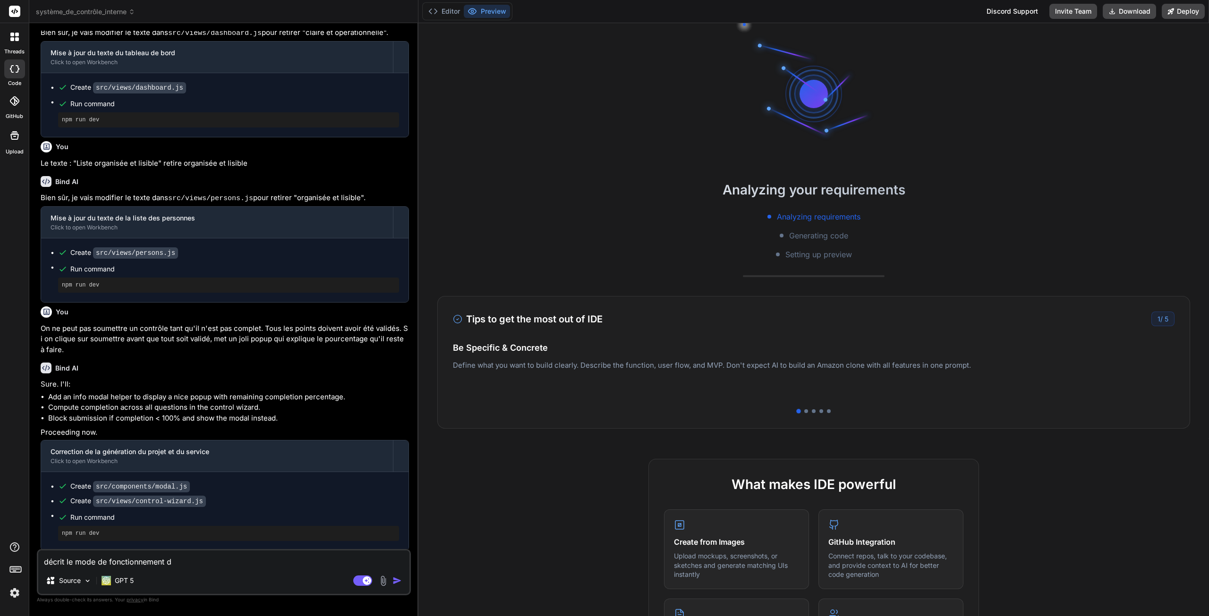
type textarea "x"
type textarea "décrit le mode de fonctionnement de"
type textarea "x"
type textarea "décrit le mode de fonctionnement de s"
type textarea "x"
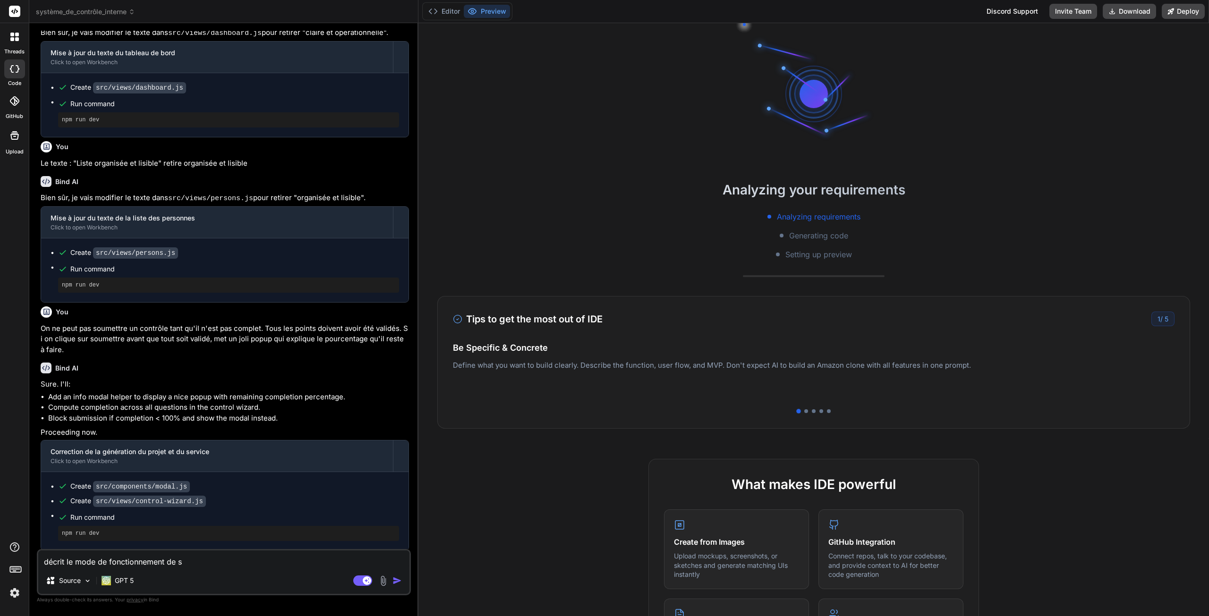
type textarea "décrit le mode de fonctionnement de sy"
type textarea "x"
type textarea "décrit le mode de fonctionnement de sys"
type textarea "x"
type textarea "décrit le mode de fonctionnement de syst"
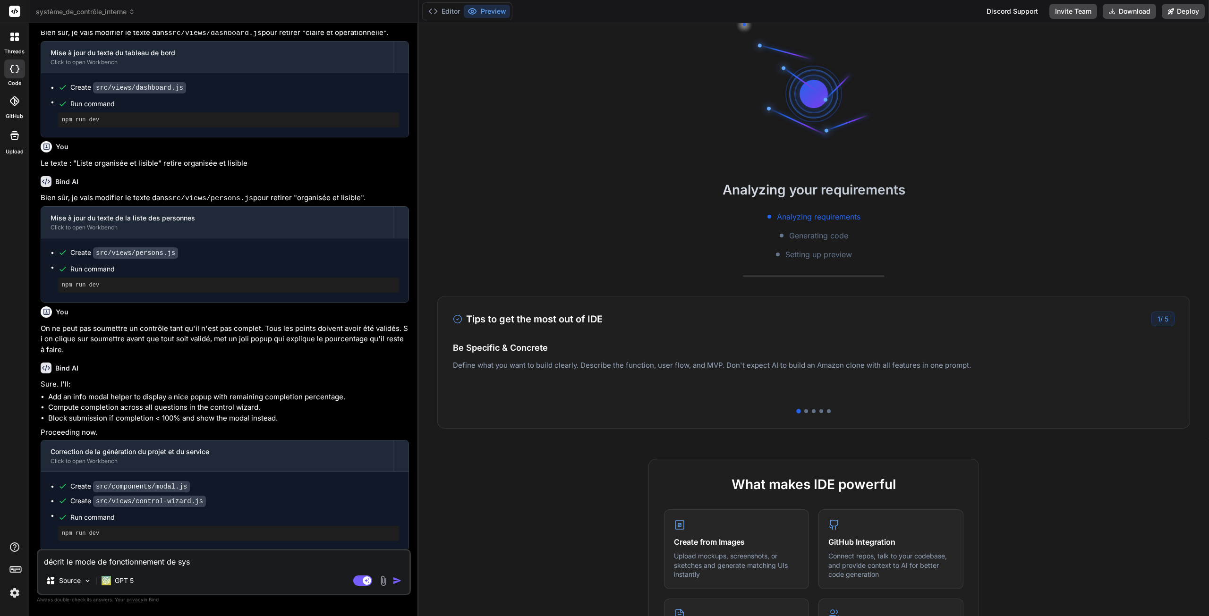
type textarea "x"
type textarea "décrit le mode de fonctionnement de systè"
type textarea "x"
type textarea "décrit le mode de fonctionnement de systèm"
type textarea "x"
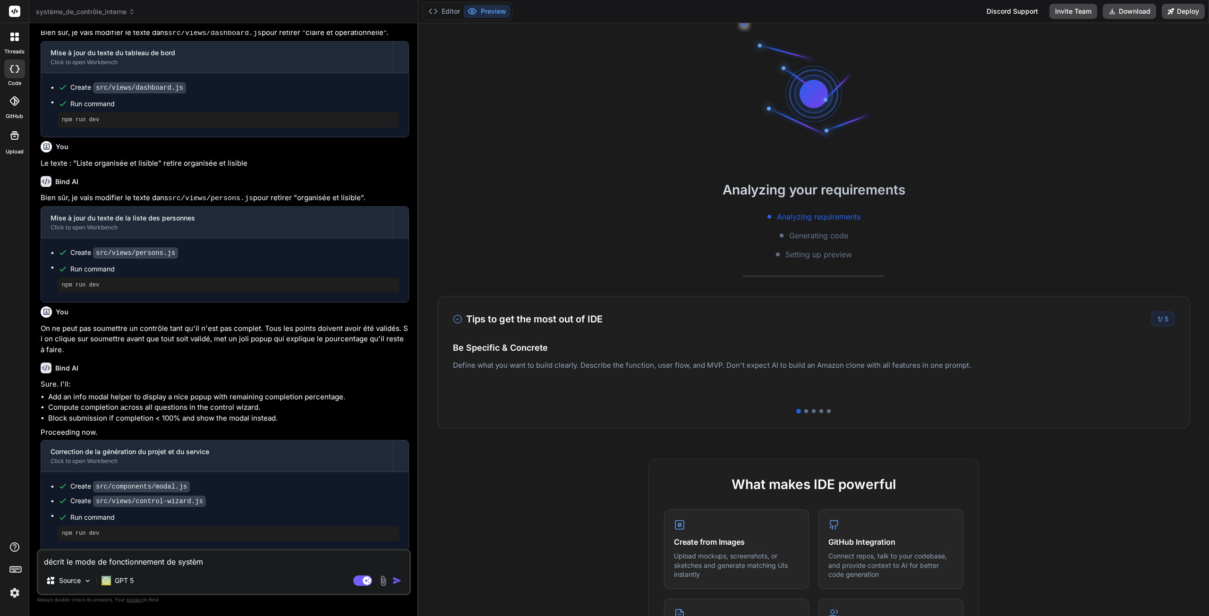
type textarea "décrit le mode de fonctionnement de système"
type textarea "x"
type textarea "décrit le mode de fonctionnement de système"
type textarea "x"
type textarea "décrit le mode de fonctionnement de système d"
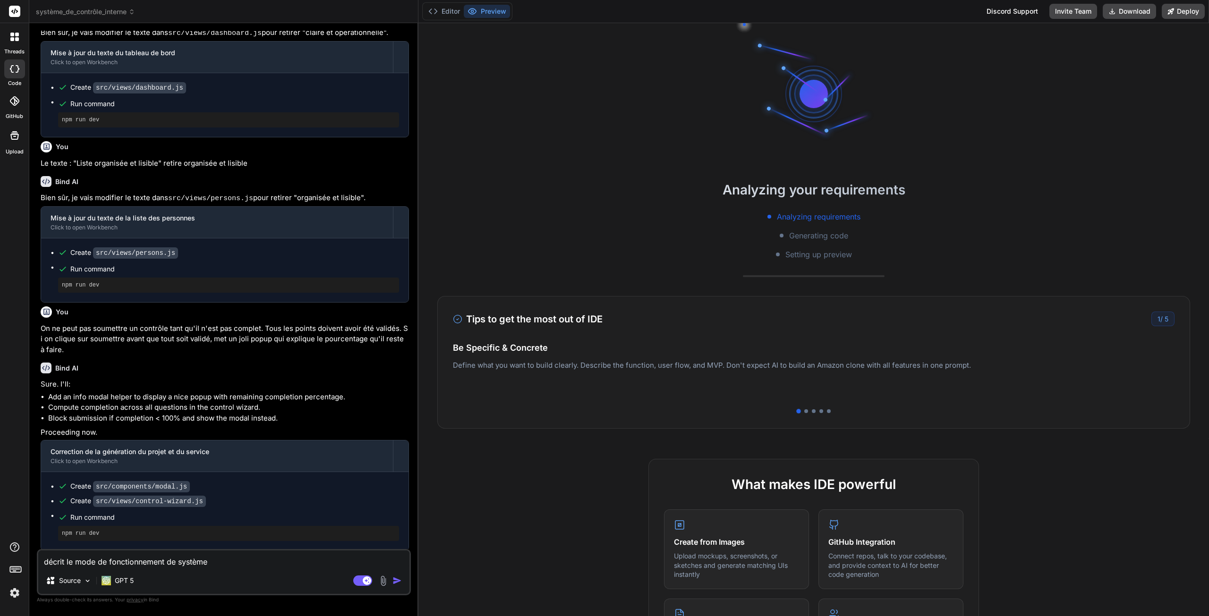
type textarea "x"
type textarea "décrit le mode de fonctionnement de système de"
type textarea "x"
type textarea "décrit le mode de fonctionnement de système de"
type textarea "x"
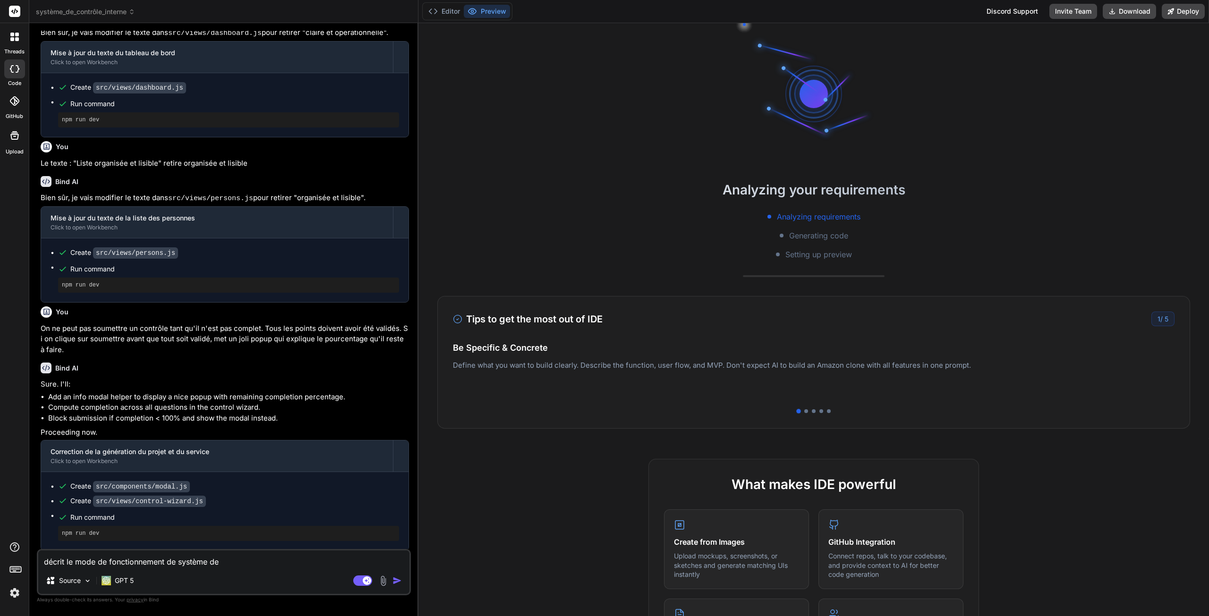
type textarea "décrit le mode de fonctionnement de système de c"
type textarea "x"
type textarea "décrit le mode de fonctionnement de système de co"
type textarea "x"
type textarea "décrit le mode de fonctionnement de système de con"
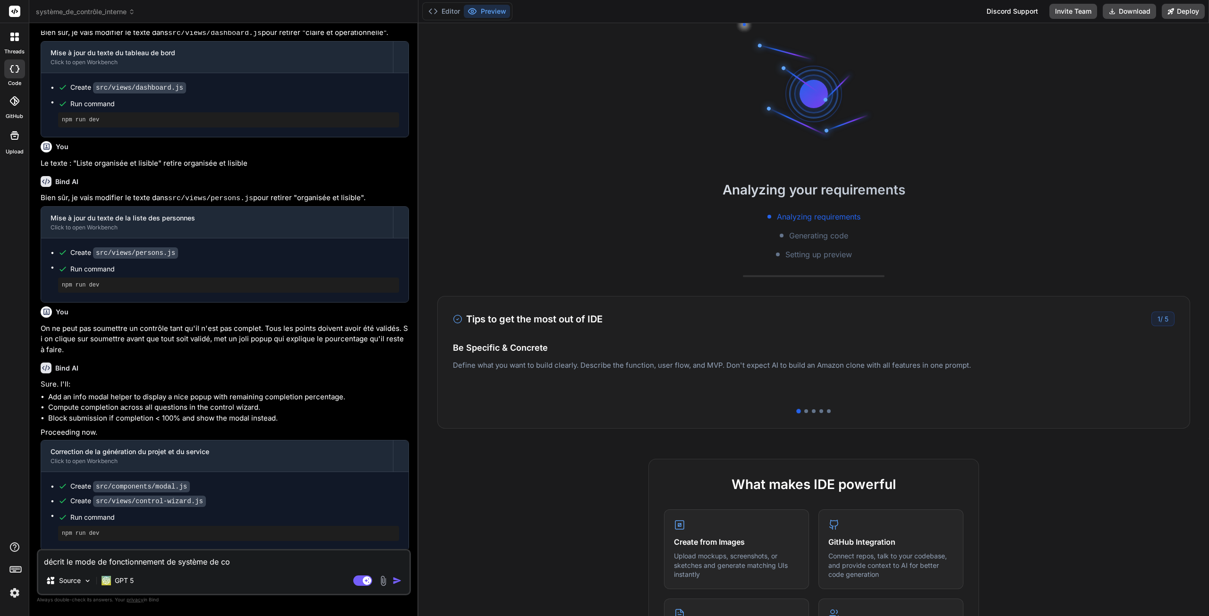
type textarea "x"
type textarea "décrit le mode de fonctionnement de système de cont"
type textarea "x"
type textarea "décrit le mode de fonctionnement de système de contr"
type textarea "x"
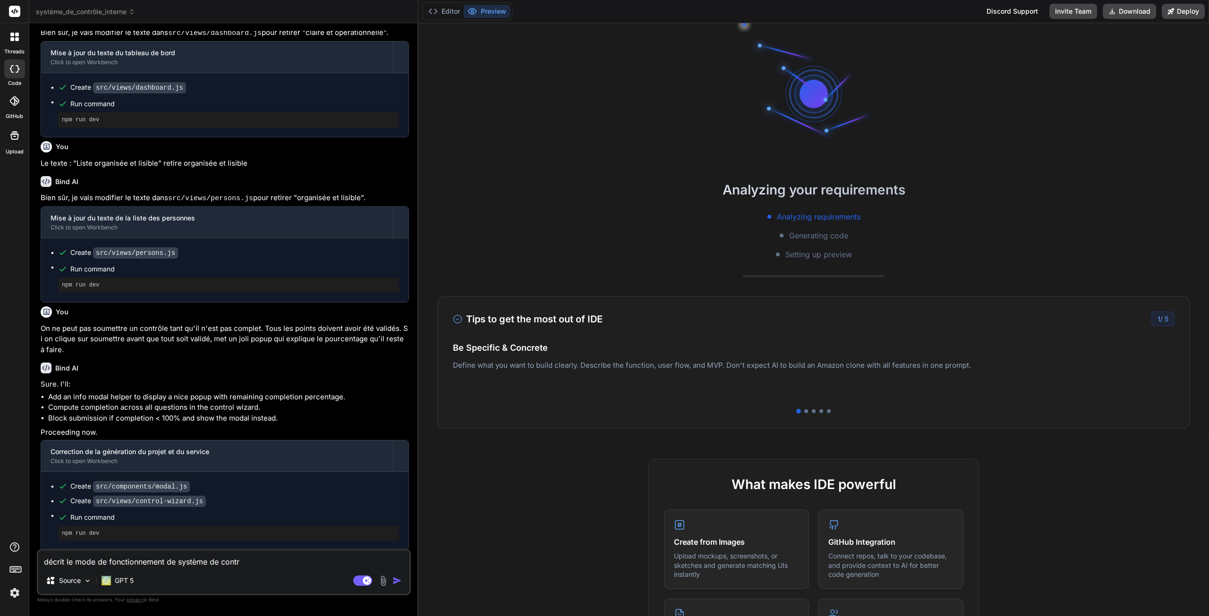
type textarea "décrit le mode de fonctionnement de système de contrô"
type textarea "x"
type textarea "décrit le mode de fonctionnement de système de contrôl"
type textarea "x"
type textarea "décrit le mode de fonctionnement de système de contrôle"
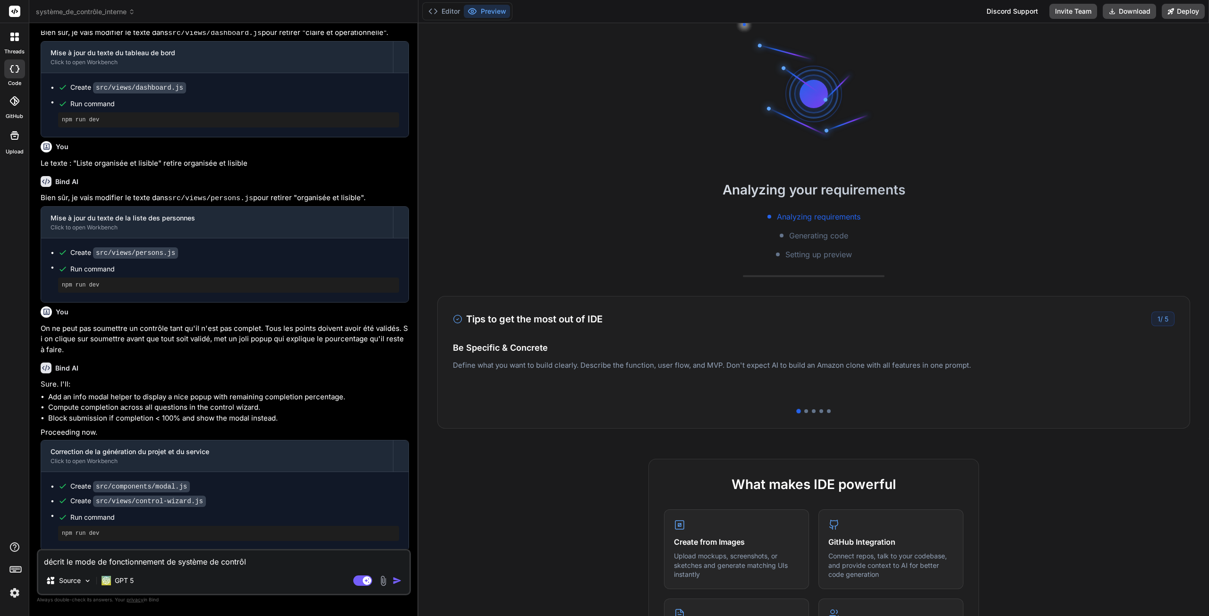
type textarea "x"
type textarea "décrit le mode de fonctionnement de système de contrôle"
type textarea "x"
type textarea "décrit le mode de fonctionnement de système de contrôle i"
type textarea "x"
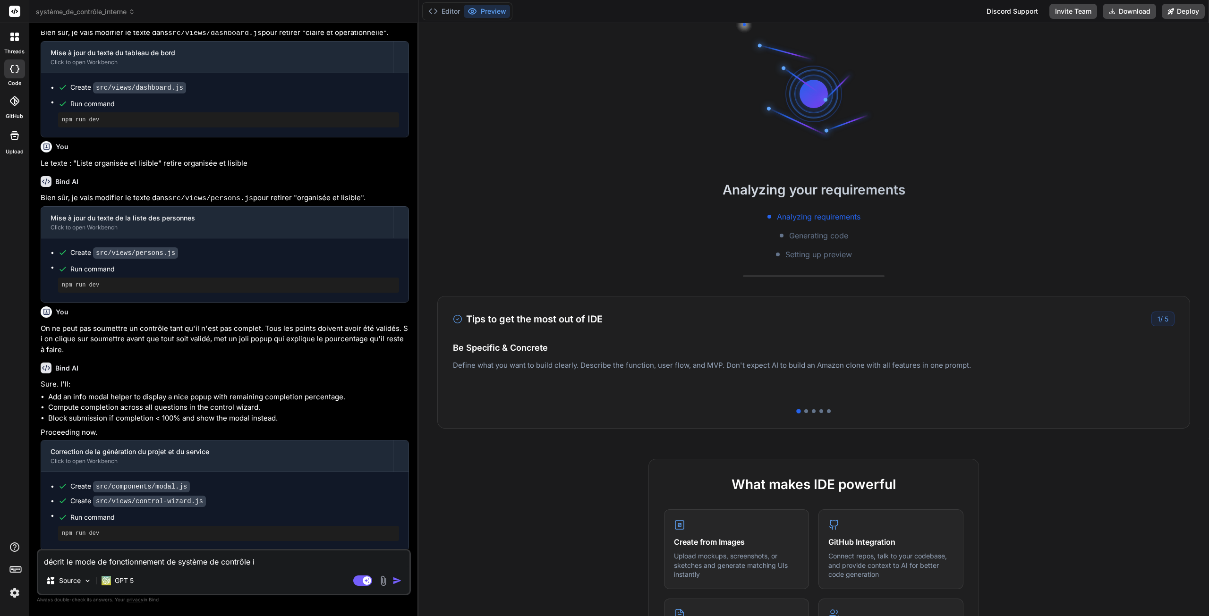
type textarea "décrit le mode de fonctionnement de système de contrôle in"
type textarea "x"
type textarea "décrit le mode de fonctionnement de système de contrôle int"
type textarea "x"
type textarea "décrit le mode de fonctionnement de système de contrôle inte"
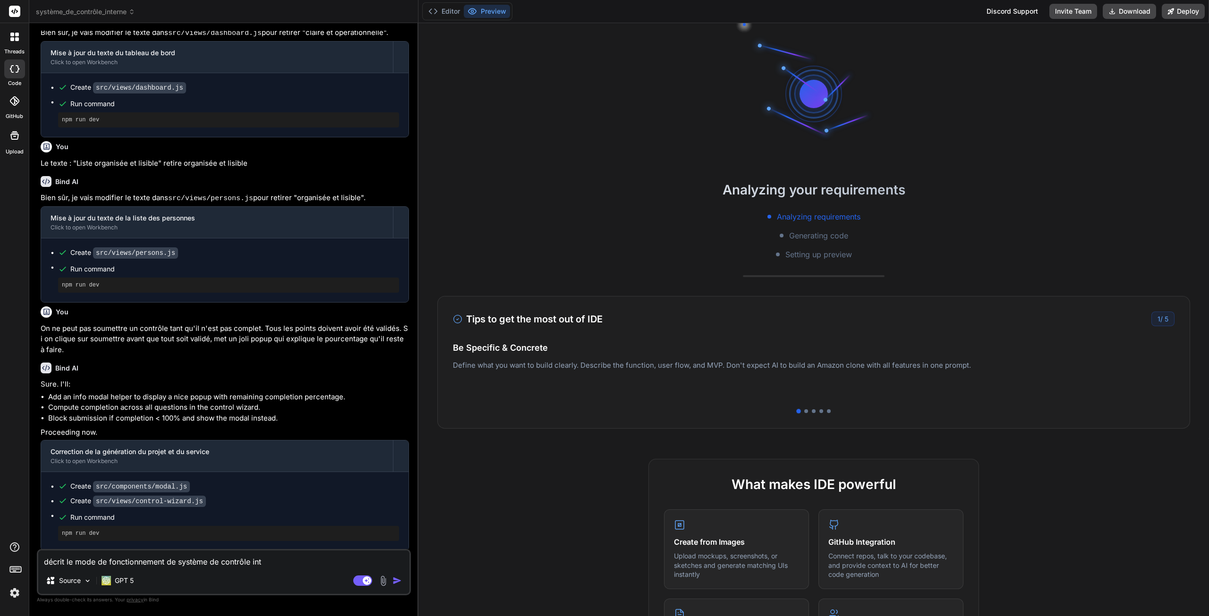
type textarea "x"
type textarea "décrit le mode de fonctionnement de système de contrôle inter"
type textarea "x"
type textarea "décrit le mode de fonctionnement de système de contrôle intern"
type textarea "x"
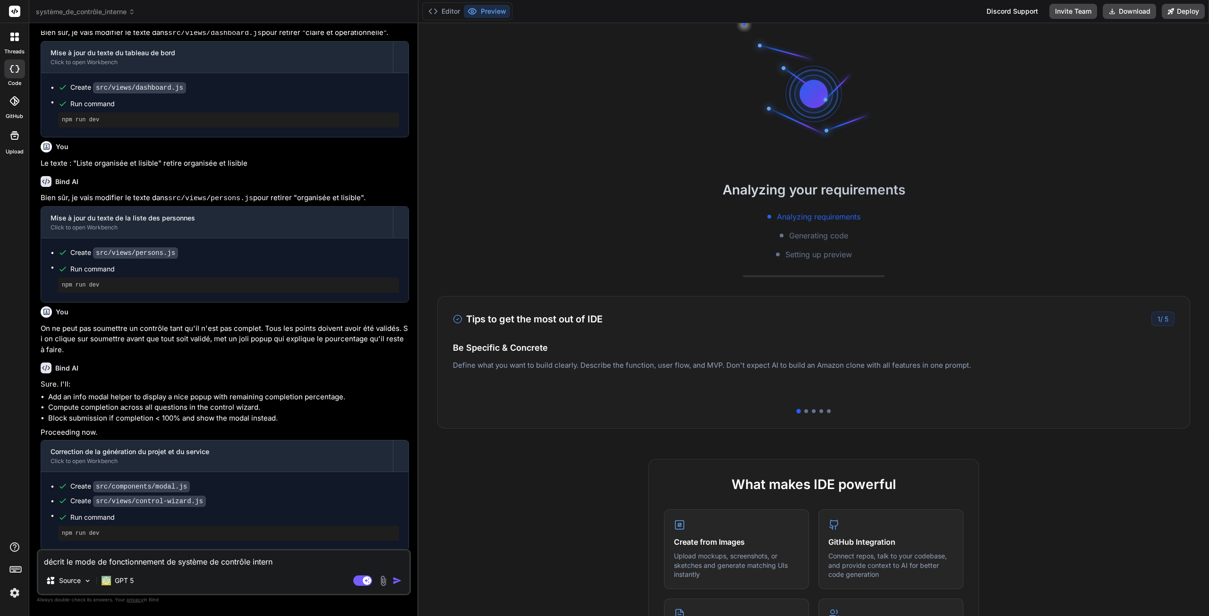
type textarea "décrit le mode de fonctionnement de système de contrôle interne"
type textarea "x"
type textarea "décrit le mode de fonctionnement de système de contrôle interne"
type textarea "x"
type textarea "décrit le mode de fonctionnement de système de contrôle interne e"
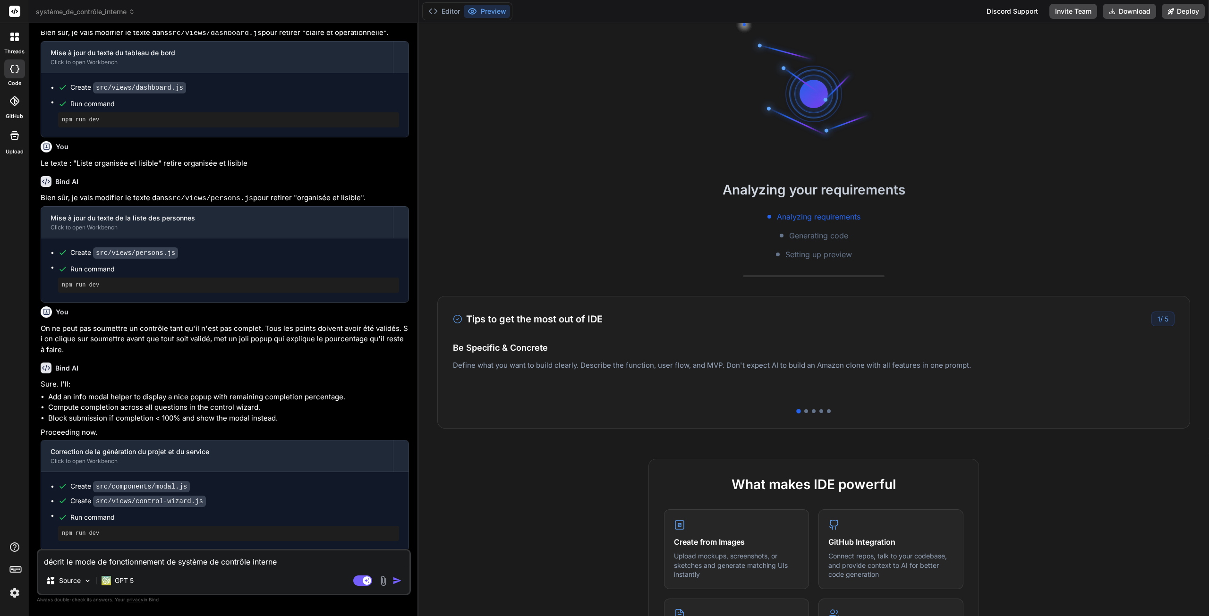
type textarea "x"
type textarea "décrit le mode de fonctionnement de système de contrôle interne en"
type textarea "x"
type textarea "décrit le mode de fonctionnement de système de contrôle interne en"
type textarea "x"
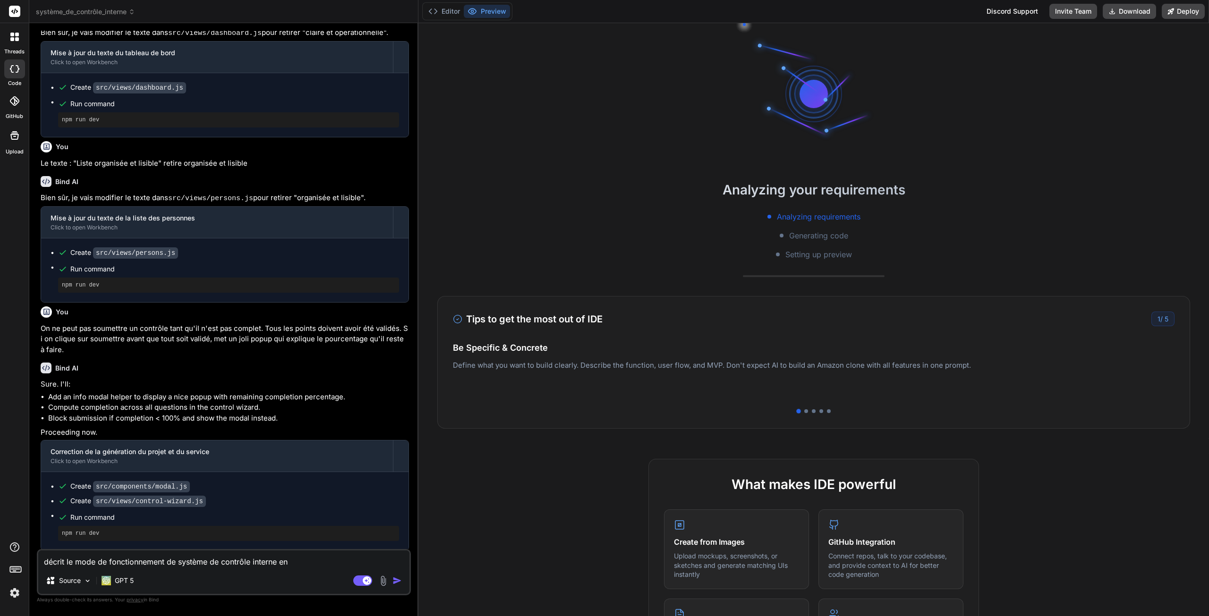
type textarea "décrit le mode de fonctionnement de système de contrôle interne en d"
type textarea "x"
type textarea "décrit le mode de fonctionnement de système de contrôle interne en dé"
type textarea "x"
type textarea "décrit le mode de fonctionnement de système de contrôle interne en dét"
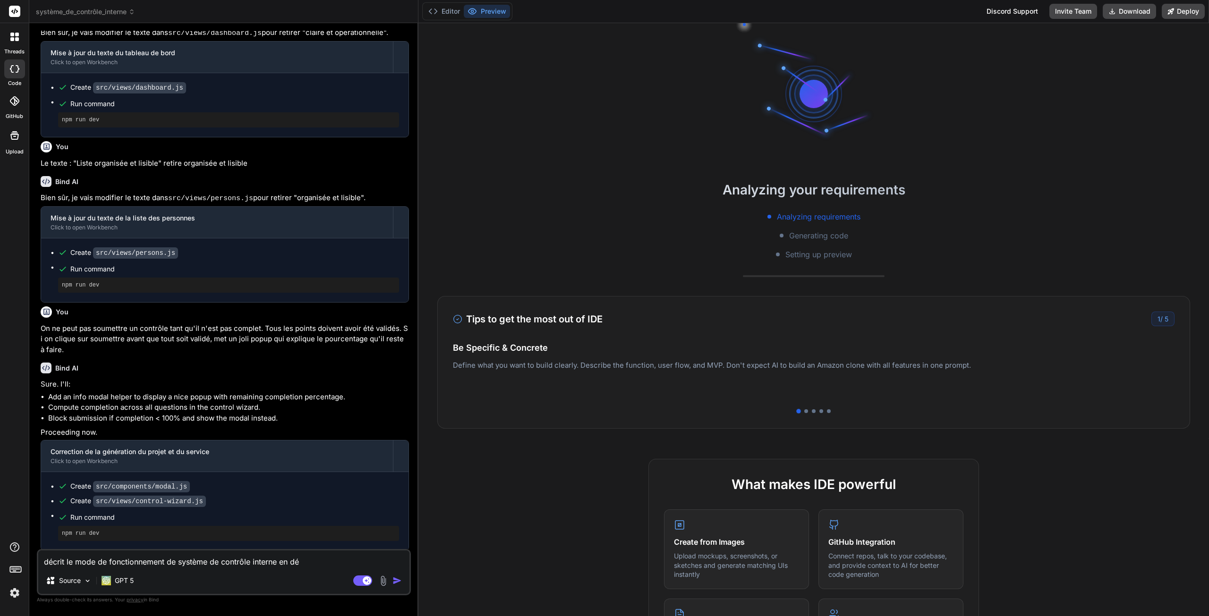
type textarea "x"
type textarea "décrit le mode de fonctionnement de système de contrôle interne en déta"
type textarea "x"
type textarea "décrit le mode de fonctionnement de système de contrôle interne en détai"
type textarea "x"
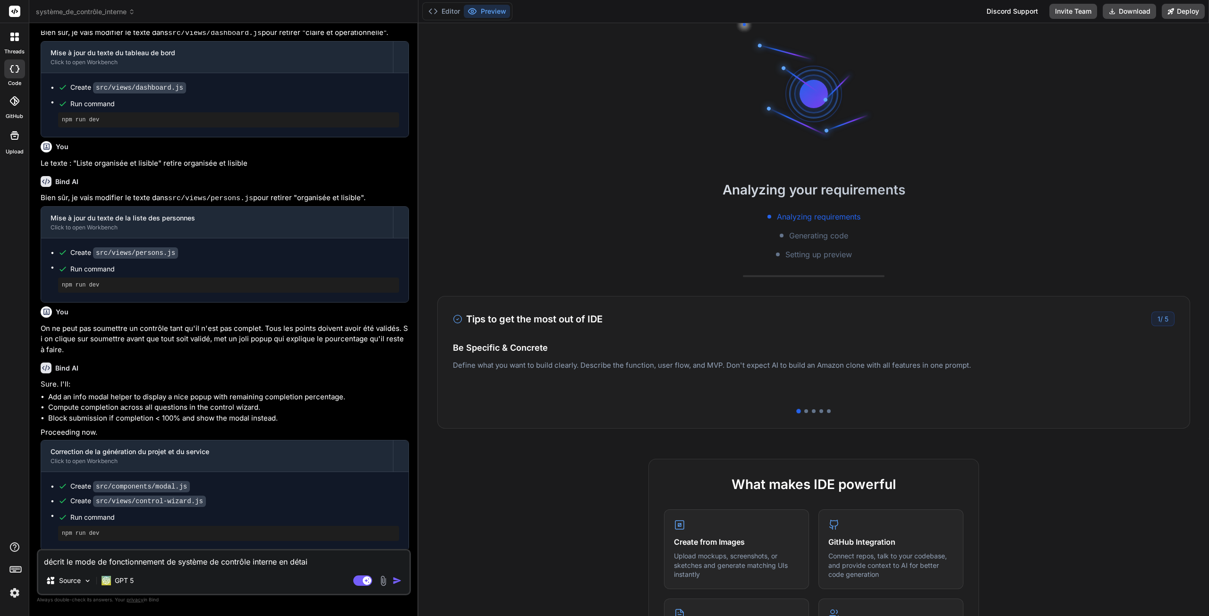
type textarea "décrit le mode de fonctionnement de système de contrôle interne en détail"
type textarea "x"
type textarea "décrit le mode de fonctionnement de système de contrôle interne en détail"
click at [359, 581] on rect at bounding box center [362, 581] width 19 height 10
click at [316, 559] on textarea "décrit le mode de fonctionnement de système de contrôle interne en détail" at bounding box center [223, 559] width 371 height 17
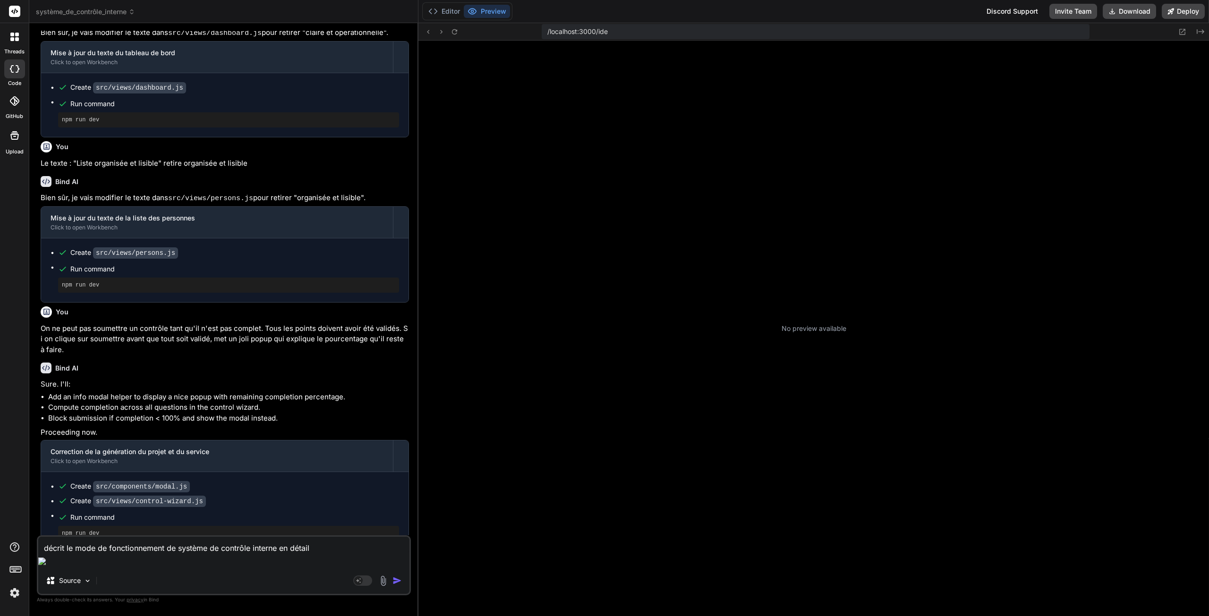
type textarea "x"
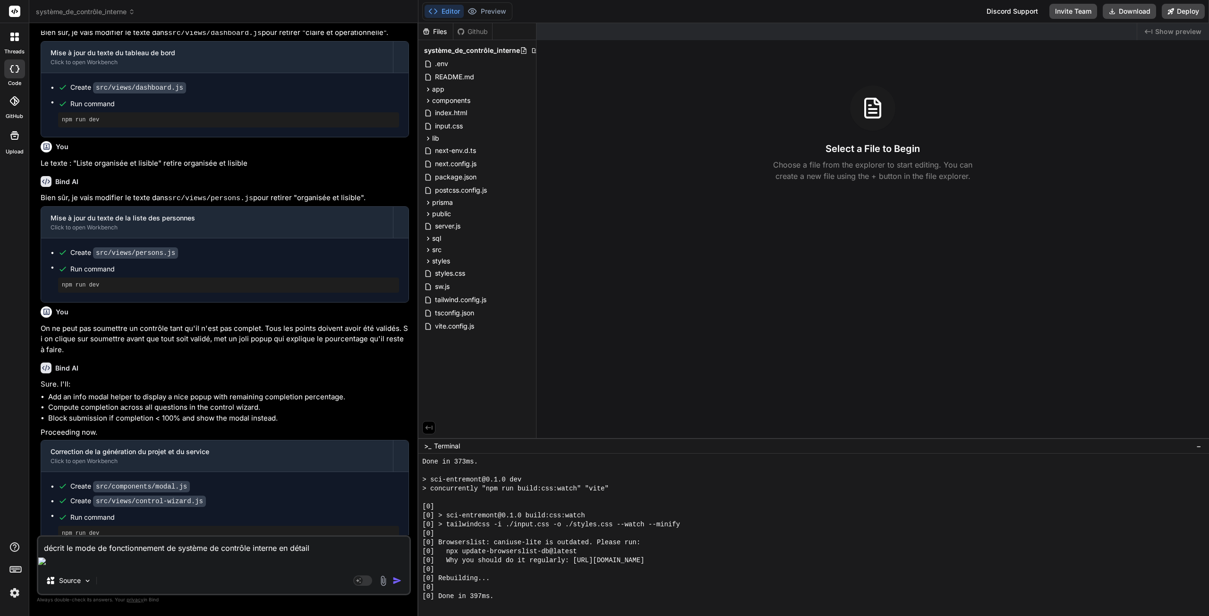
scroll to position [314, 0]
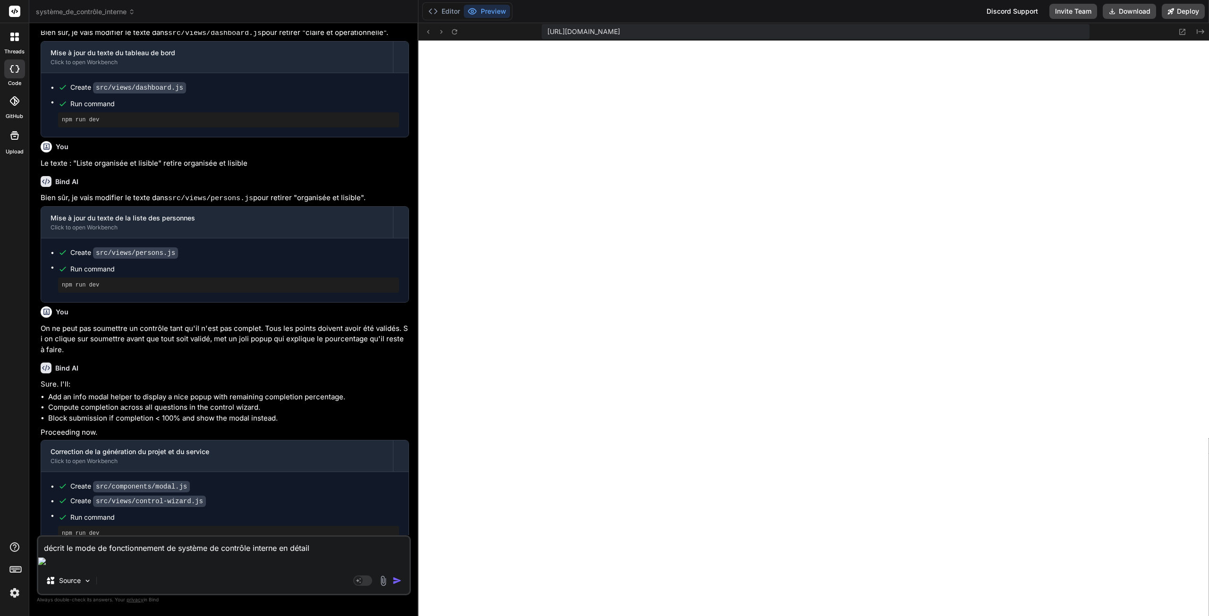
click at [63, 554] on textarea "décrit le mode de fonctionnement de système de contrôle interne en détail" at bounding box center [223, 545] width 371 height 17
type textarea "décri le mode de fonctionnement de système de contrôle interne en détail"
type textarea "x"
type textarea "décris le mode de fonctionnement de système de contrôle interne en détail"
type textarea "x"
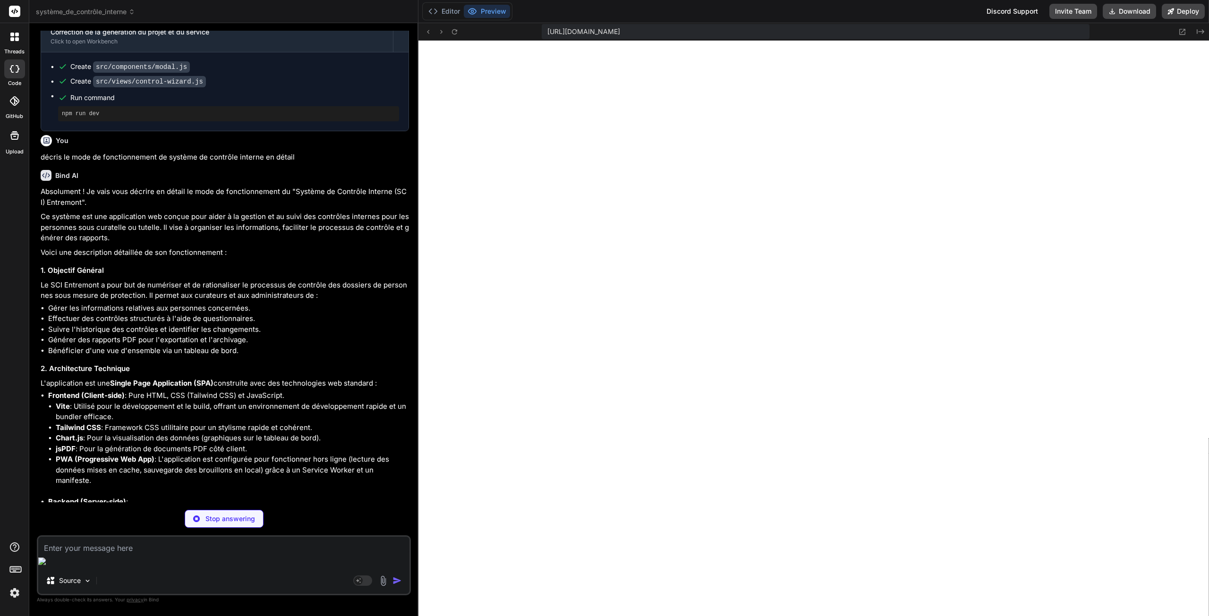
scroll to position [1009, 0]
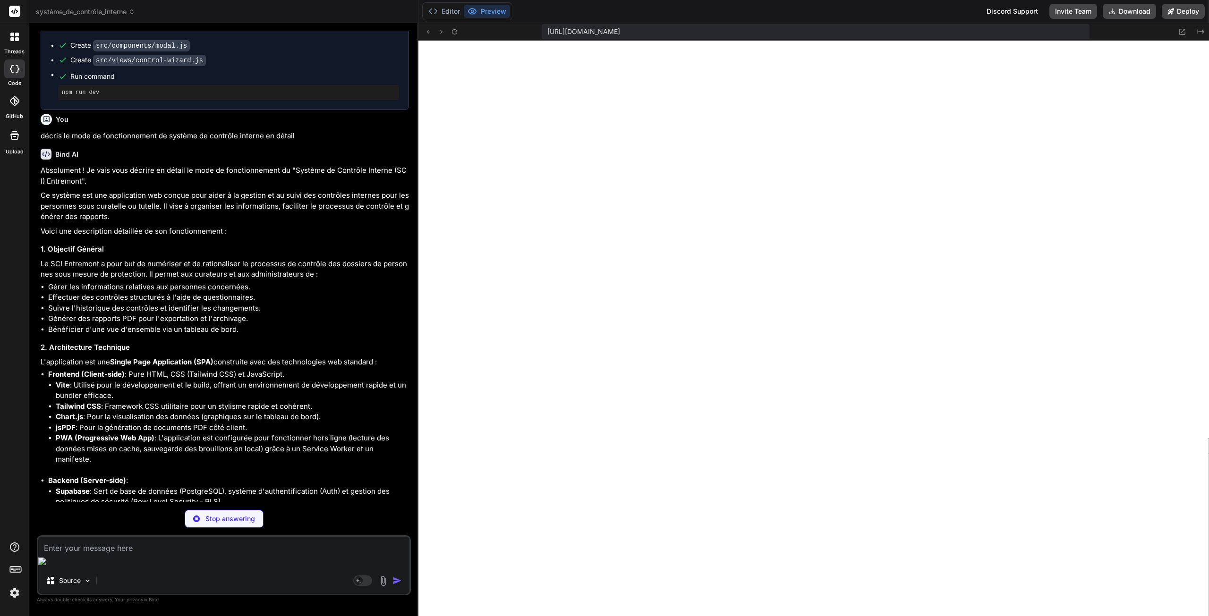
type textarea "x"
drag, startPoint x: 41, startPoint y: 134, endPoint x: 313, endPoint y: 127, distance: 272.0
click at [313, 127] on div "You décris le mode de fonctionnement de système de contrôle interne en détail" at bounding box center [225, 126] width 368 height 32
copy p "décris le mode de fonctionnement de système de contrôle interne en détail"
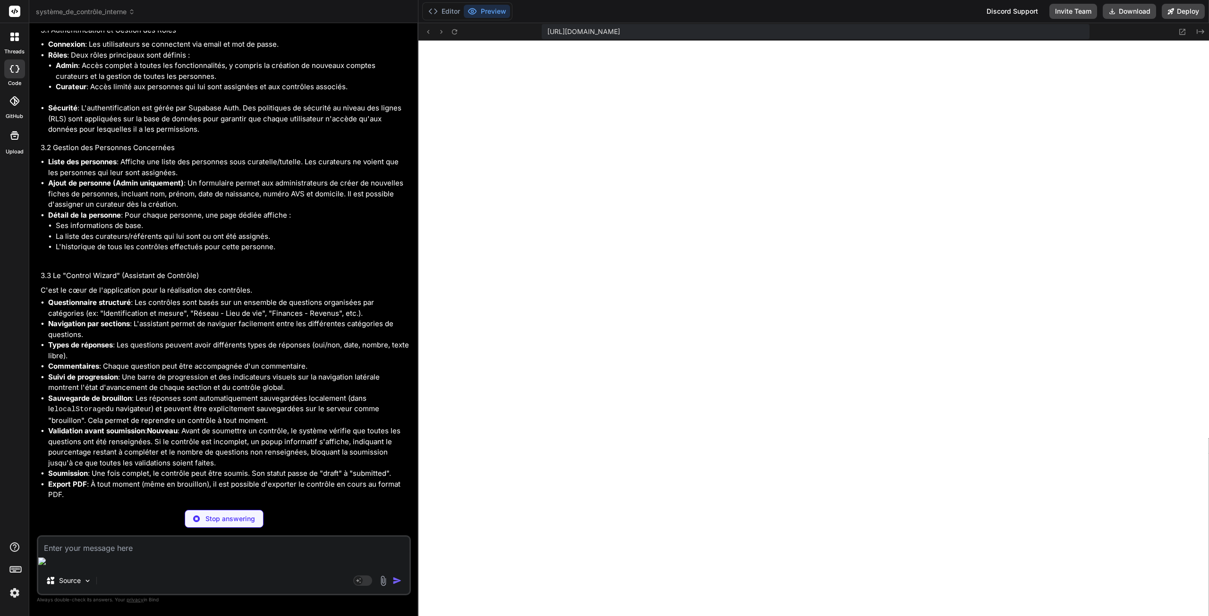
scroll to position [1578, 0]
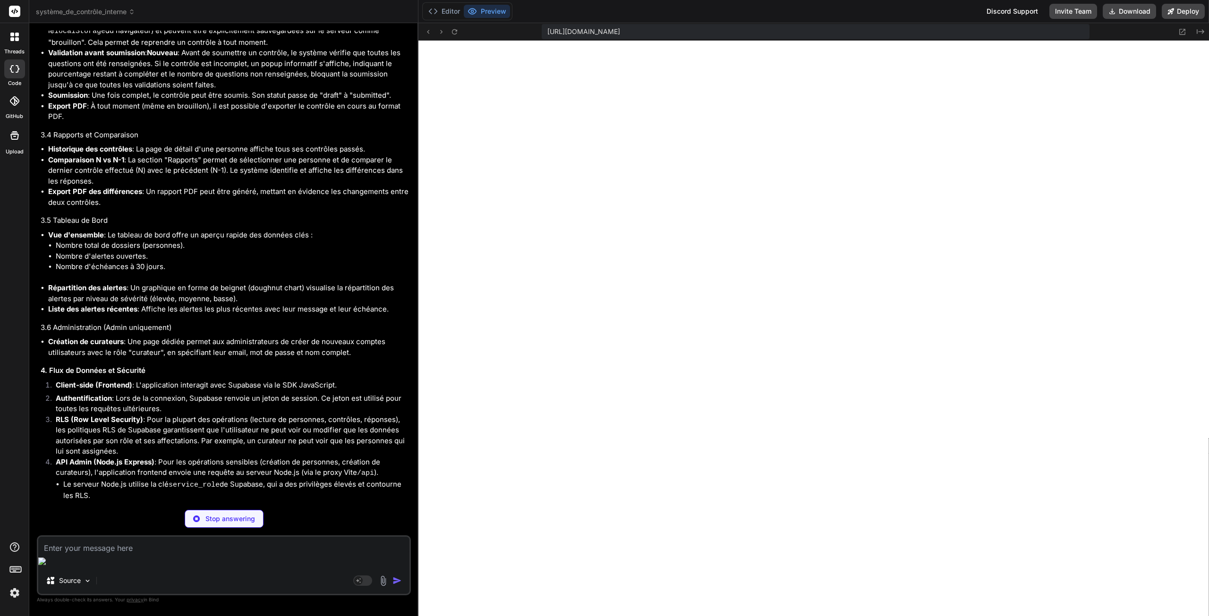
type textarea "x"
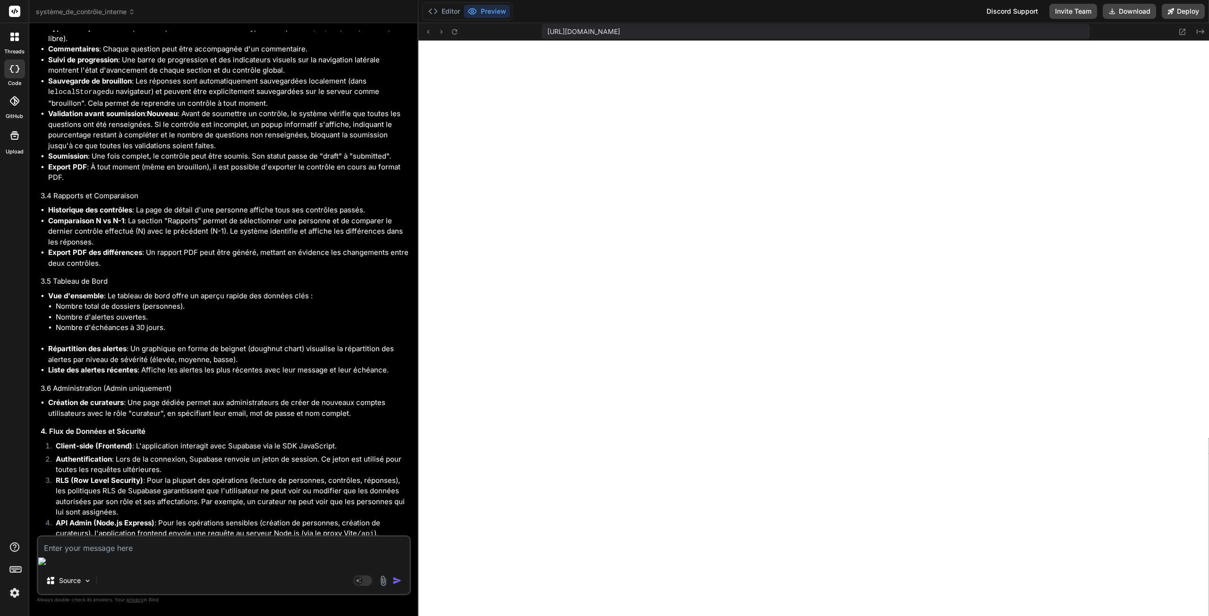
scroll to position [1871, 0]
